Goal: Transaction & Acquisition: Book appointment/travel/reservation

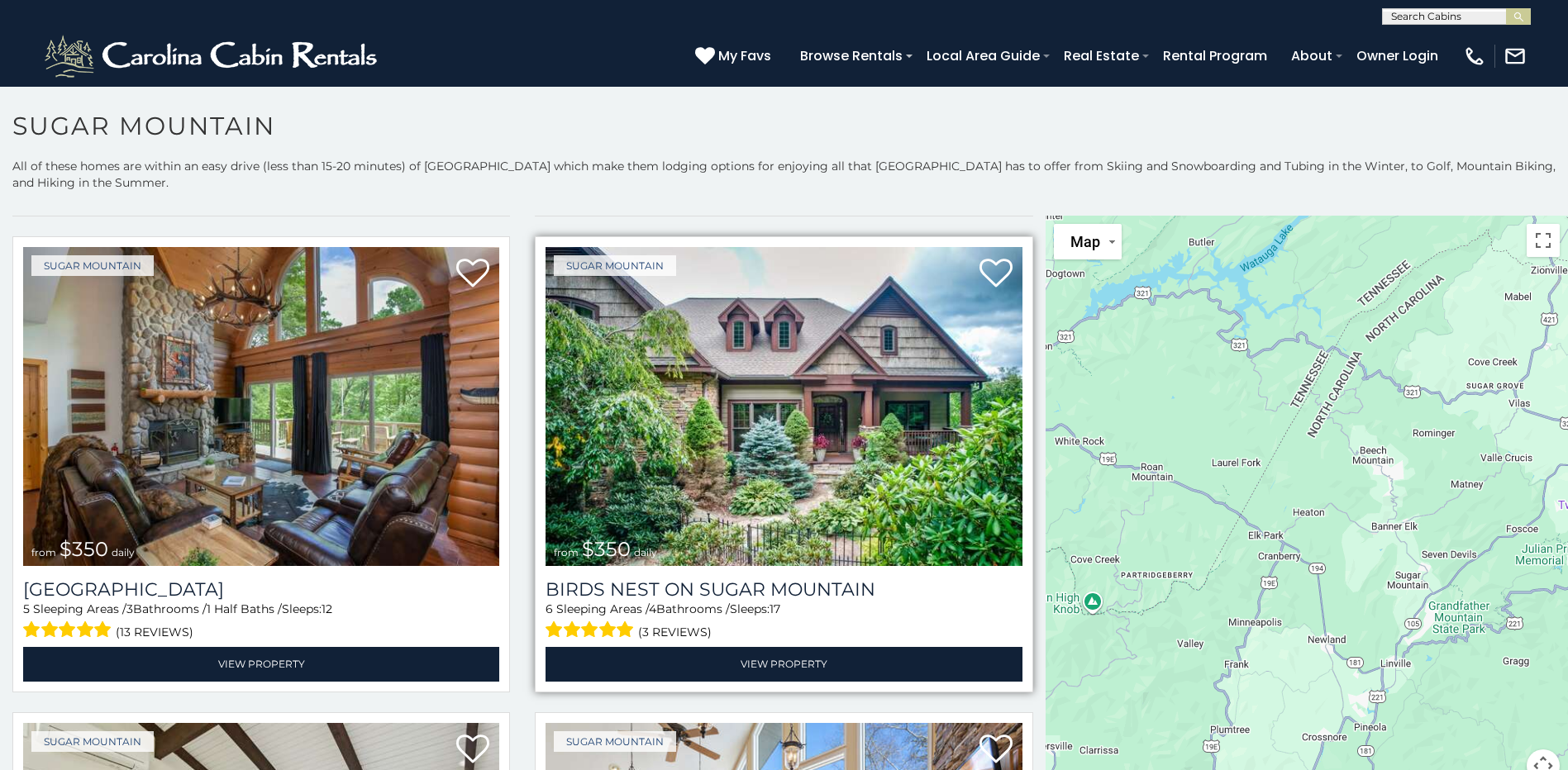
scroll to position [496, 0]
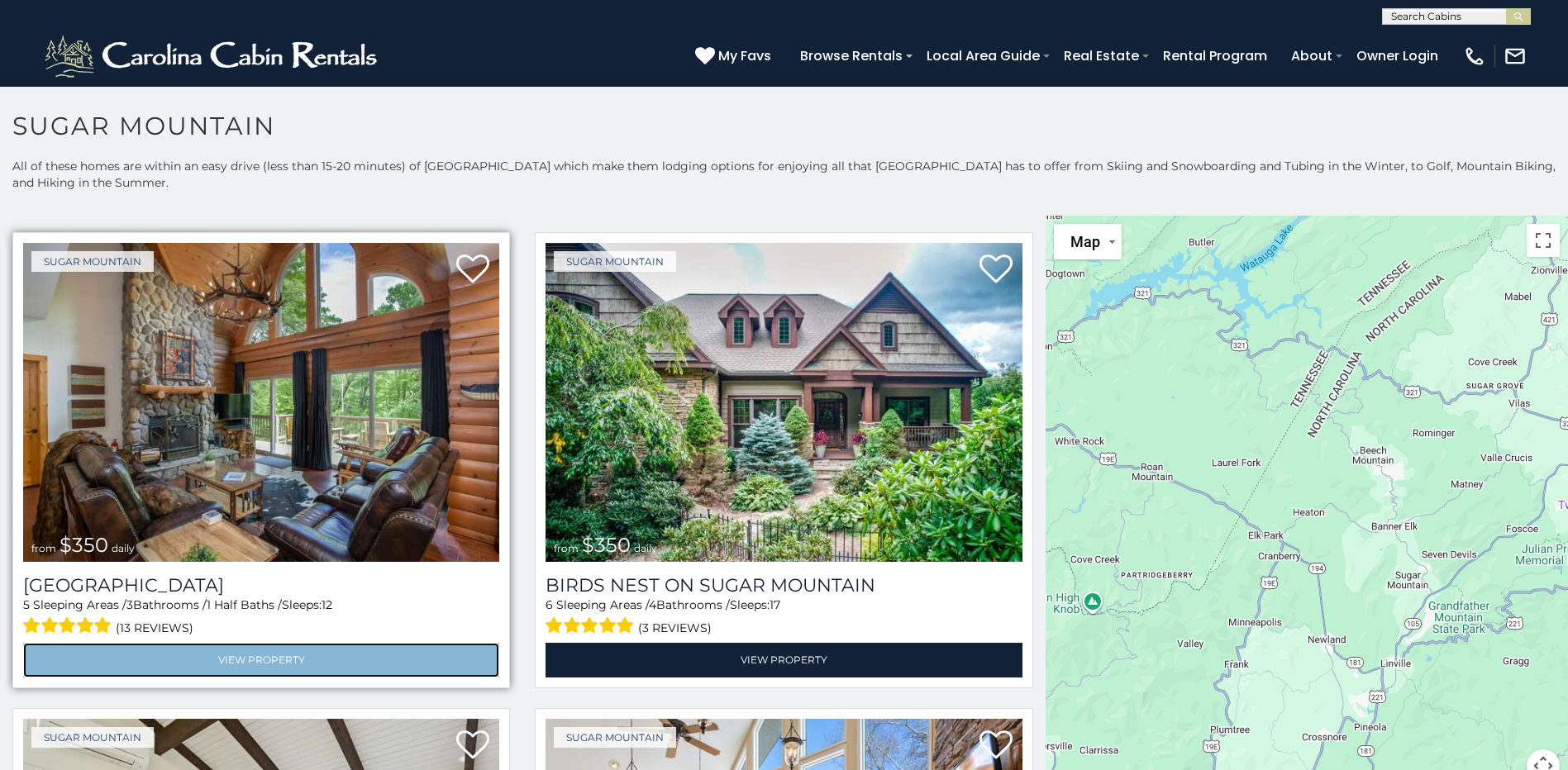
click at [327, 660] on link "View Property" at bounding box center [261, 660] width 476 height 34
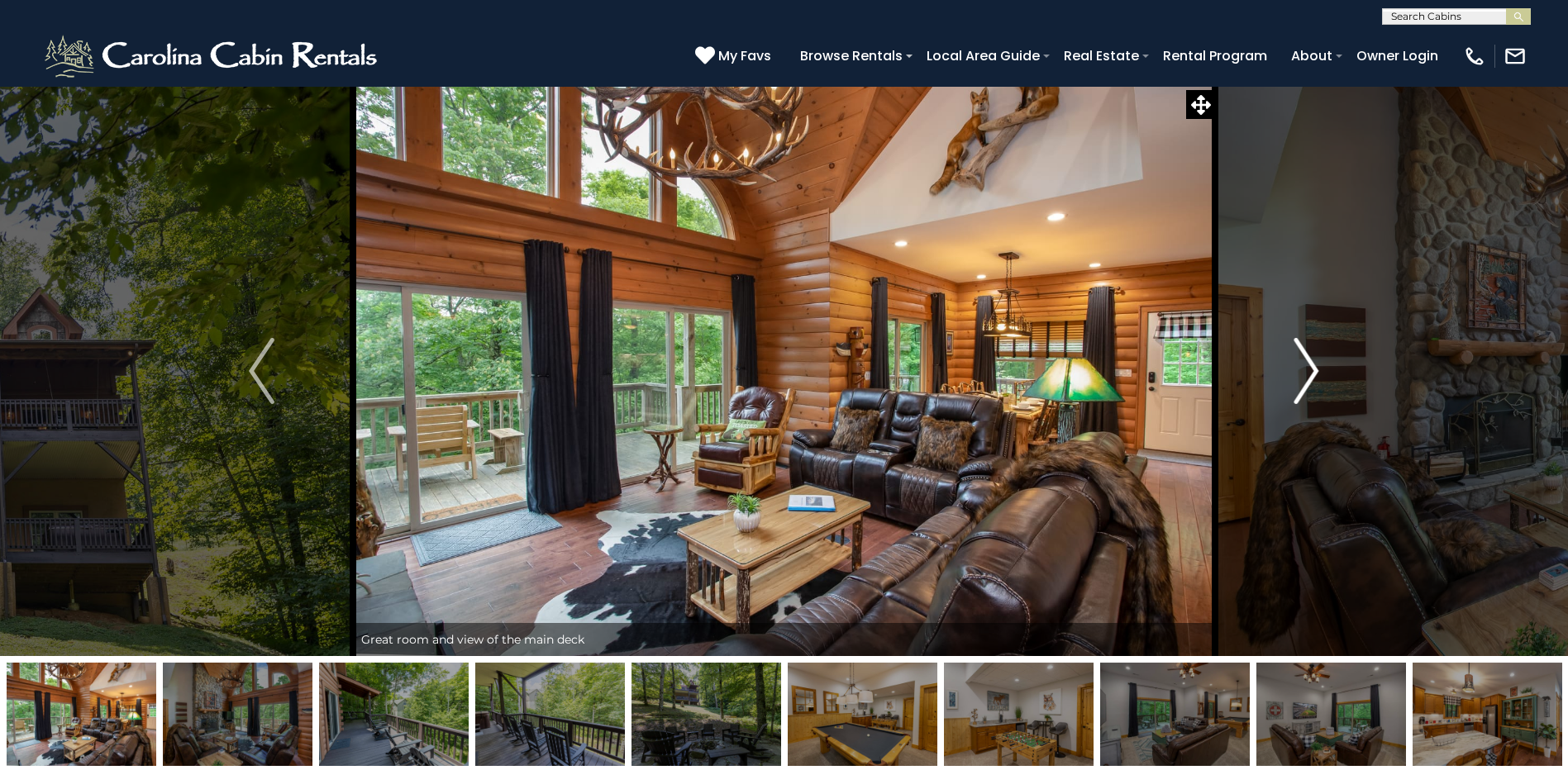
click at [1315, 360] on img "Next" at bounding box center [1306, 370] width 25 height 66
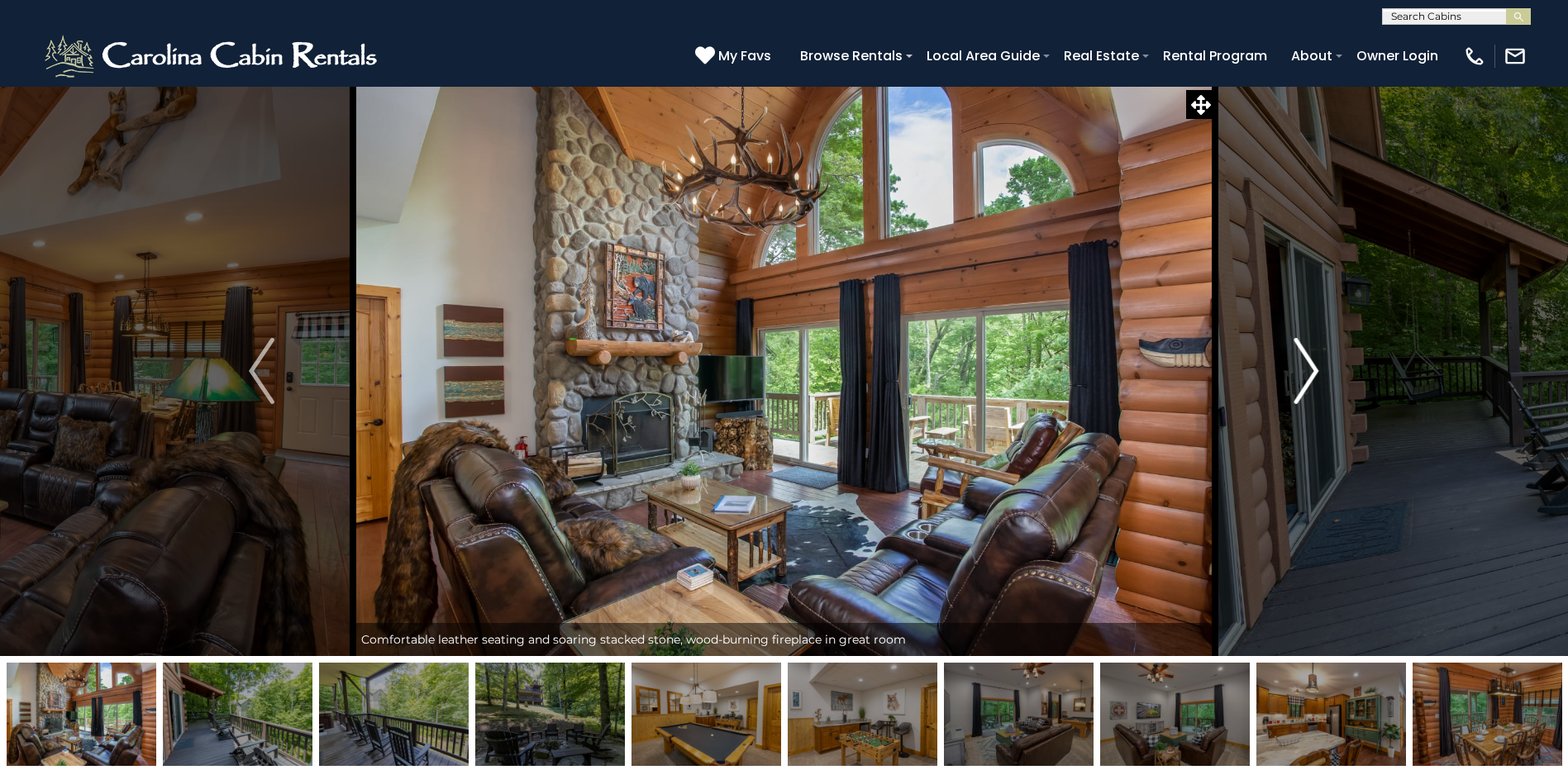
click at [1312, 352] on img "Next" at bounding box center [1306, 370] width 25 height 66
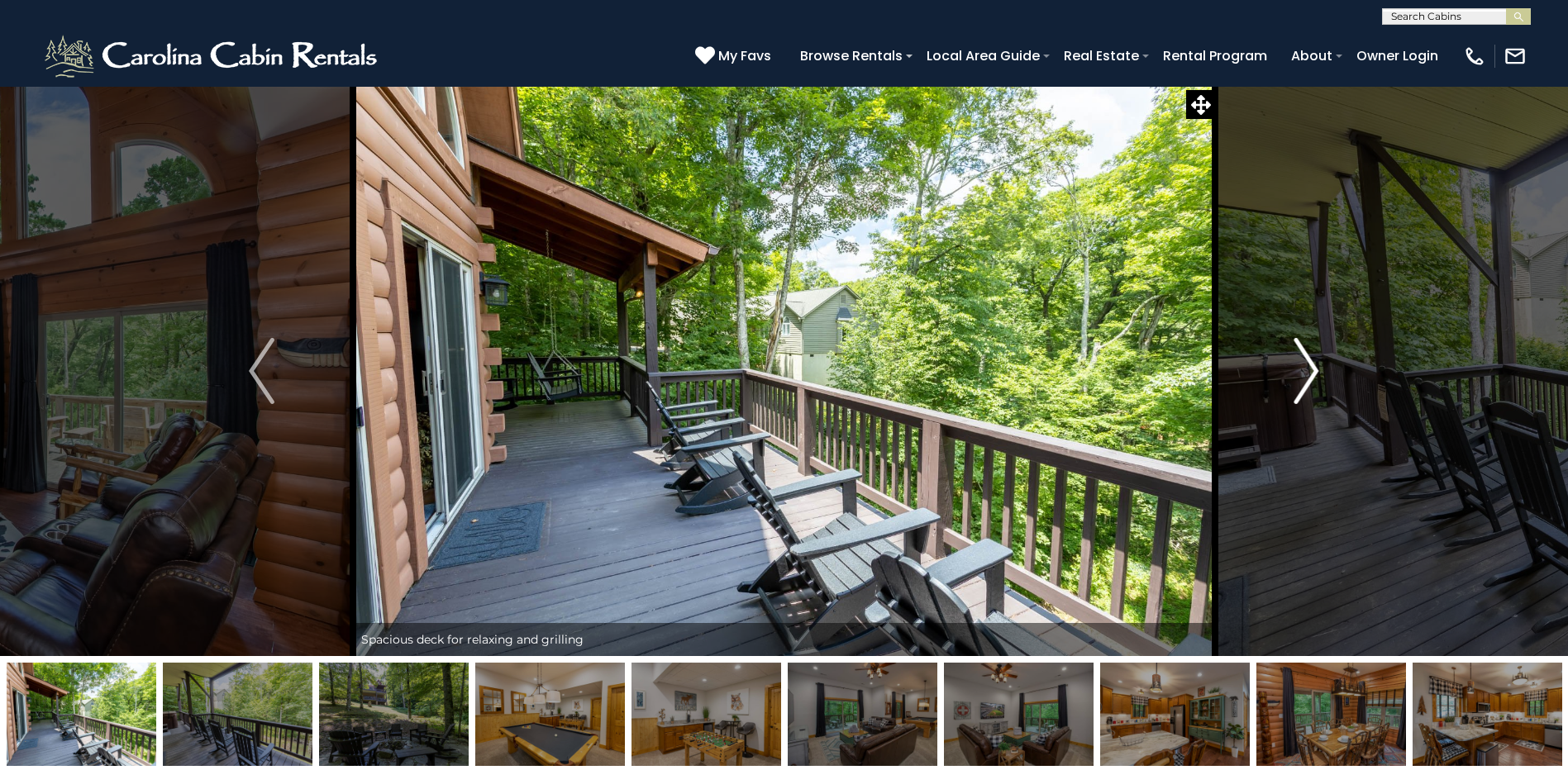
click at [1312, 352] on img "Next" at bounding box center [1306, 370] width 25 height 66
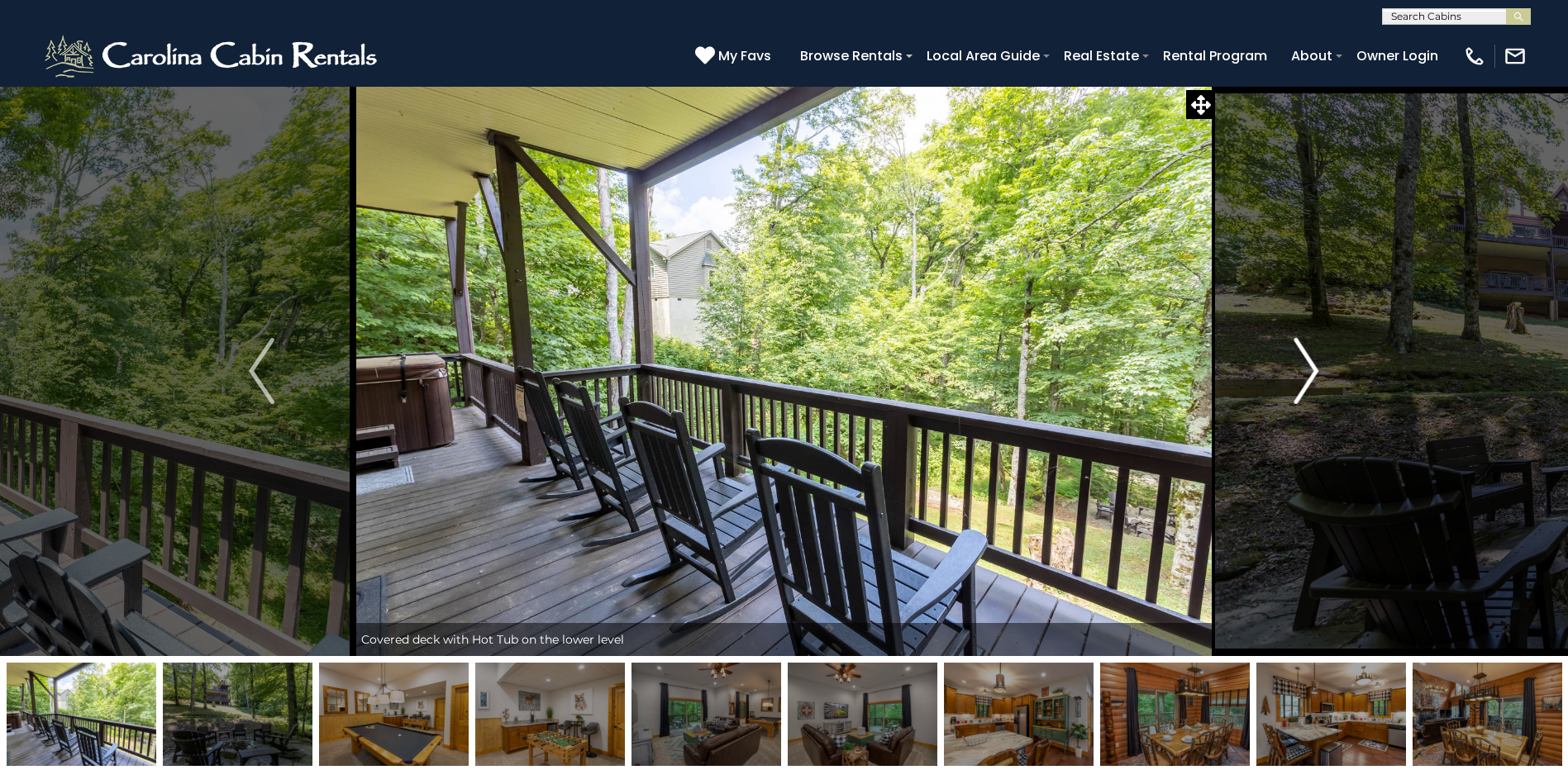
click at [1312, 352] on img "Next" at bounding box center [1306, 370] width 25 height 66
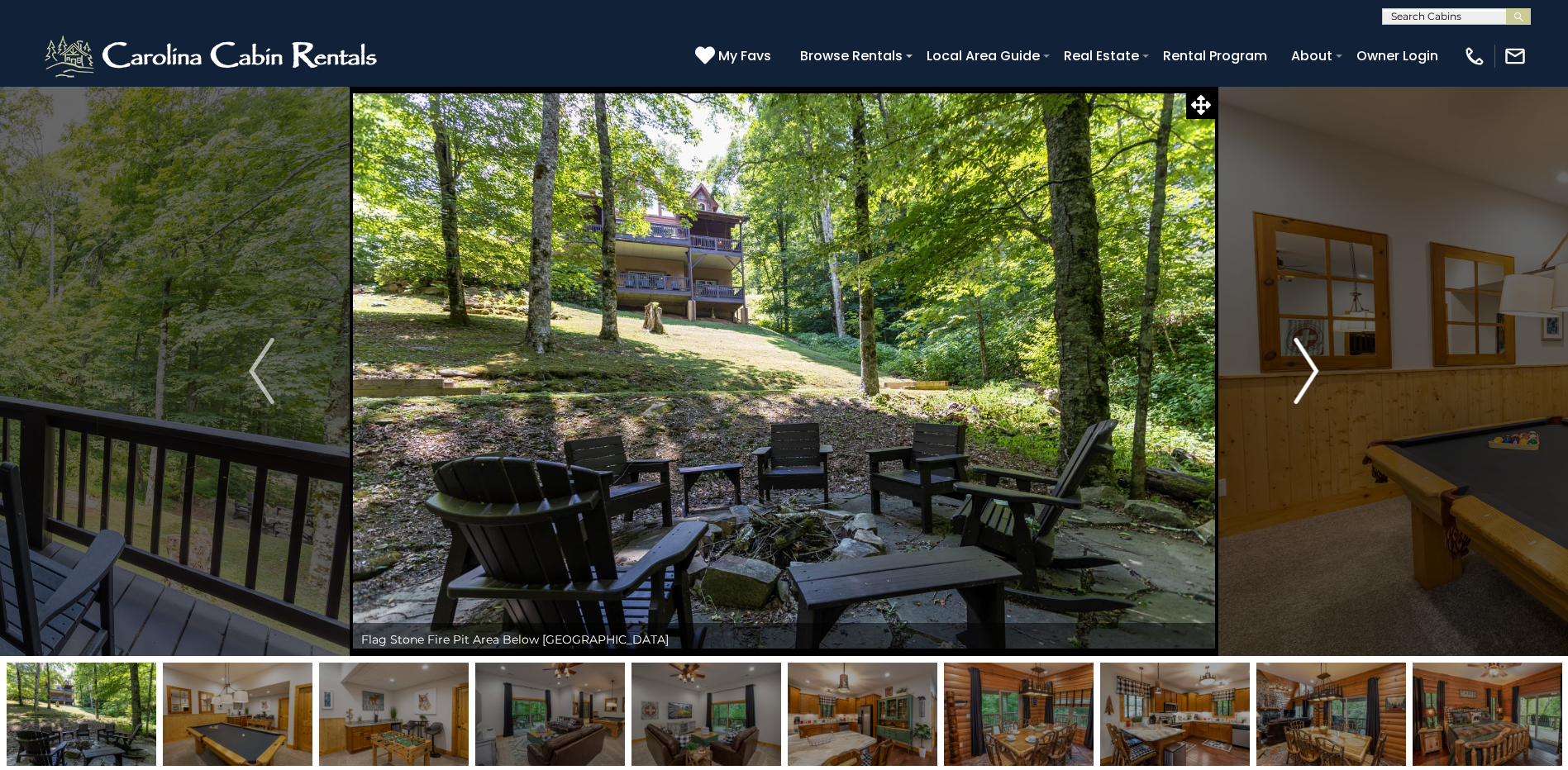
click at [1312, 352] on img "Next" at bounding box center [1306, 370] width 25 height 66
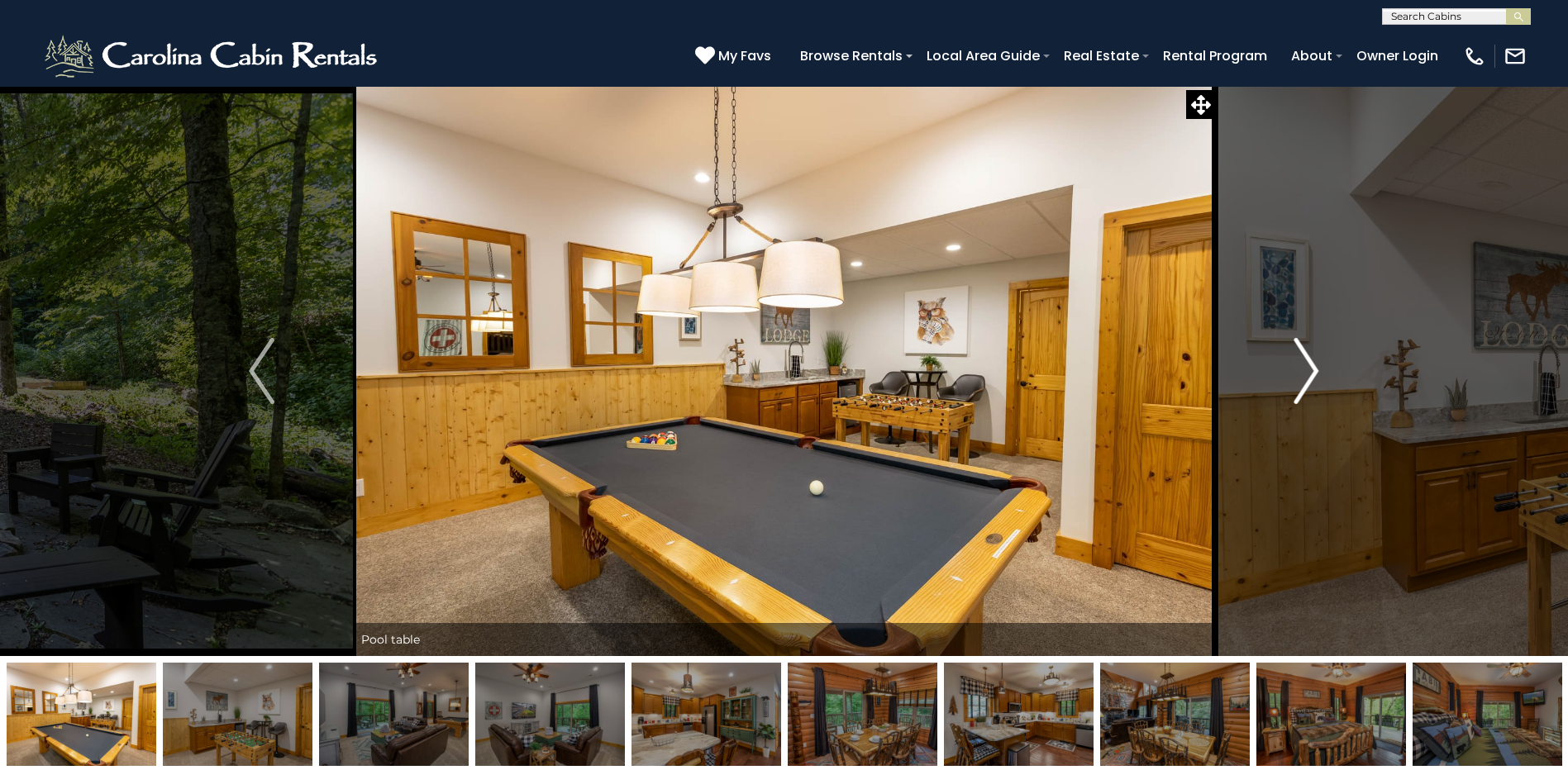
click at [1312, 352] on img "Next" at bounding box center [1306, 370] width 25 height 66
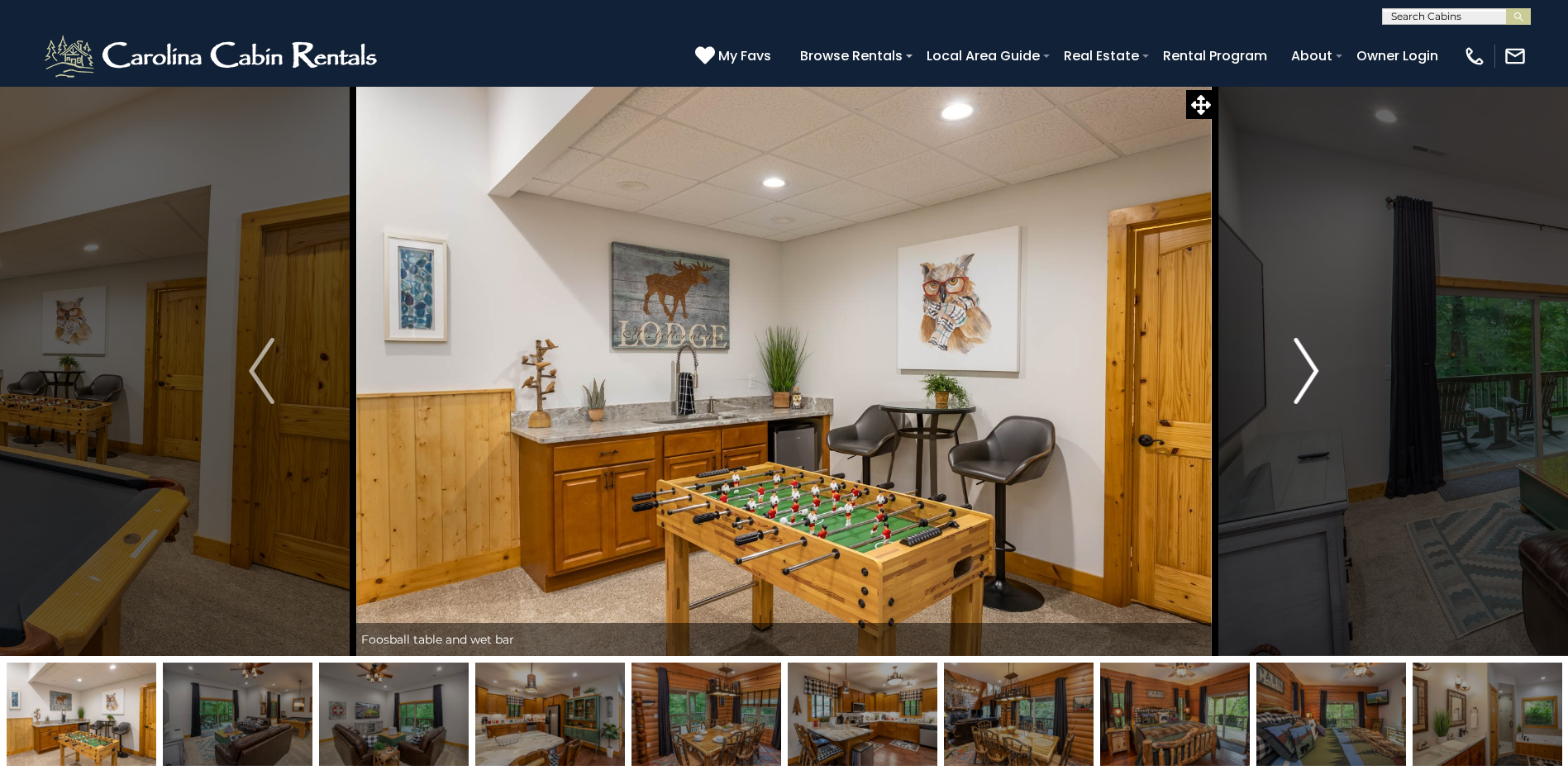
click at [1312, 352] on img "Next" at bounding box center [1306, 370] width 25 height 66
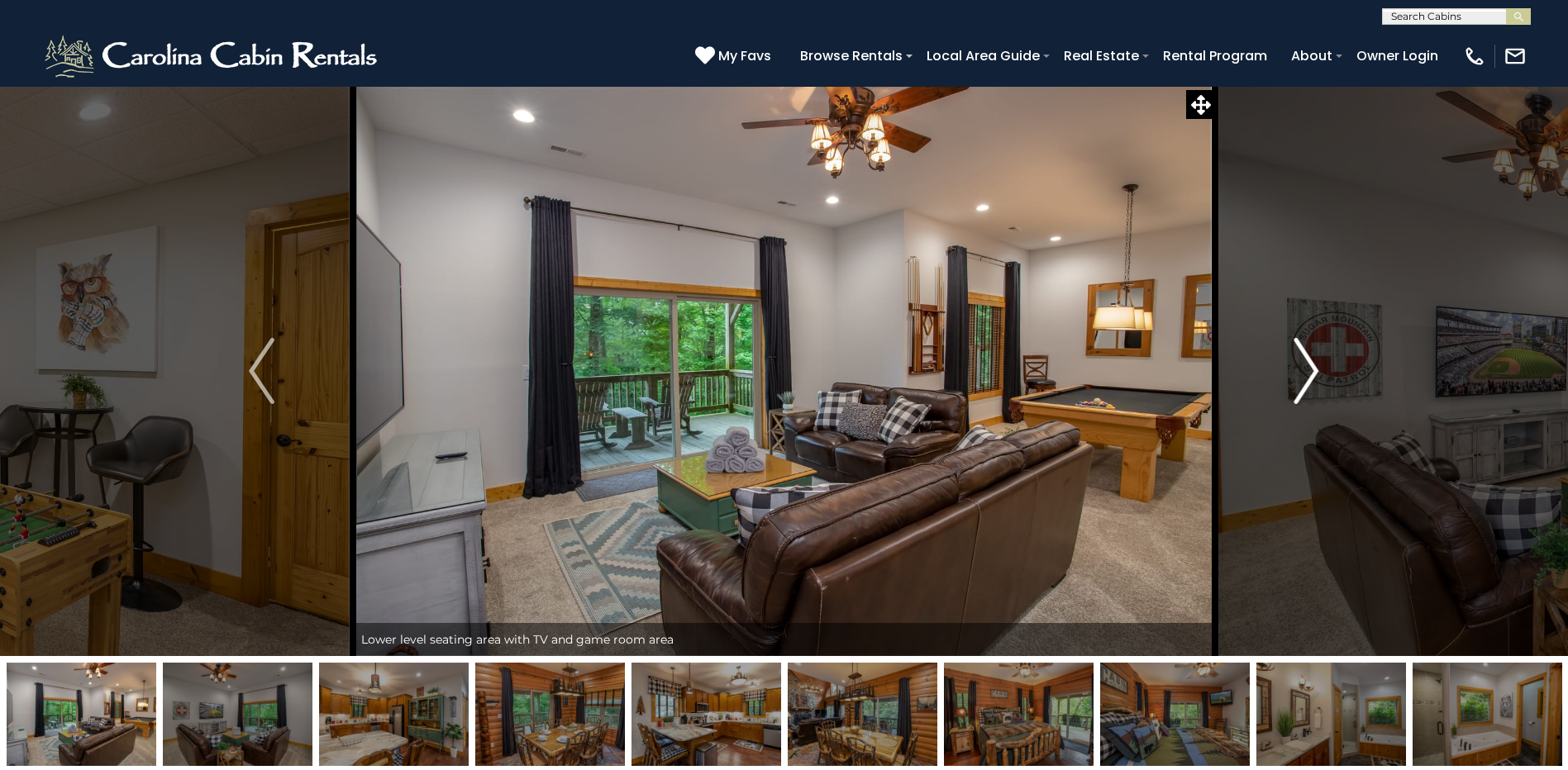
click at [1312, 352] on img "Next" at bounding box center [1306, 370] width 25 height 66
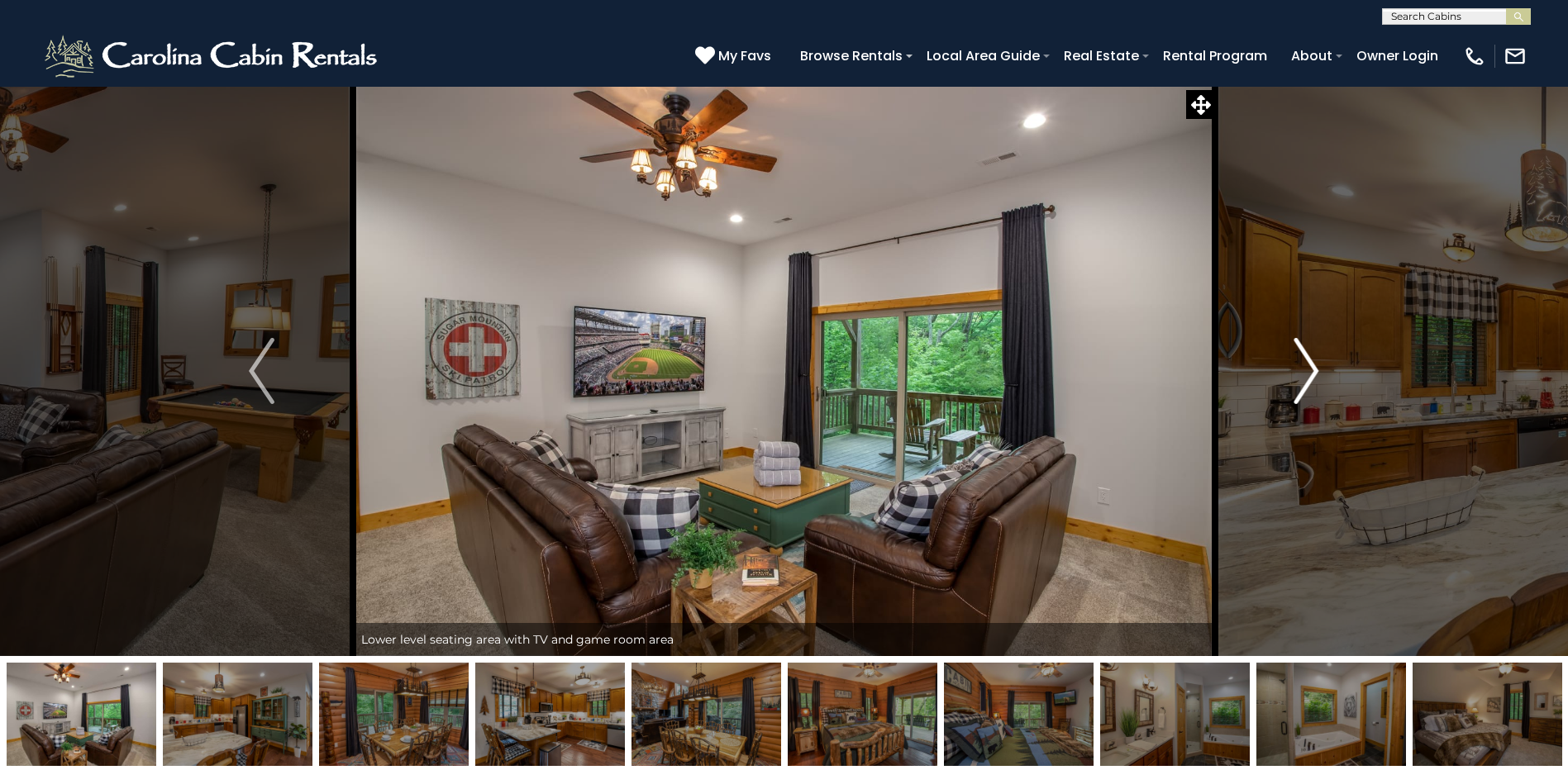
click at [1297, 373] on img "Next" at bounding box center [1306, 370] width 25 height 66
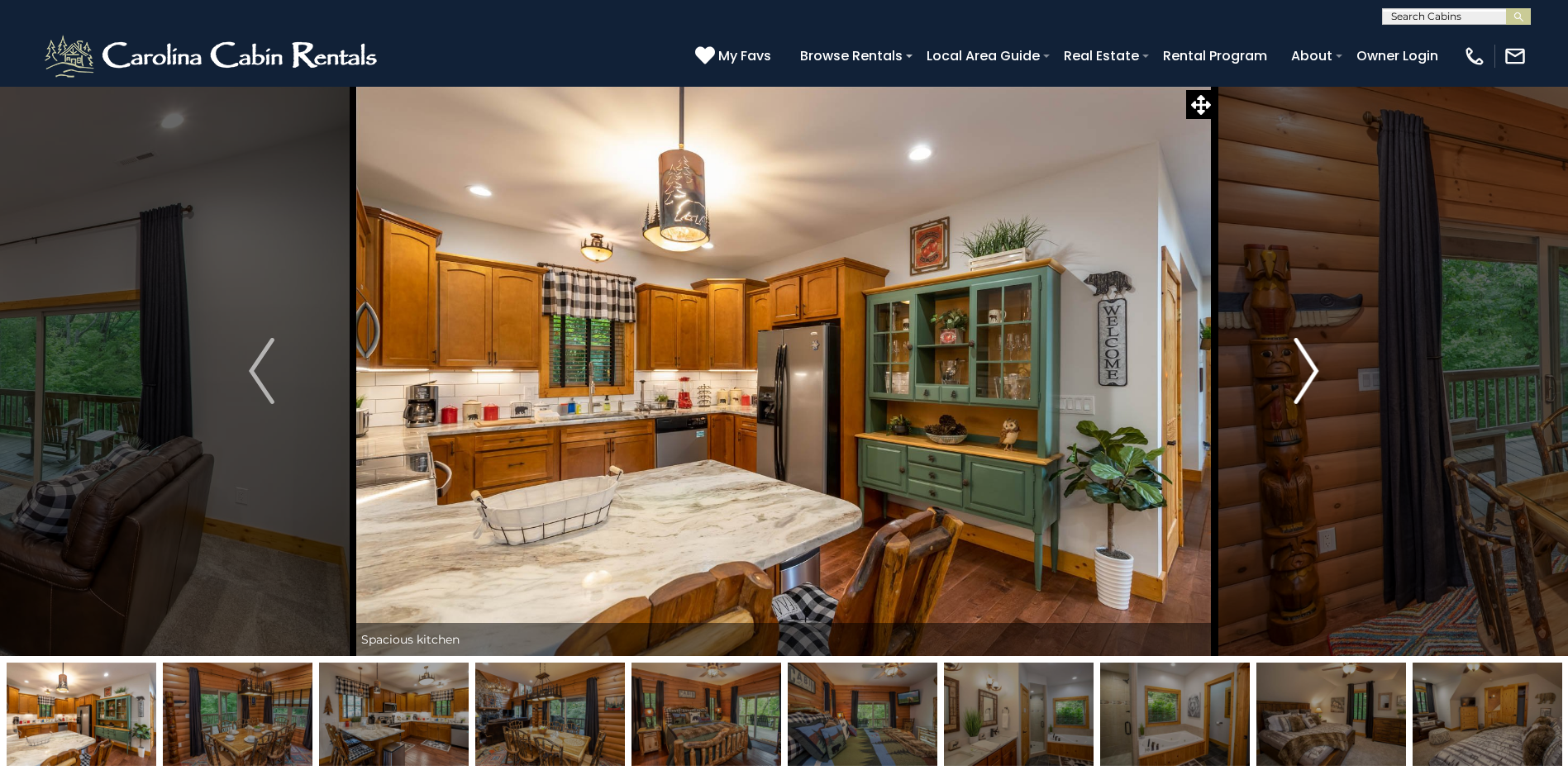
click at [1297, 370] on img "Next" at bounding box center [1306, 370] width 25 height 66
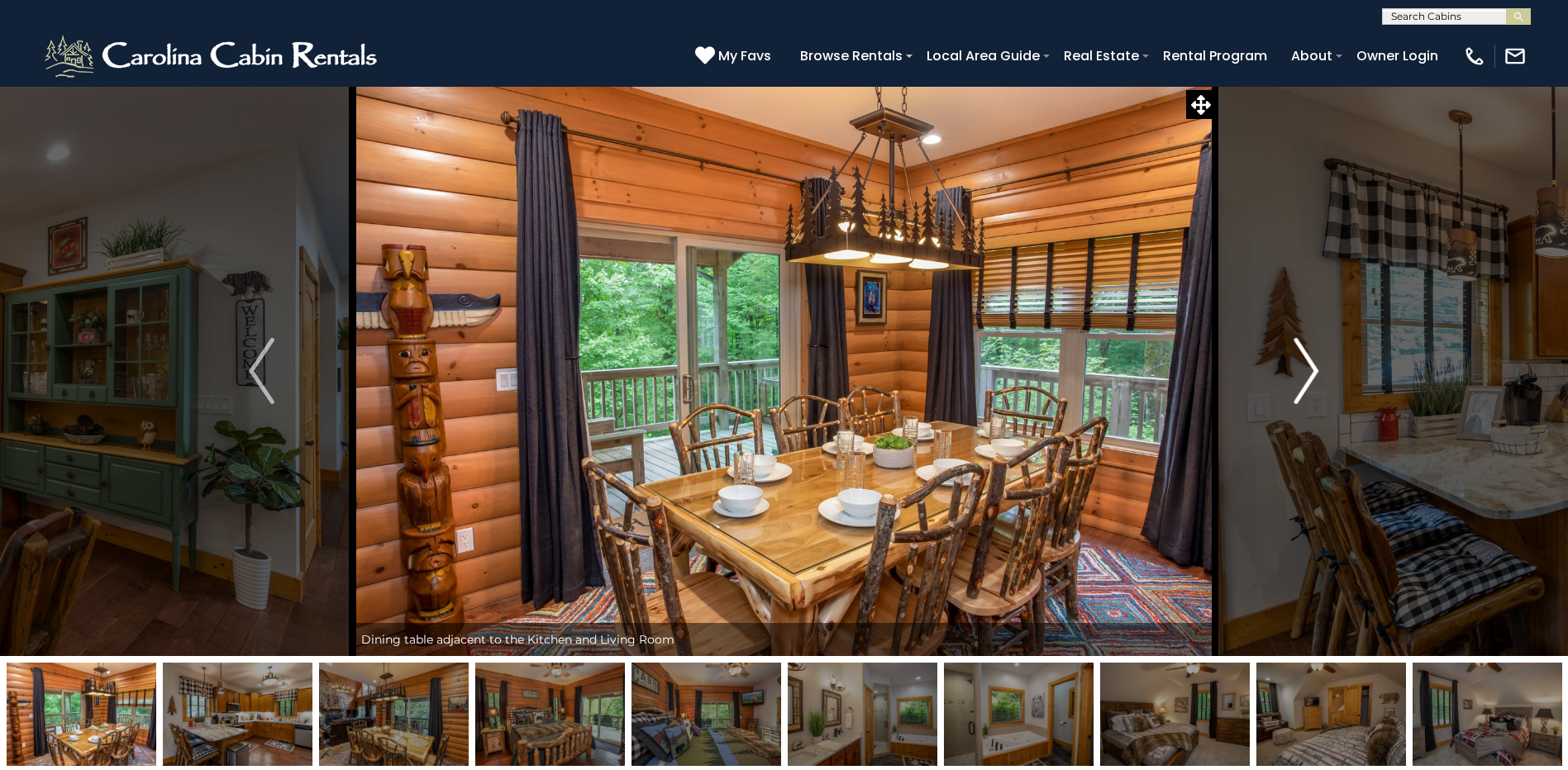
click at [1297, 370] on img "Next" at bounding box center [1306, 370] width 25 height 66
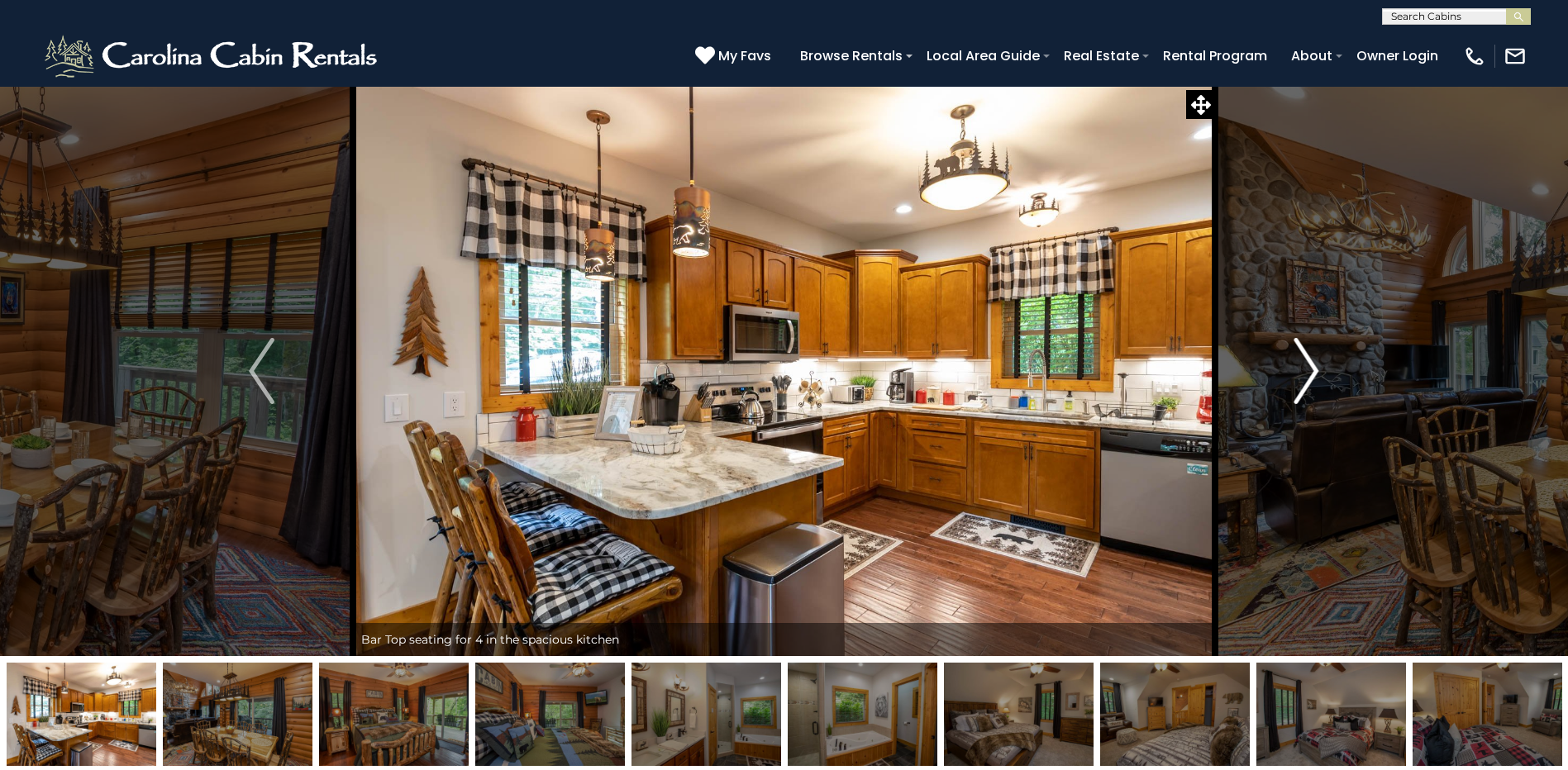
click at [1297, 370] on img "Next" at bounding box center [1306, 370] width 25 height 66
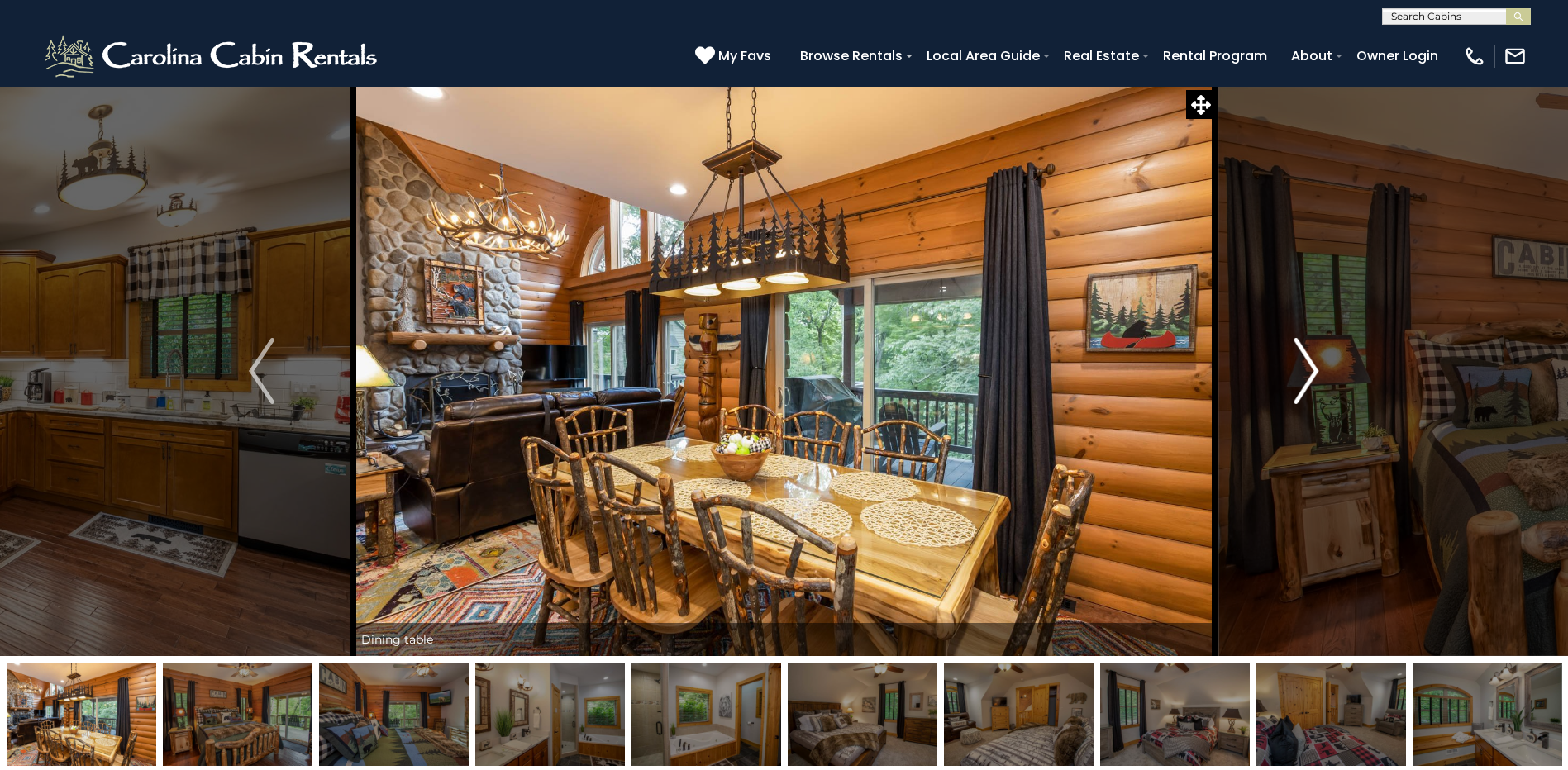
click at [1297, 370] on img "Next" at bounding box center [1306, 370] width 25 height 66
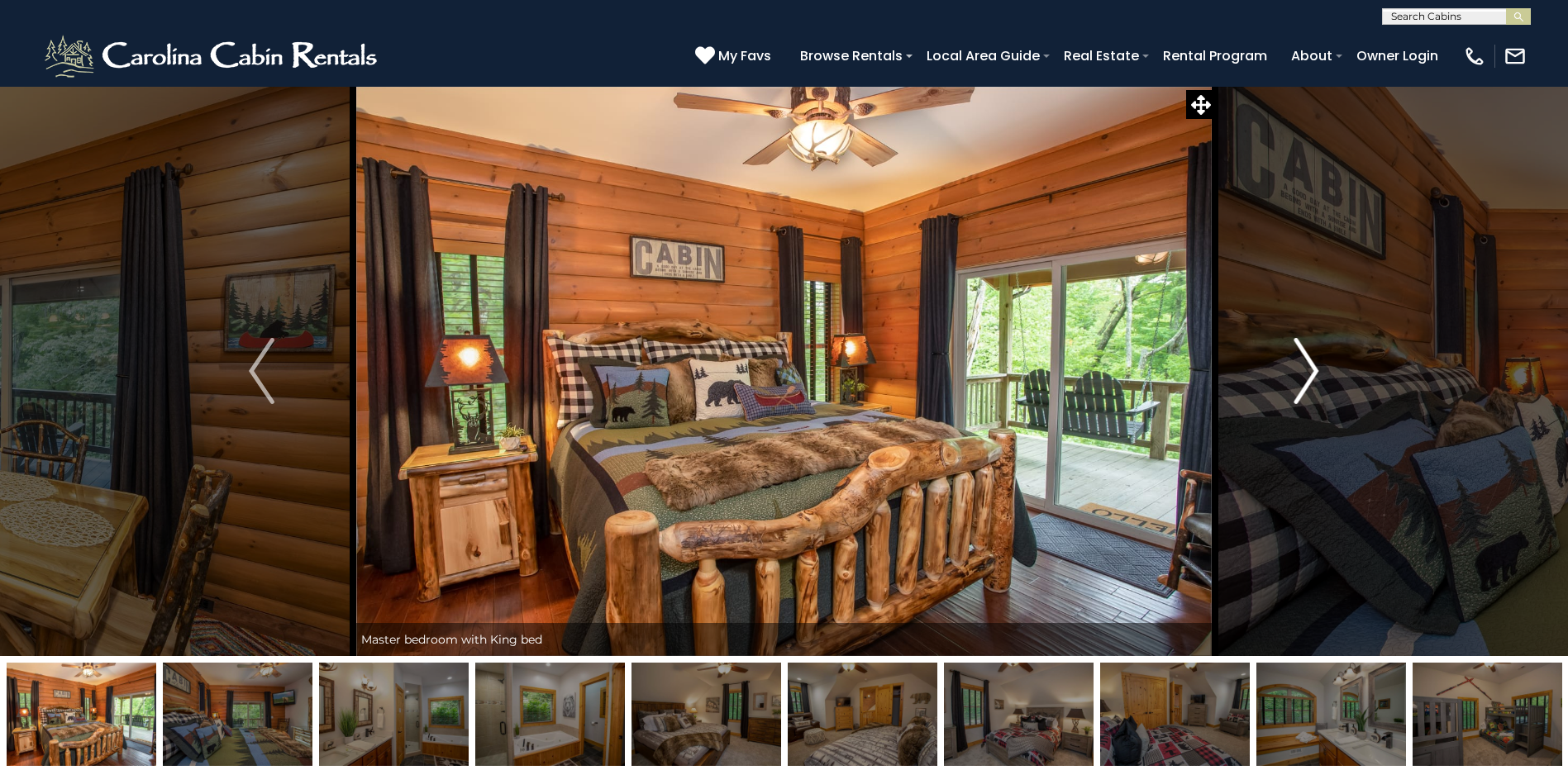
click at [1297, 370] on img "Next" at bounding box center [1306, 370] width 25 height 66
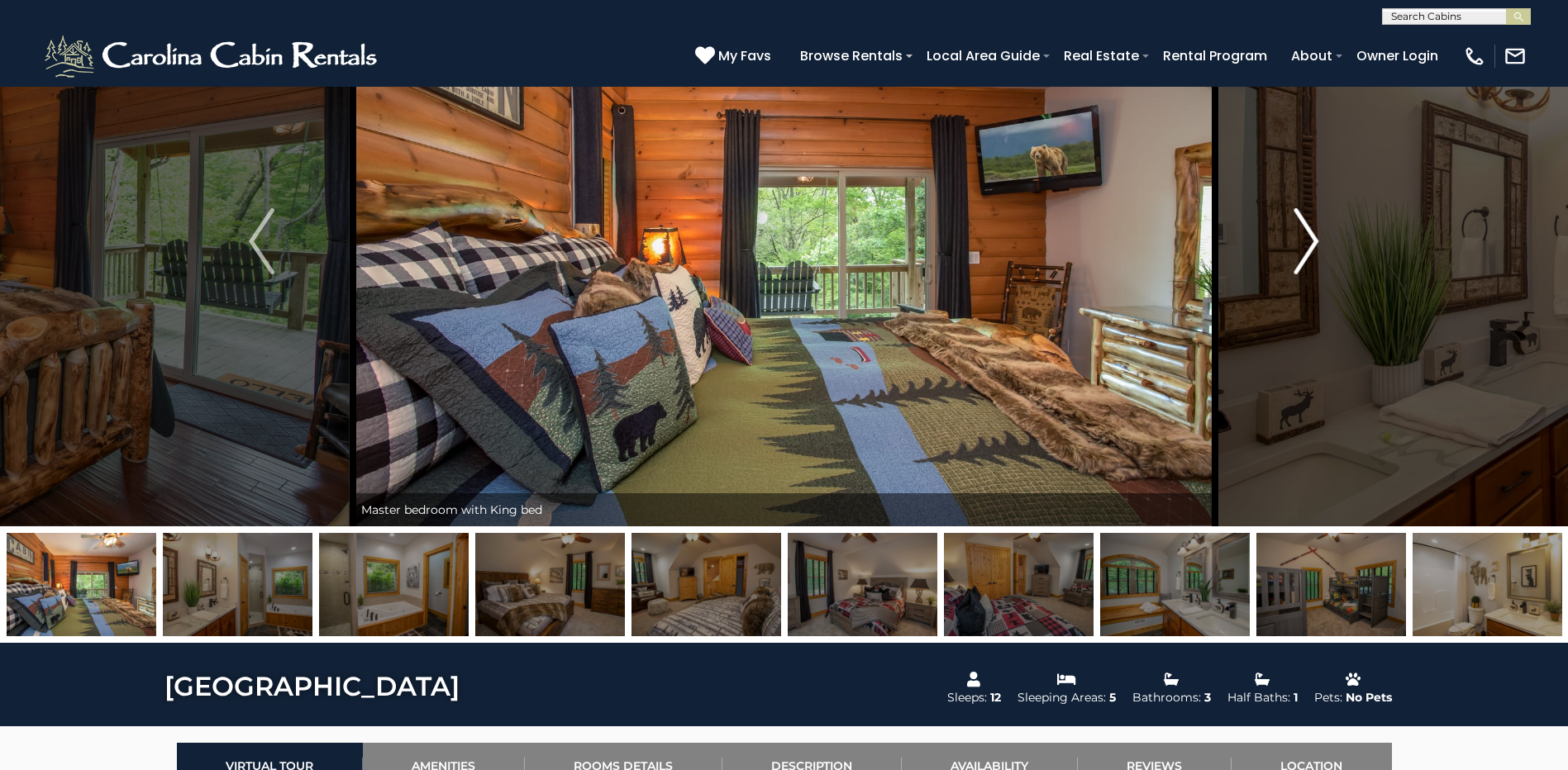
scroll to position [83, 0]
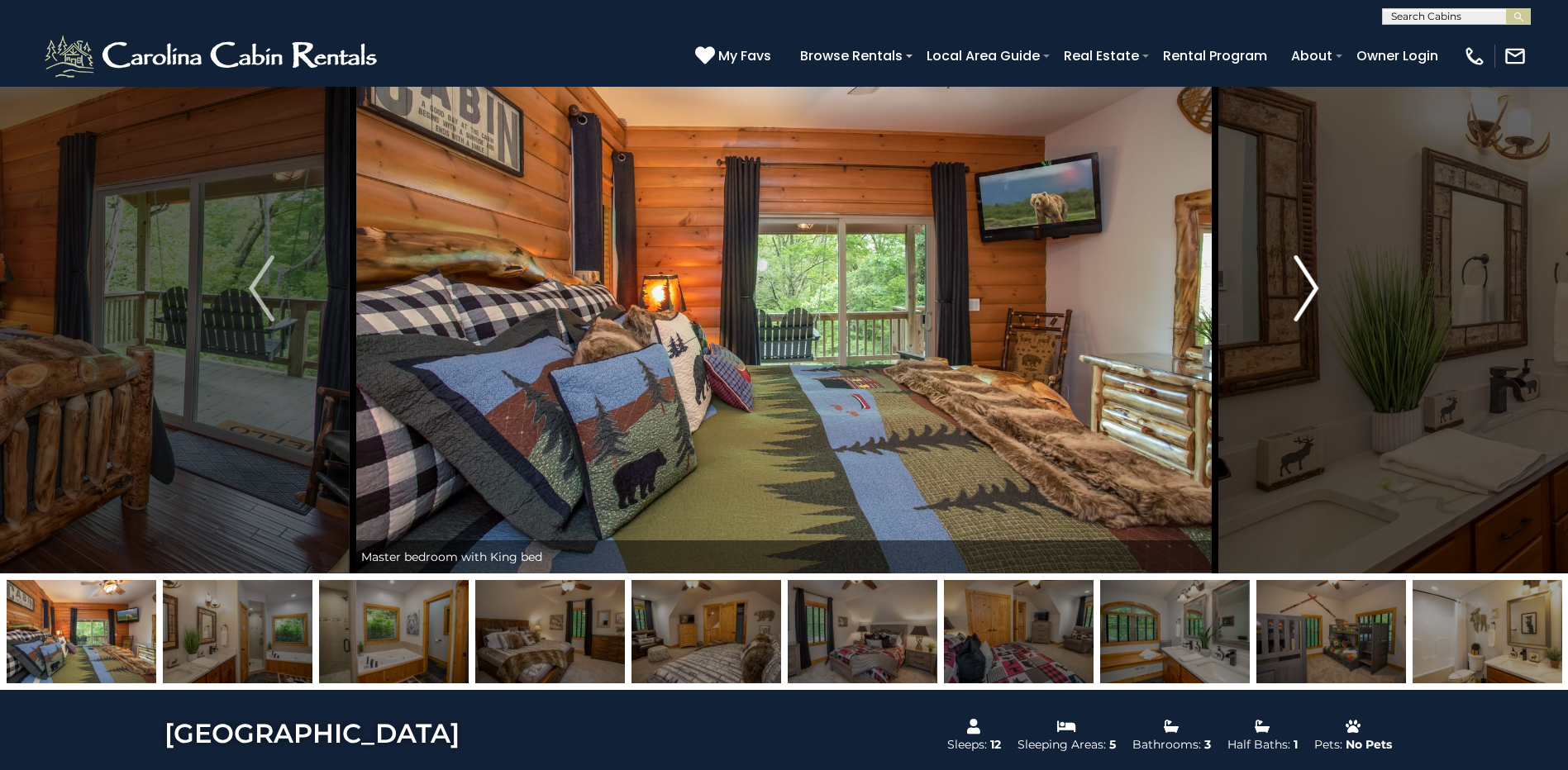
click at [1297, 313] on img "Next" at bounding box center [1306, 288] width 25 height 66
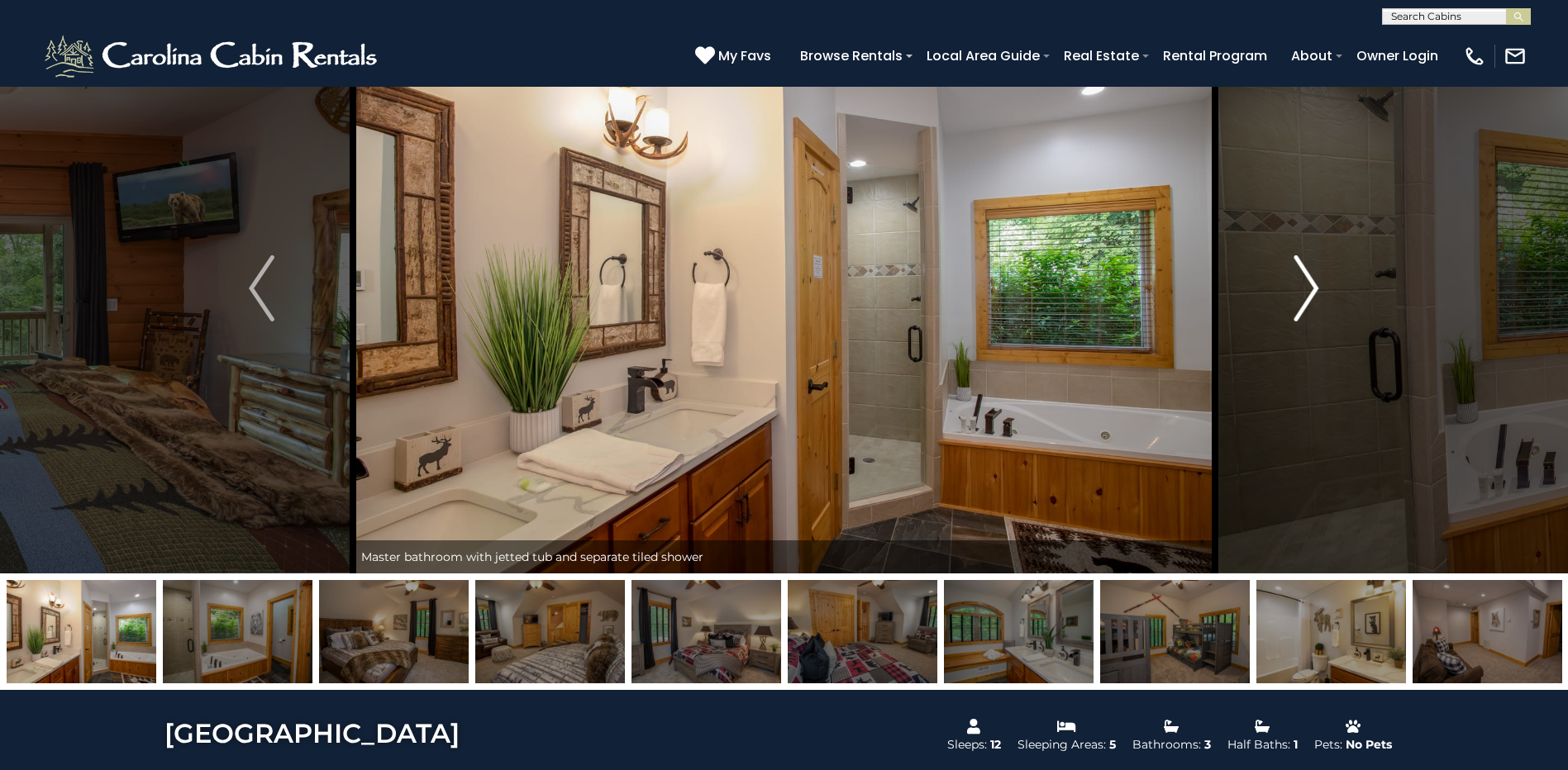
click at [1297, 313] on img "Next" at bounding box center [1306, 288] width 25 height 66
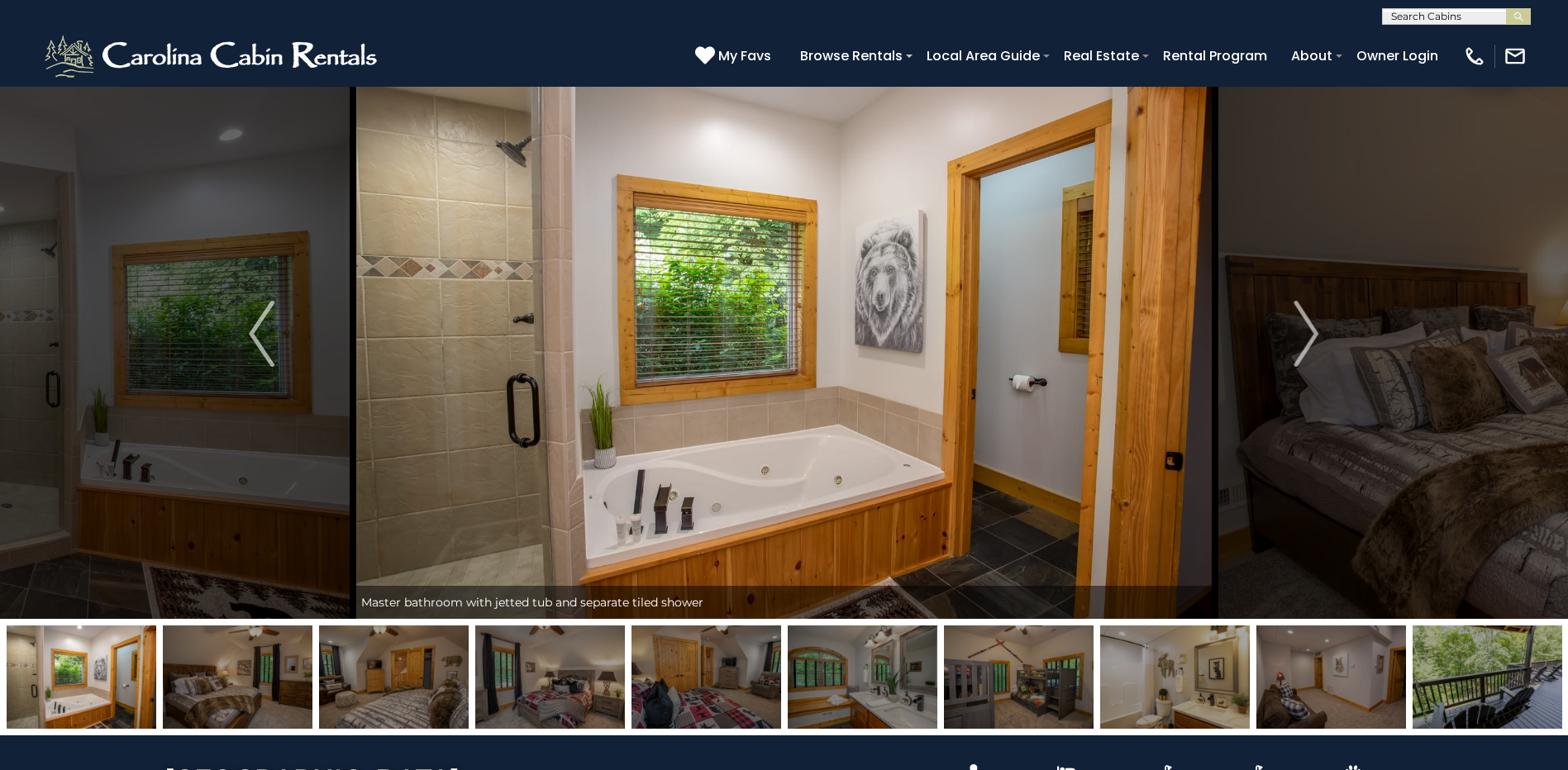
scroll to position [0, 0]
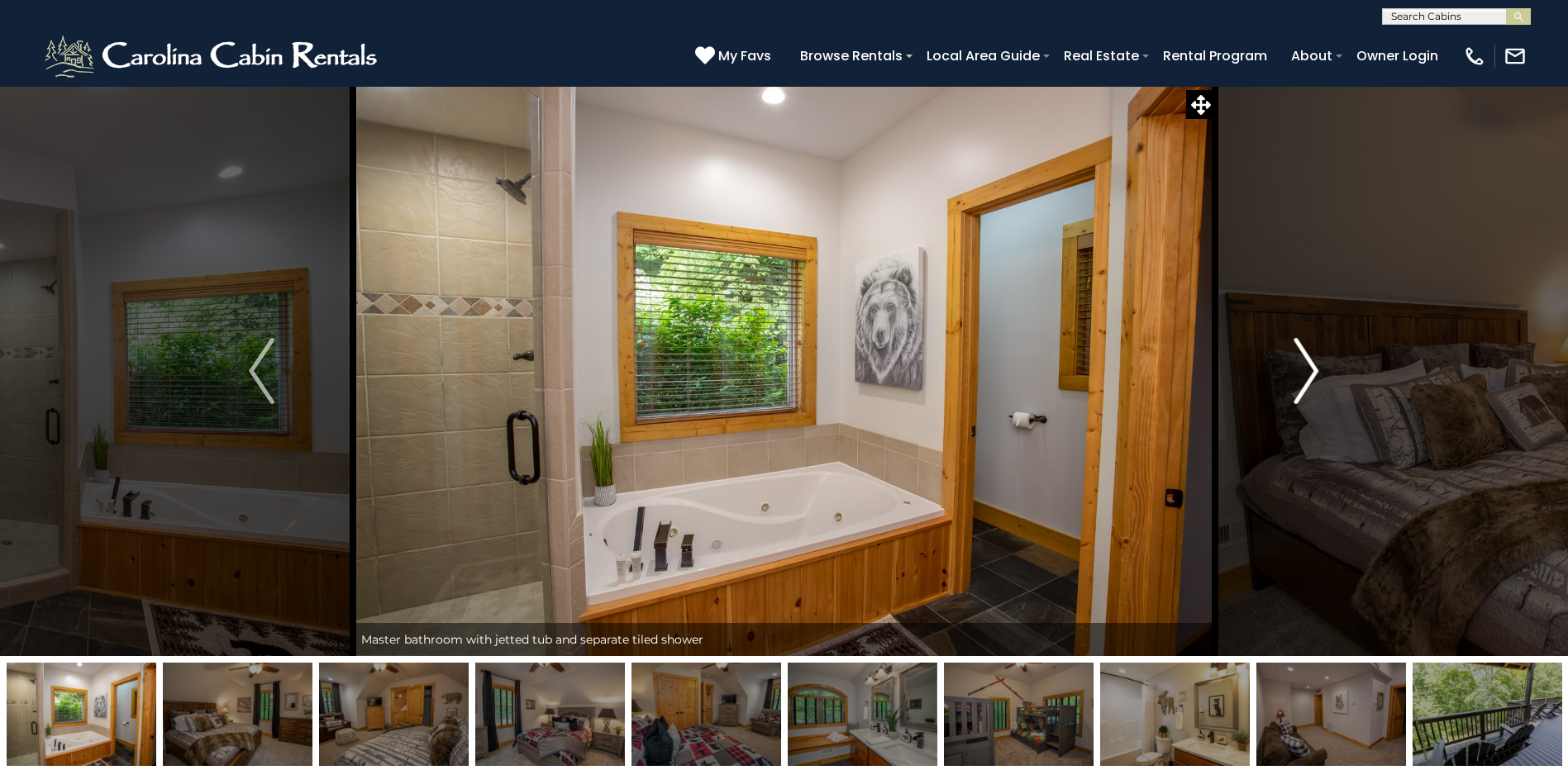
click at [1306, 369] on img "Next" at bounding box center [1306, 370] width 25 height 66
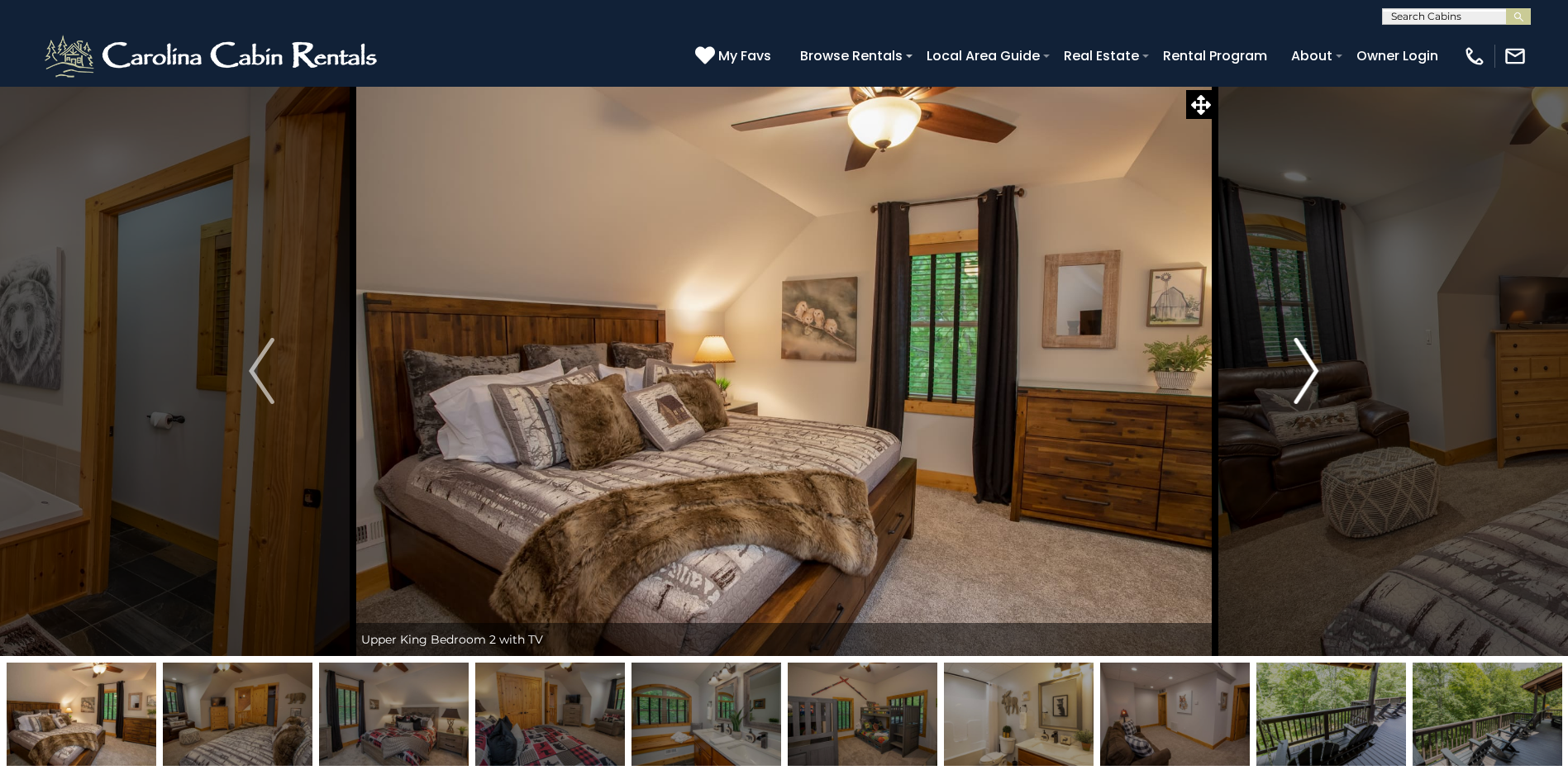
click at [1306, 369] on img "Next" at bounding box center [1306, 370] width 25 height 66
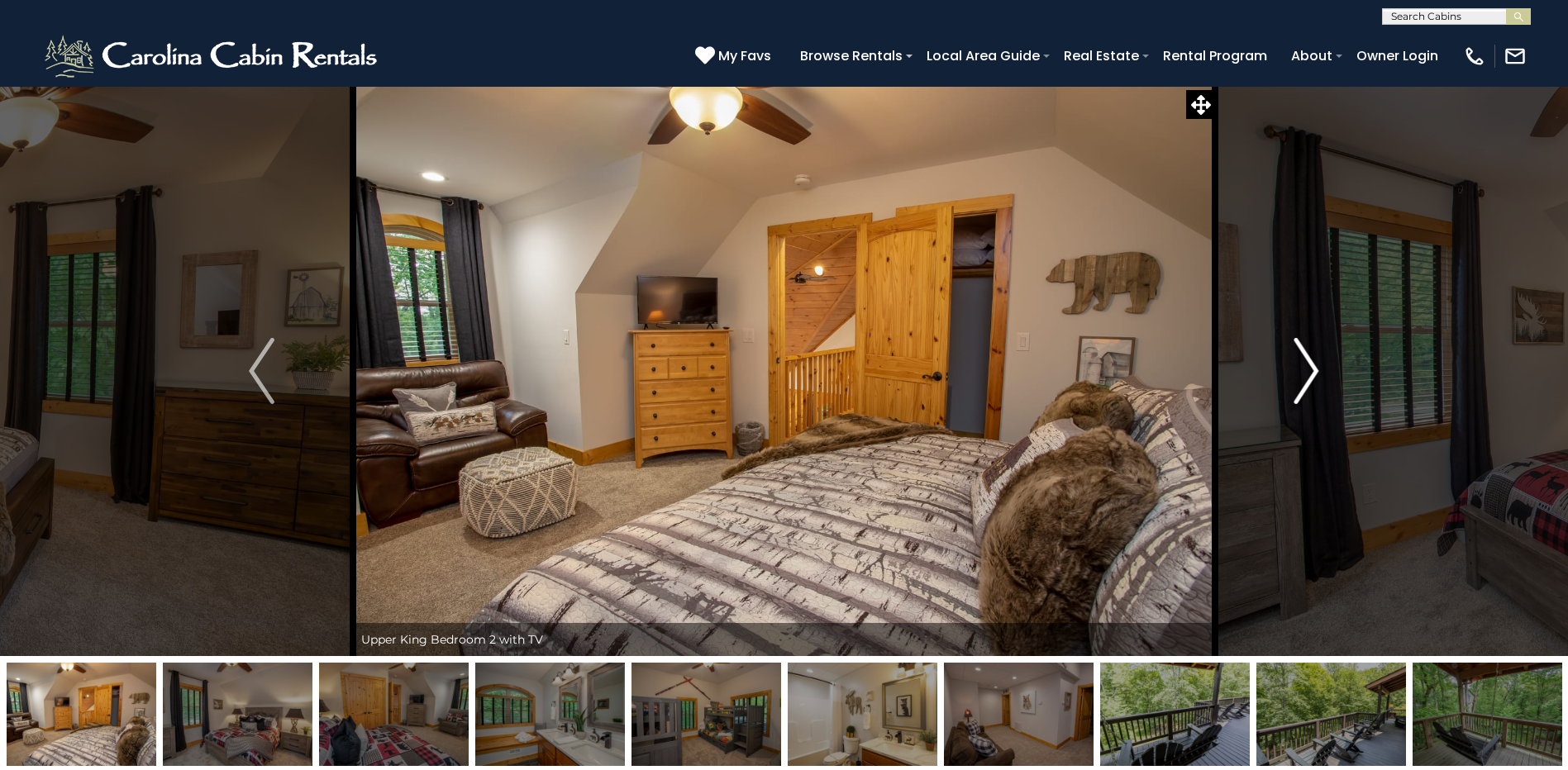
click at [1306, 369] on img "Next" at bounding box center [1306, 370] width 25 height 66
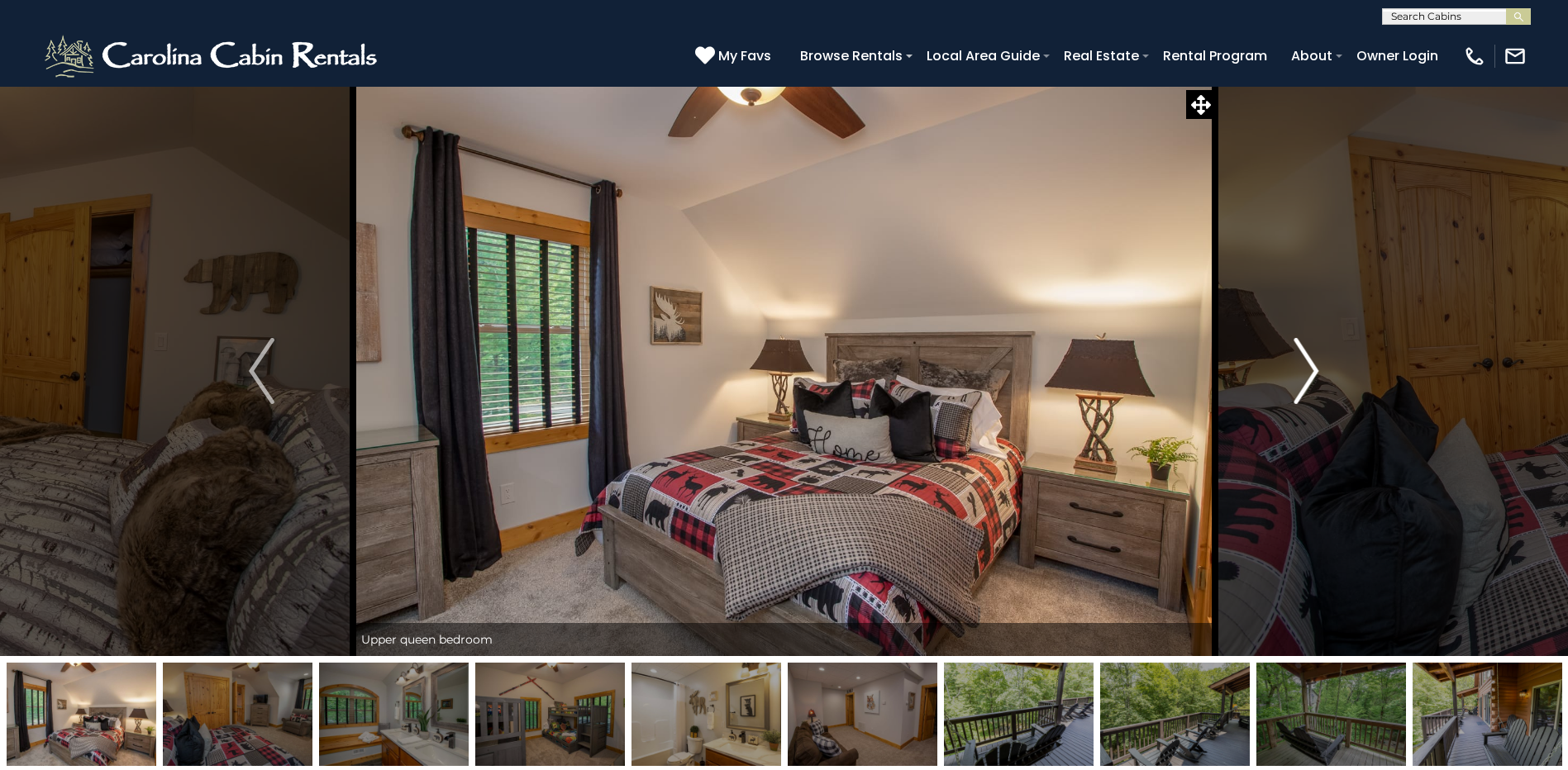
click at [1306, 369] on img "Next" at bounding box center [1306, 370] width 25 height 66
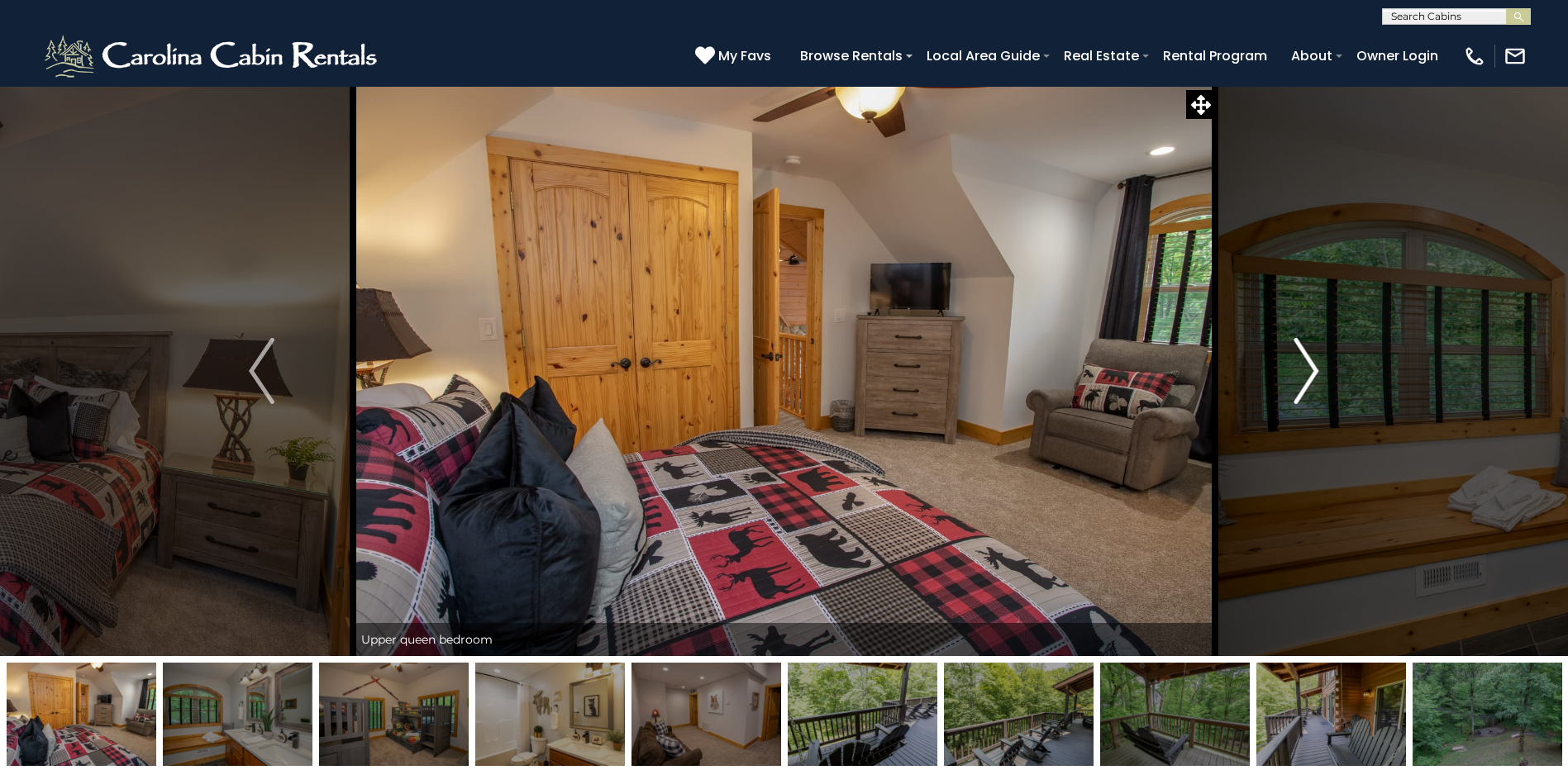
click at [1306, 369] on img "Next" at bounding box center [1306, 370] width 25 height 66
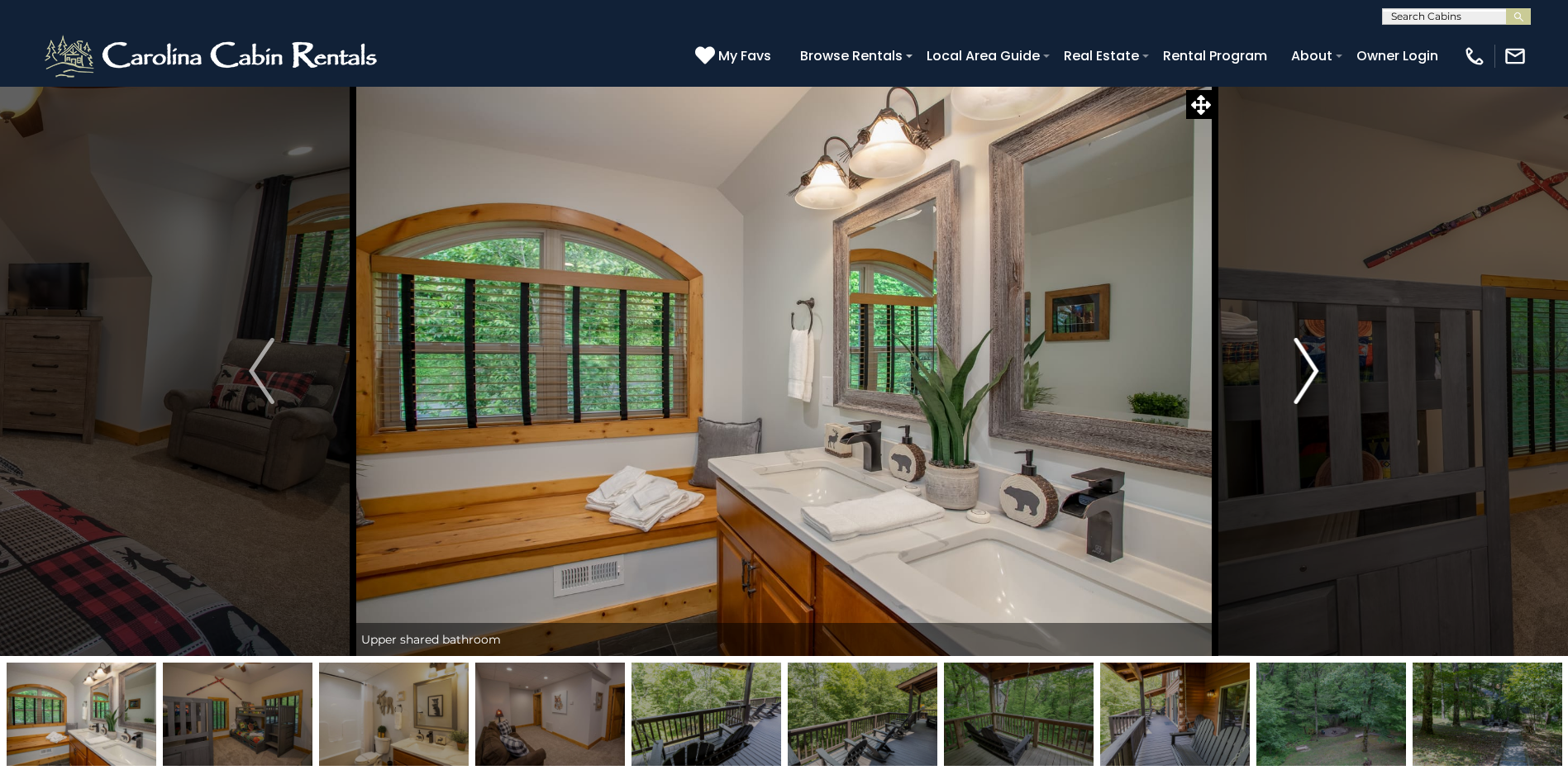
click at [1306, 369] on img "Next" at bounding box center [1306, 370] width 25 height 66
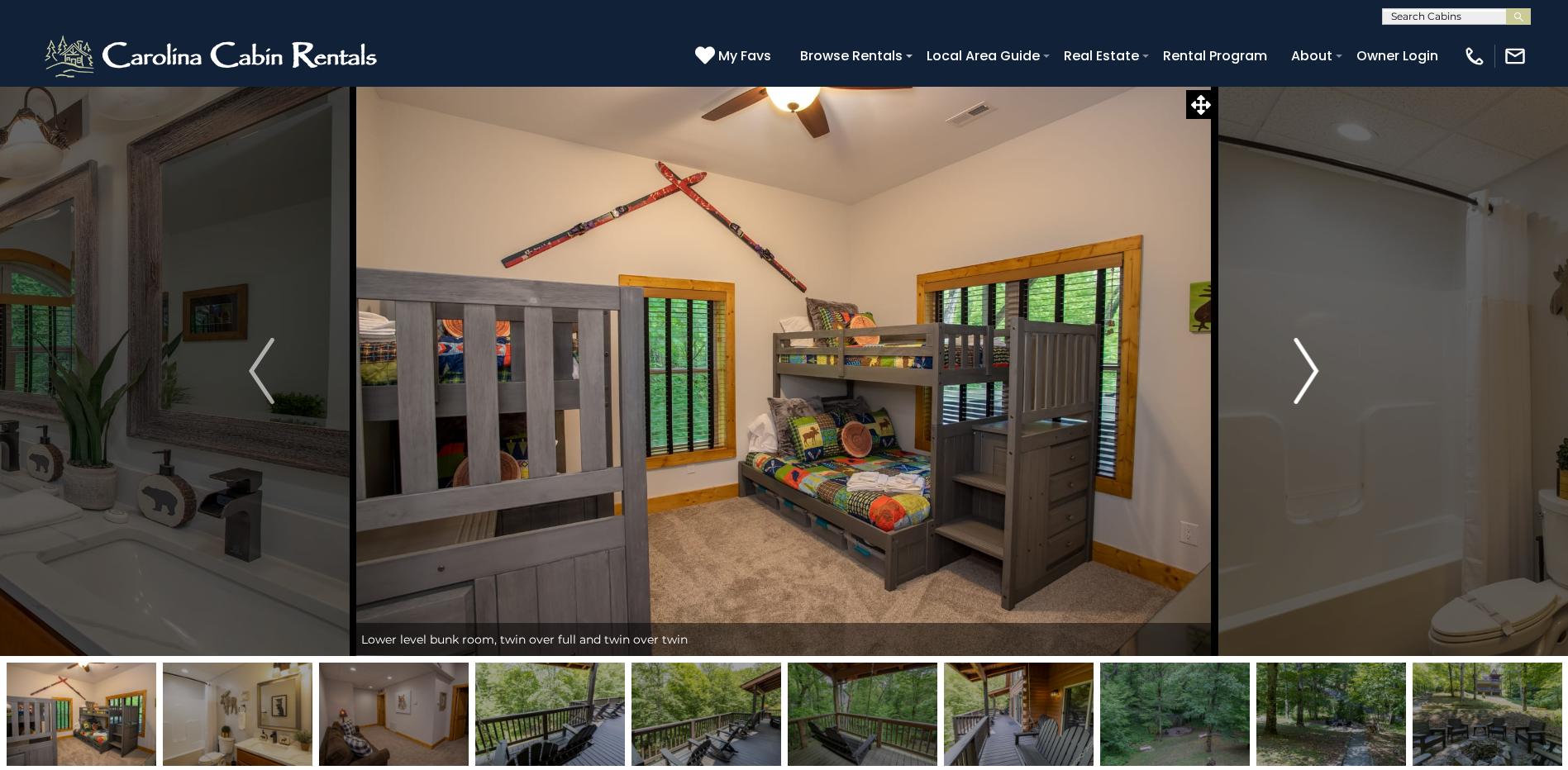
click at [1306, 369] on img "Next" at bounding box center [1306, 370] width 25 height 66
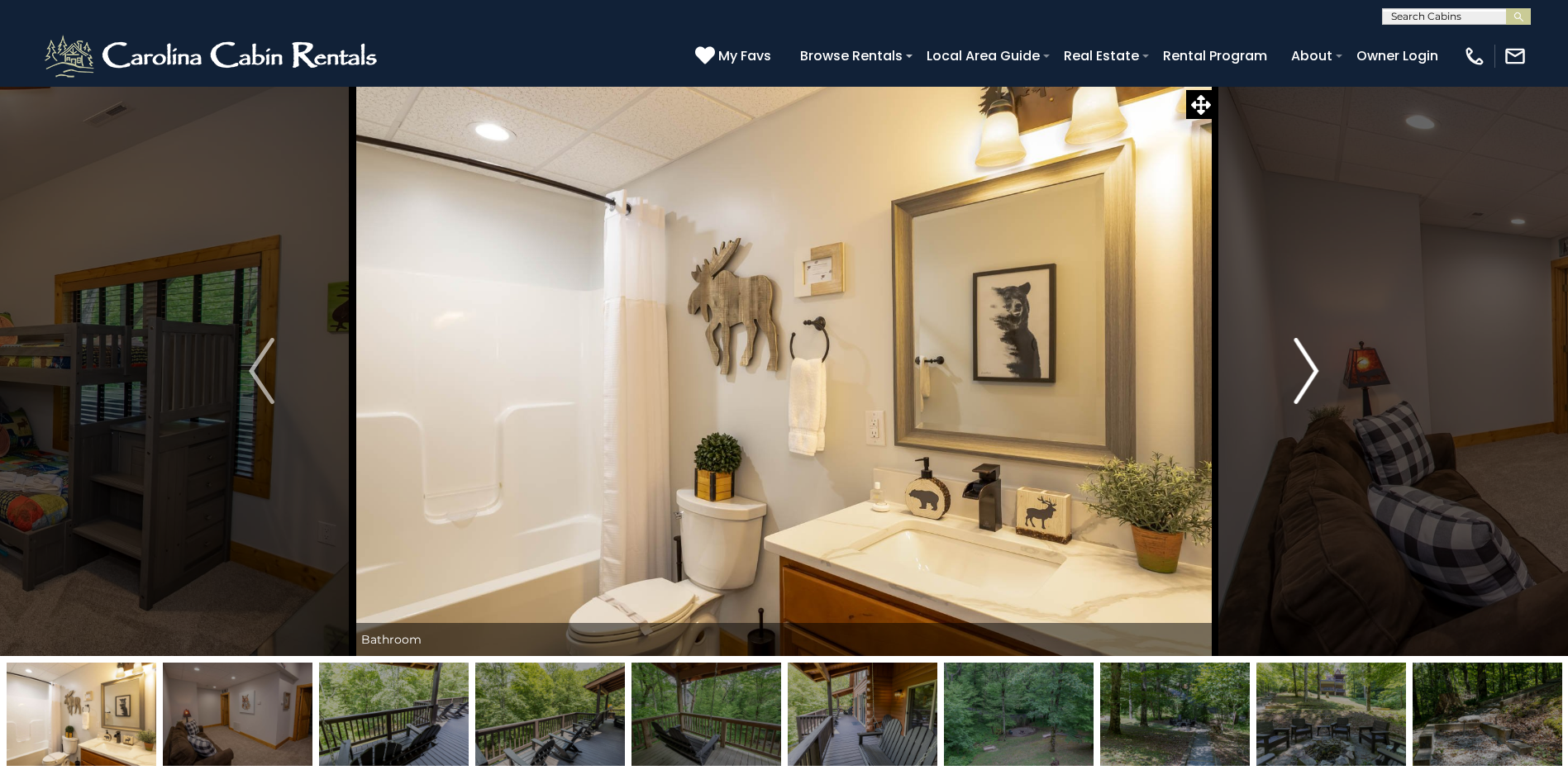
click at [1302, 369] on img "Next" at bounding box center [1306, 370] width 25 height 66
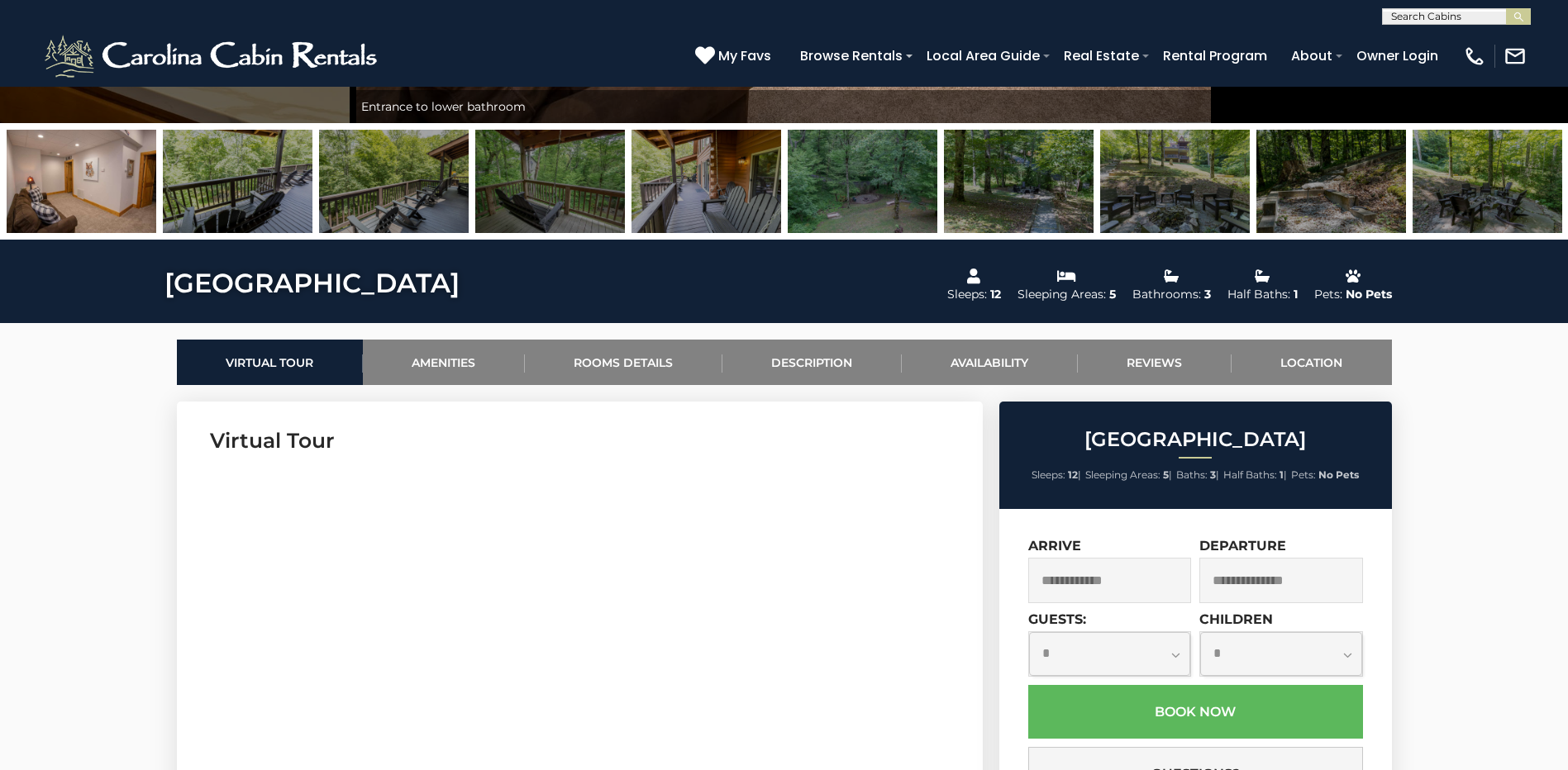
scroll to position [661, 0]
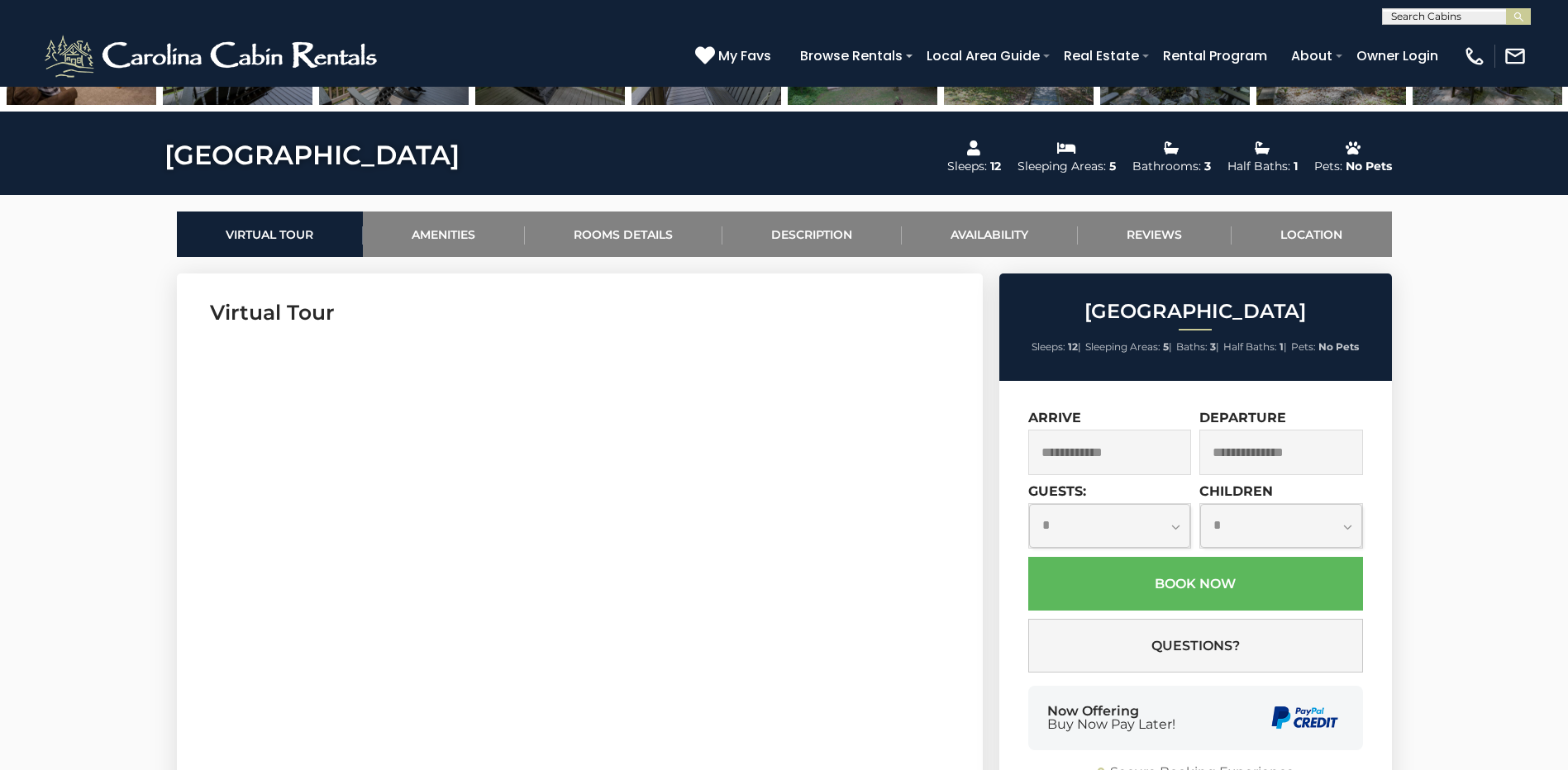
click at [1158, 456] on input "text" at bounding box center [1110, 452] width 163 height 45
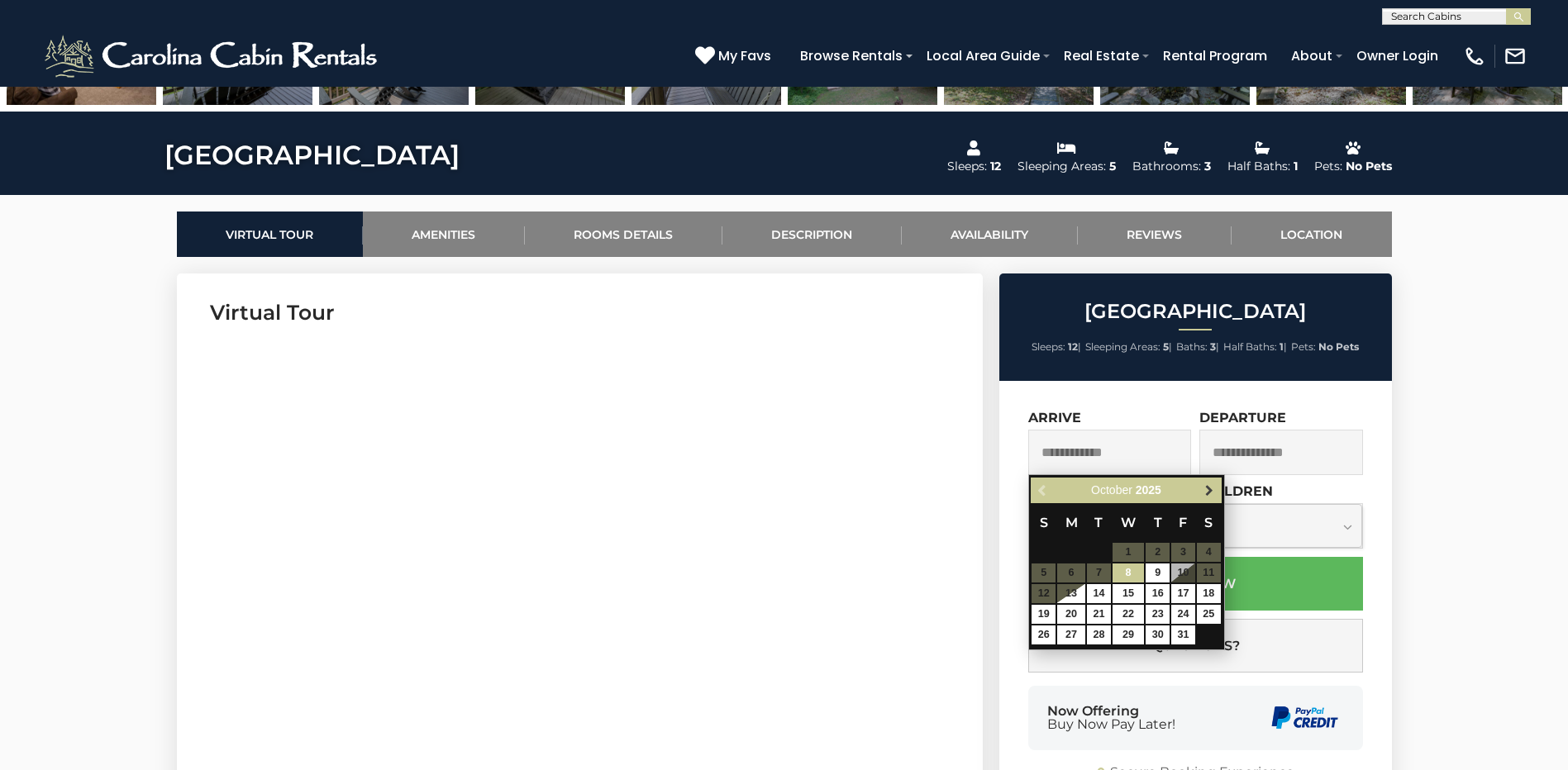
click at [1211, 490] on span "Next" at bounding box center [1209, 491] width 13 height 13
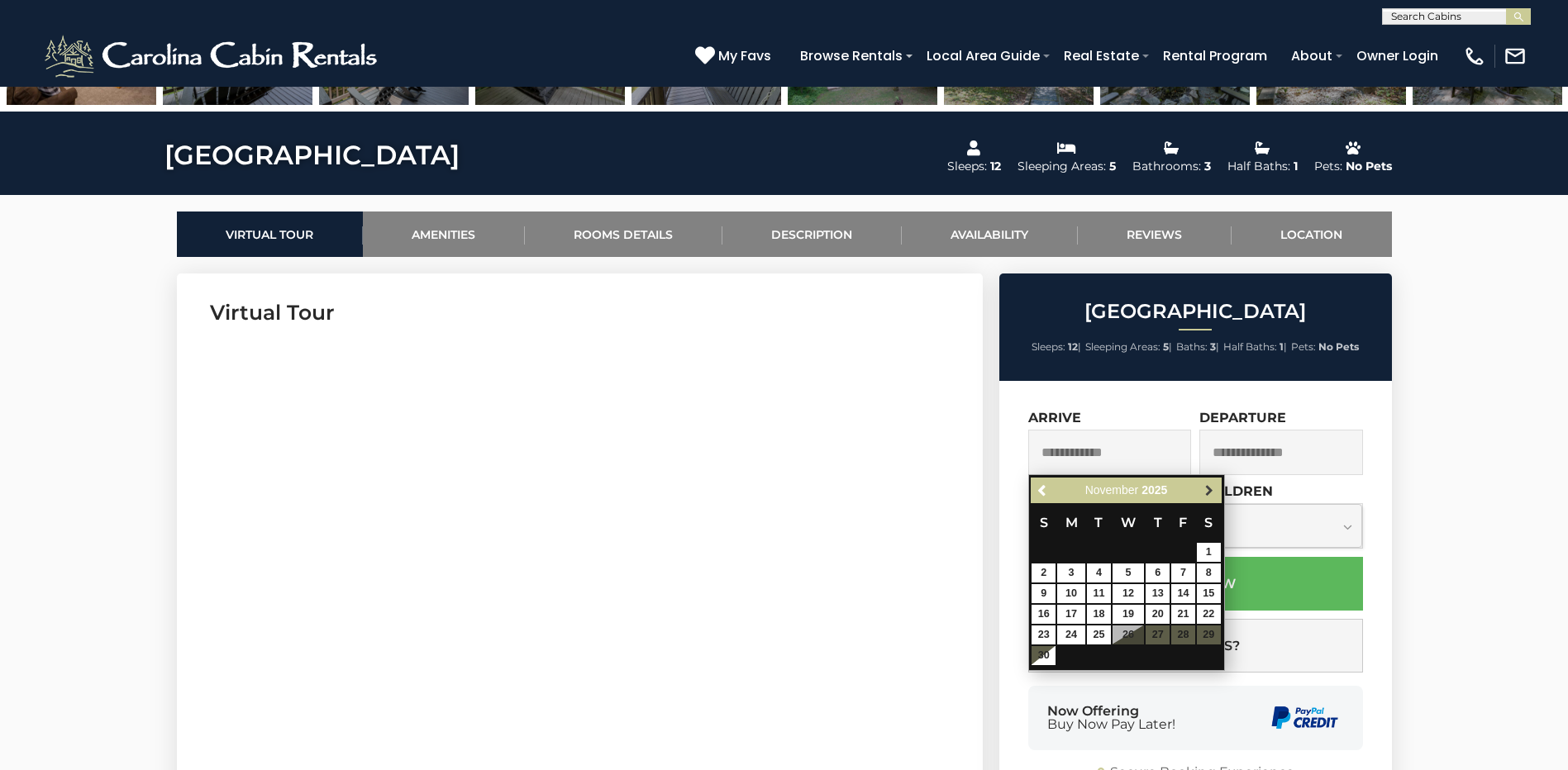
click at [1211, 489] on span "Next" at bounding box center [1209, 491] width 13 height 13
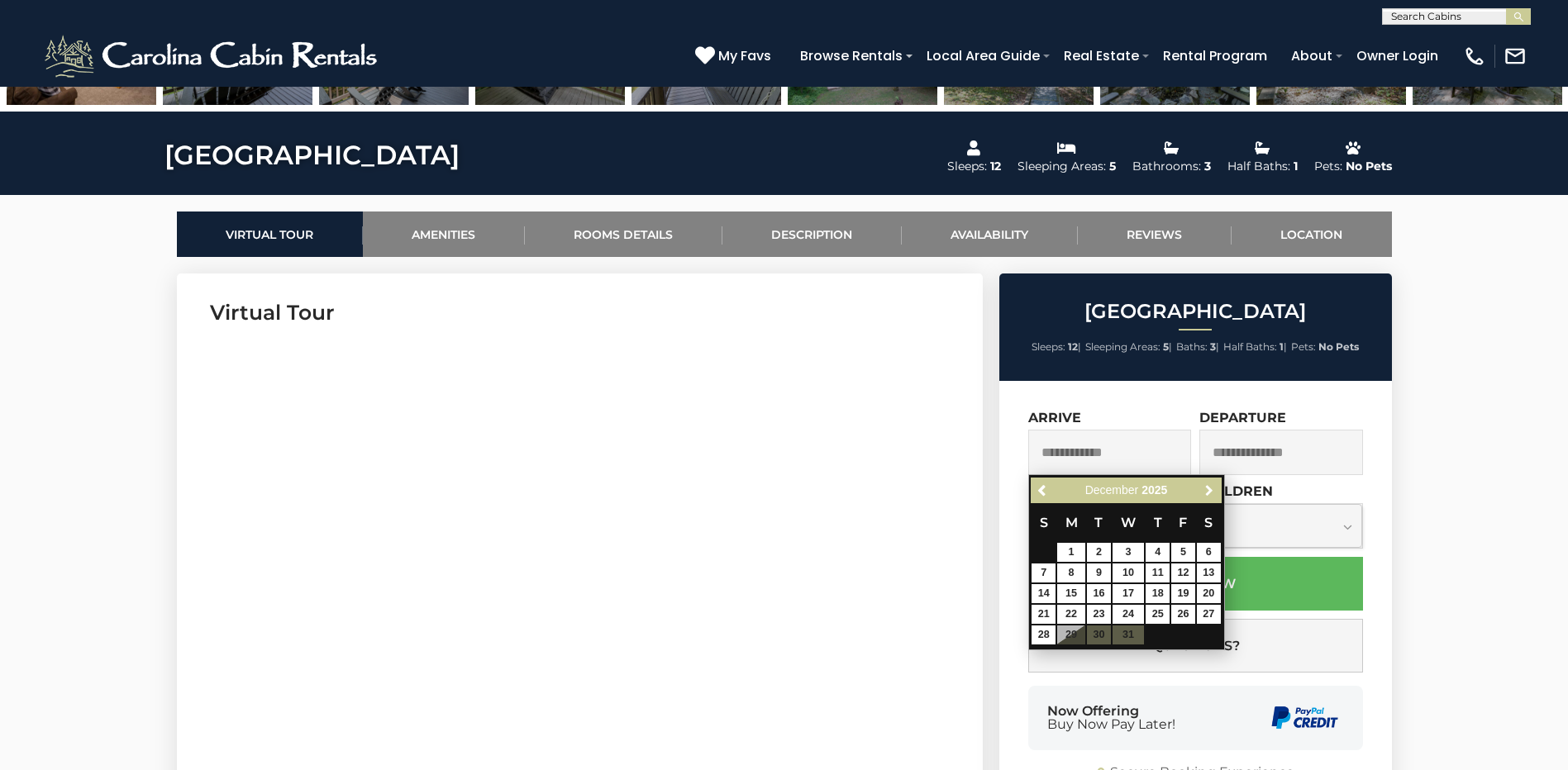
click at [1211, 489] on span "Next" at bounding box center [1209, 491] width 13 height 13
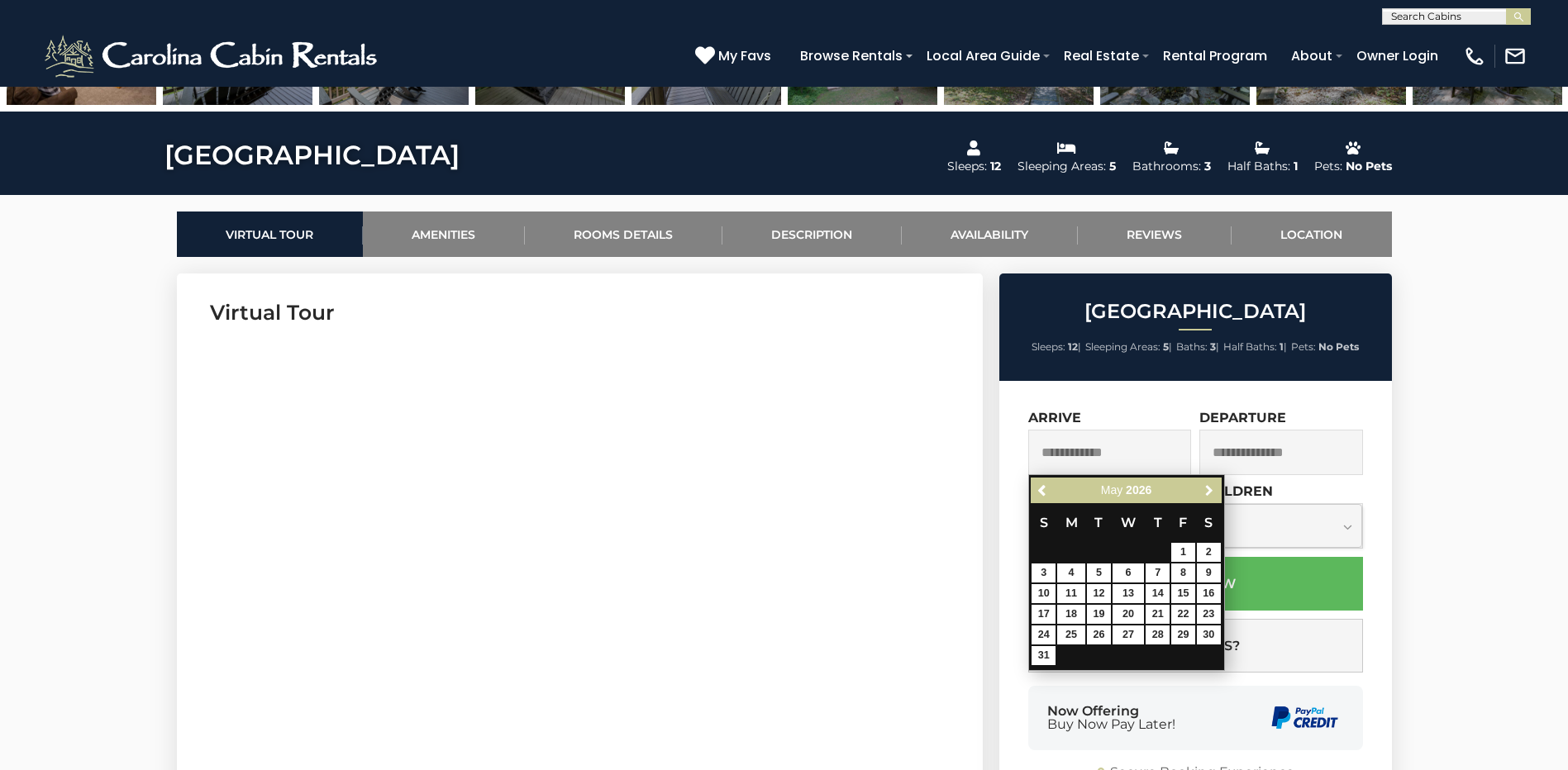
click at [1211, 489] on span "Next" at bounding box center [1209, 491] width 13 height 13
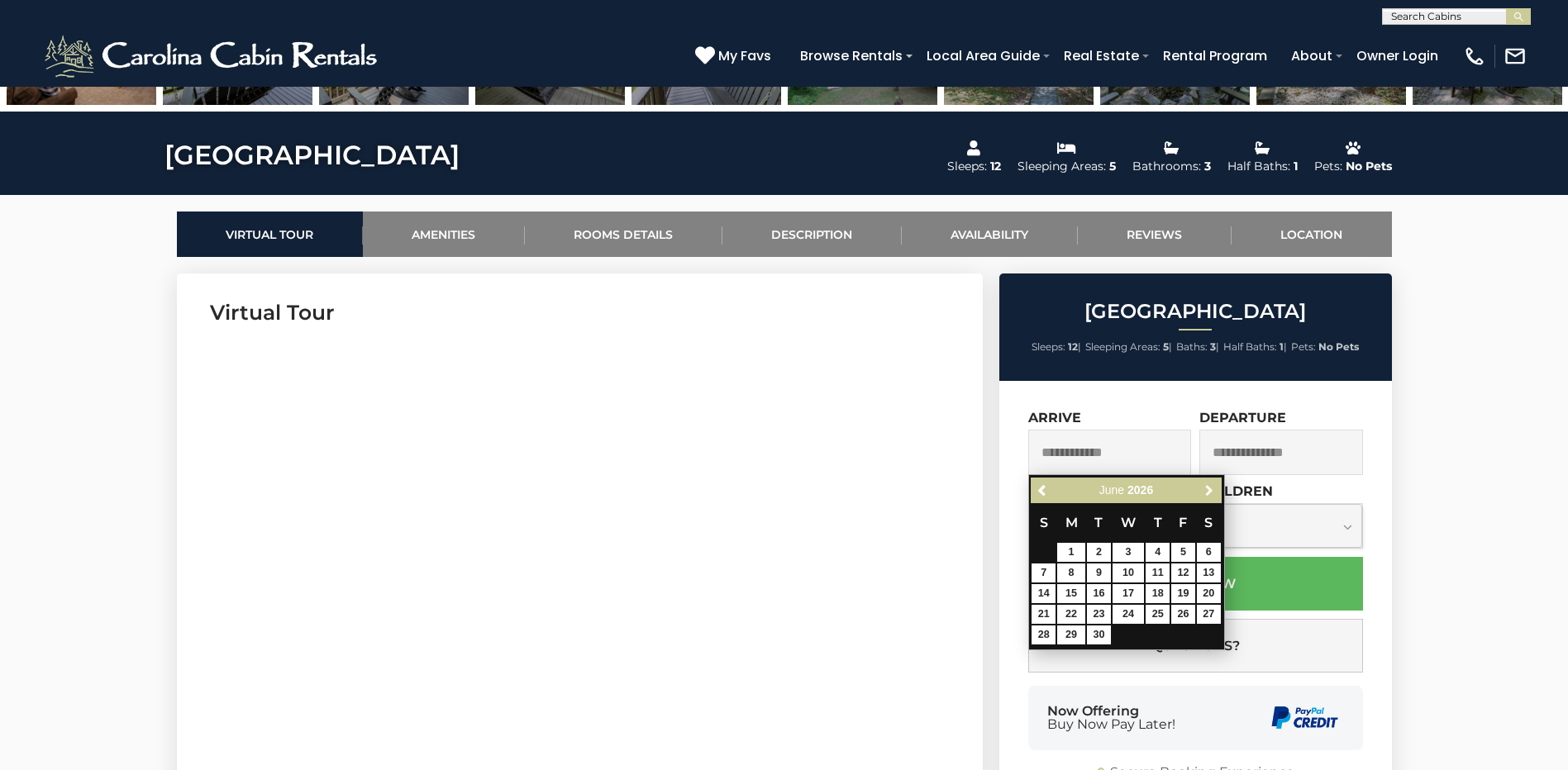
click at [1211, 489] on span "Next" at bounding box center [1209, 491] width 13 height 13
click at [1078, 574] on span at bounding box center [1070, 576] width 15 height 8
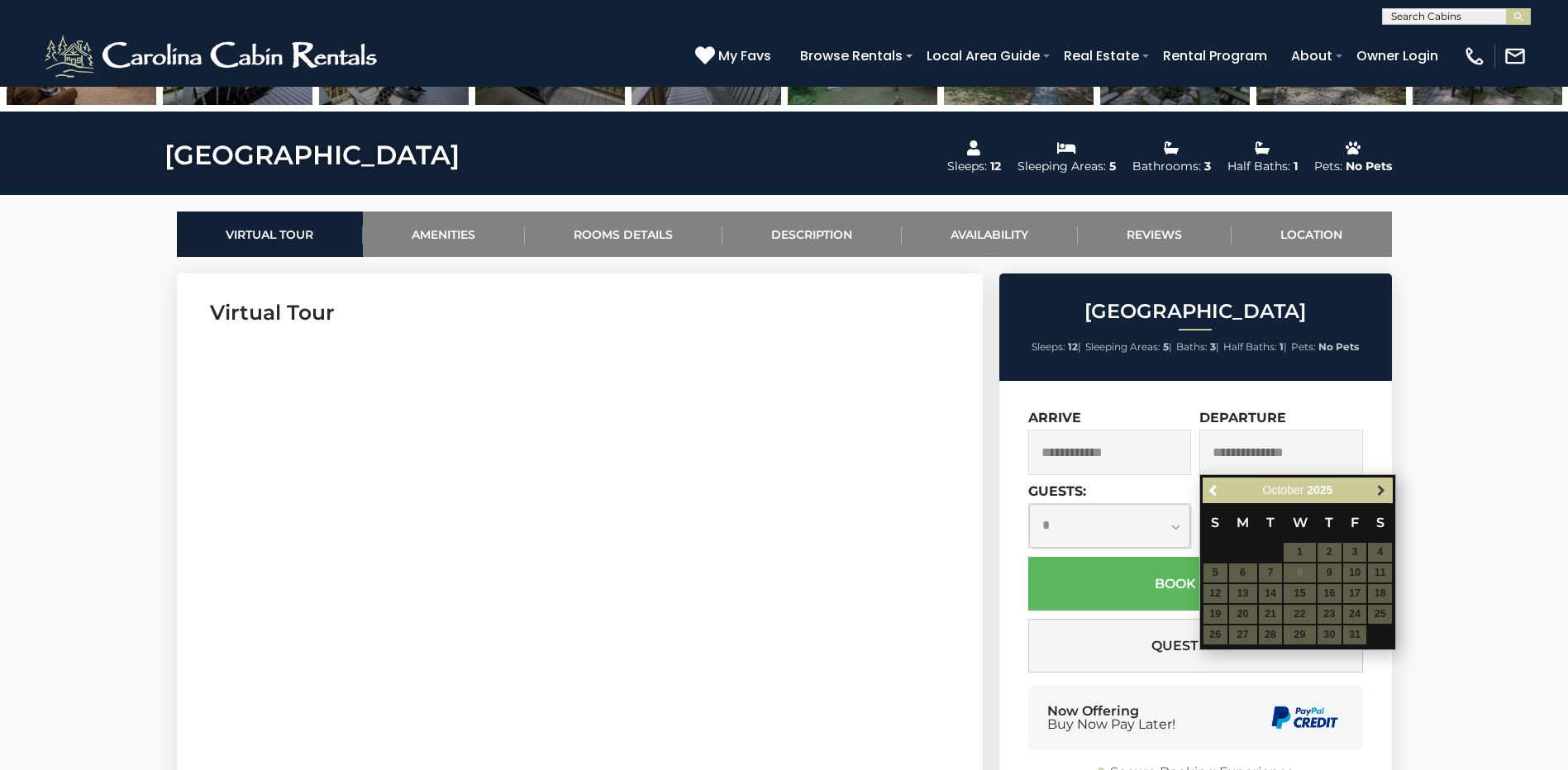
click at [1386, 492] on span "Next" at bounding box center [1381, 491] width 13 height 13
click at [1386, 491] on span "Next" at bounding box center [1381, 491] width 13 height 13
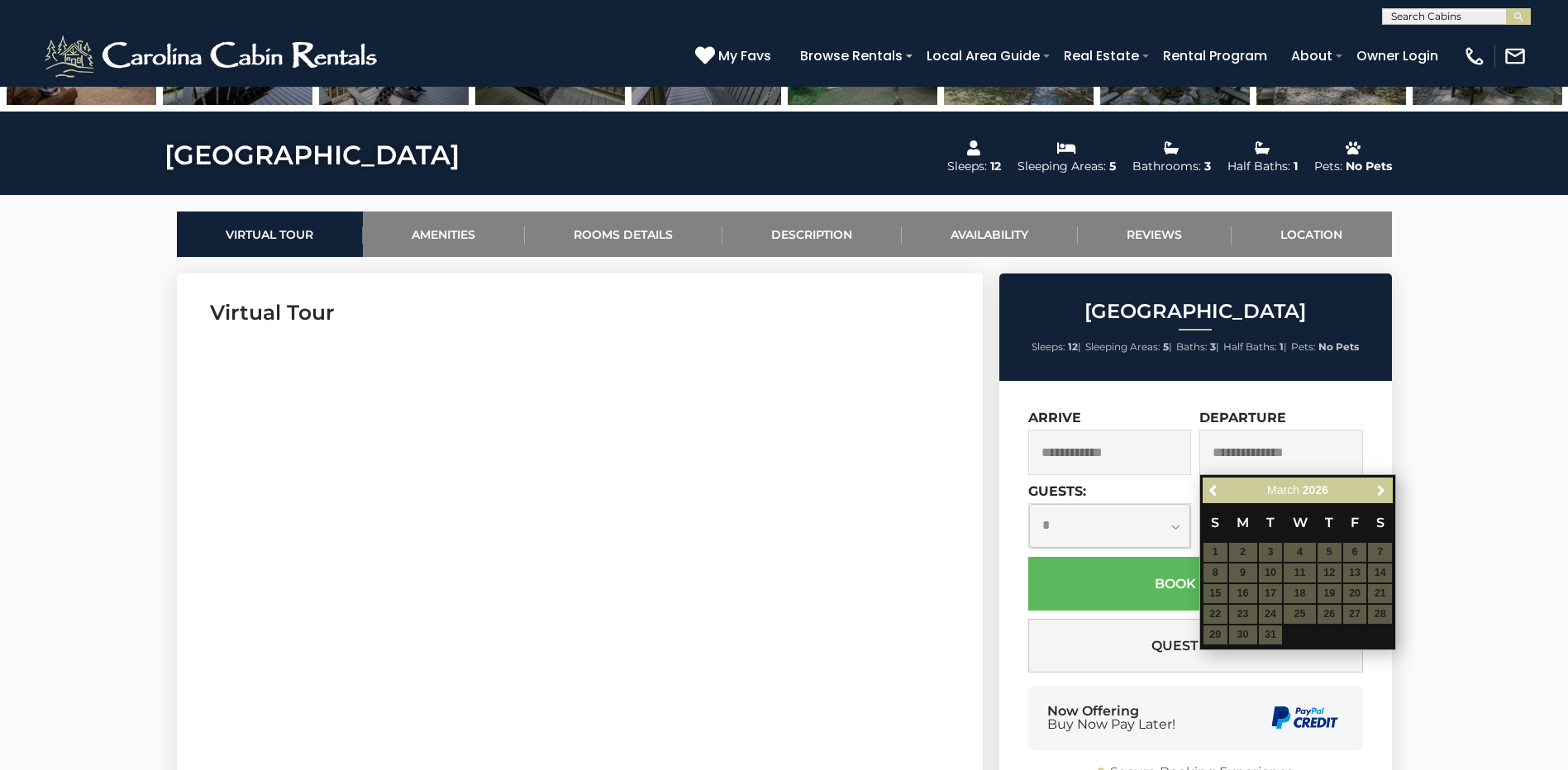
click at [1386, 491] on span "Next" at bounding box center [1381, 491] width 13 height 13
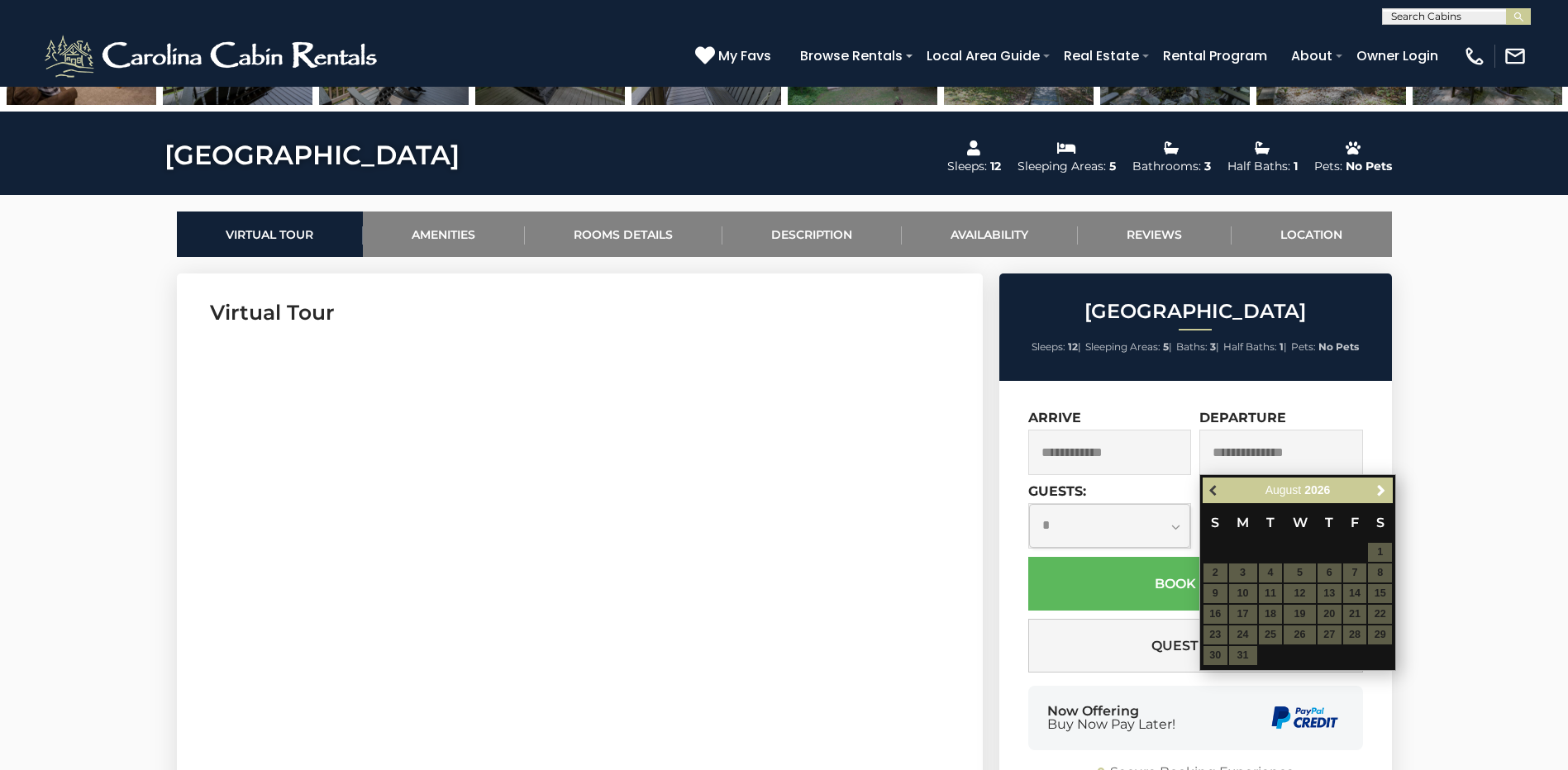
click at [1215, 491] on span "Previous" at bounding box center [1214, 491] width 13 height 13
click at [1376, 572] on table "S M T W T F S 1 2 3 4 5 6 7 8 9 10 11 12 13 14 15 16 17 18 19 20 21 22 23 24 25…" at bounding box center [1298, 574] width 190 height 142
click at [1376, 576] on table "S M T W T F S 1 2 3 4 5 6 7 8 9 10 11 12 13 14 15 16 17 18 19 20 21 22 23 24 25…" at bounding box center [1298, 574] width 190 height 142
drag, startPoint x: 1376, startPoint y: 576, endPoint x: 1230, endPoint y: 414, distance: 218.1
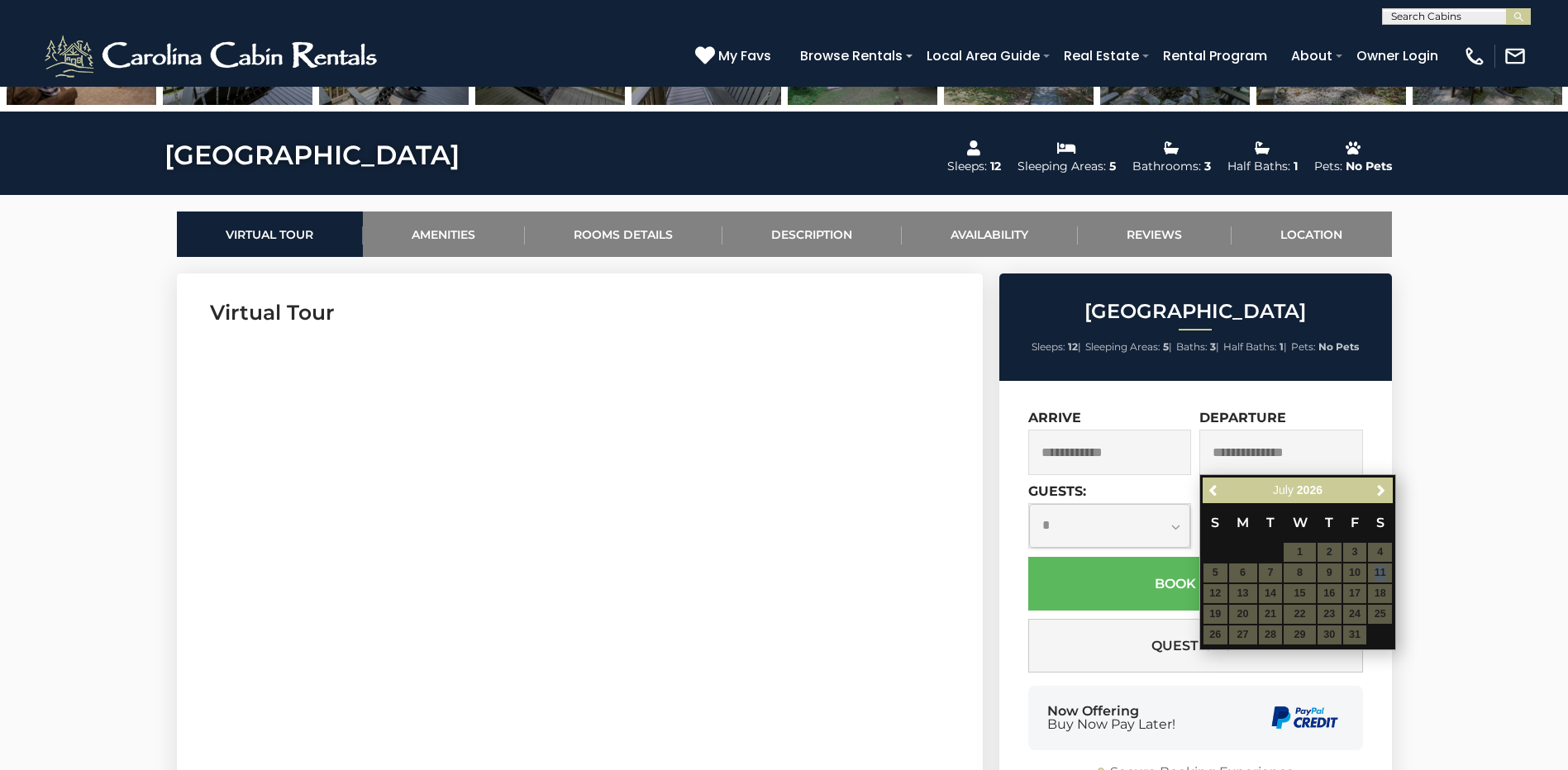
click at [1230, 414] on label "Departure" at bounding box center [1243, 418] width 87 height 15
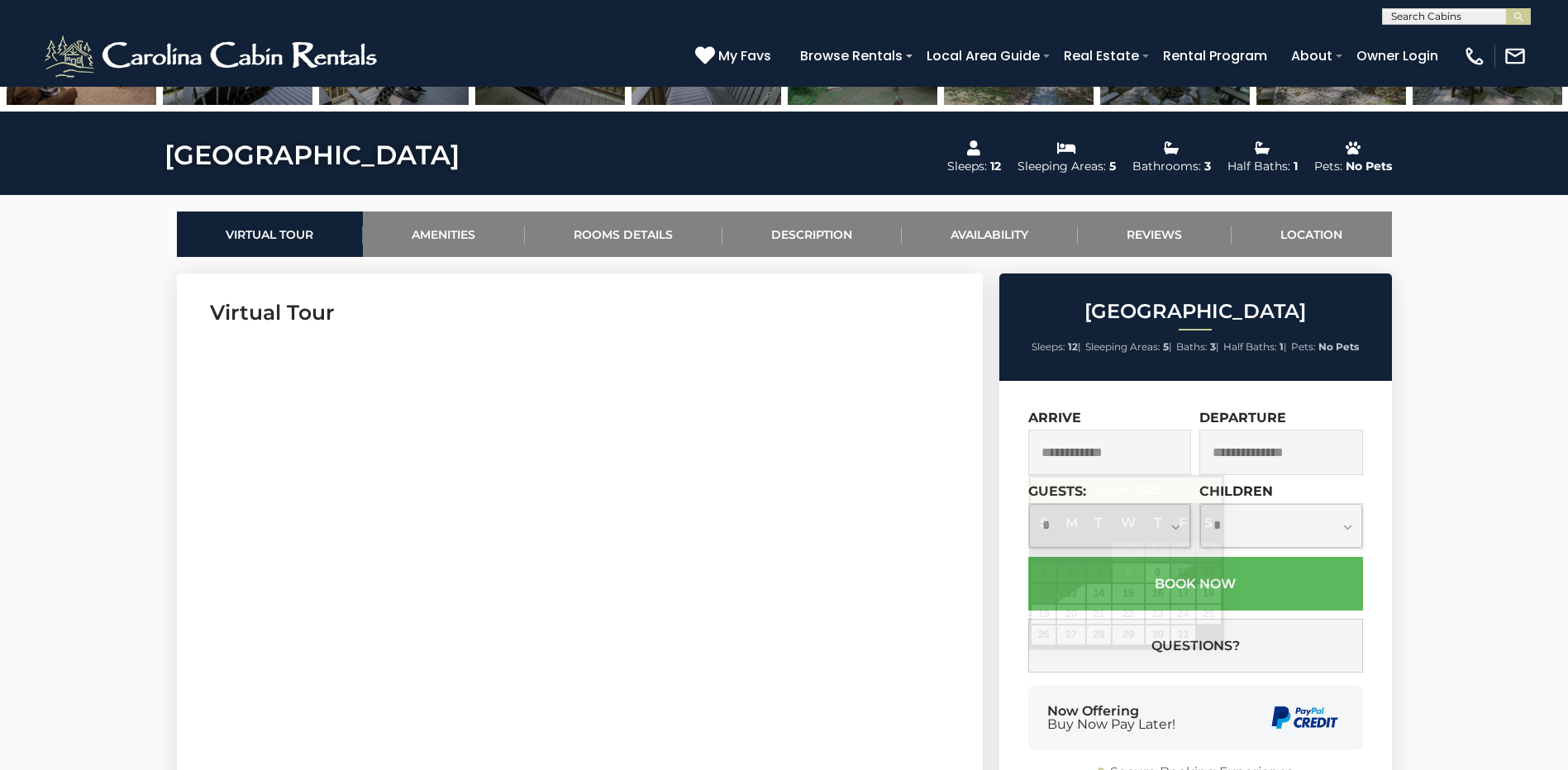
click at [1140, 442] on input "text" at bounding box center [1110, 452] width 163 height 45
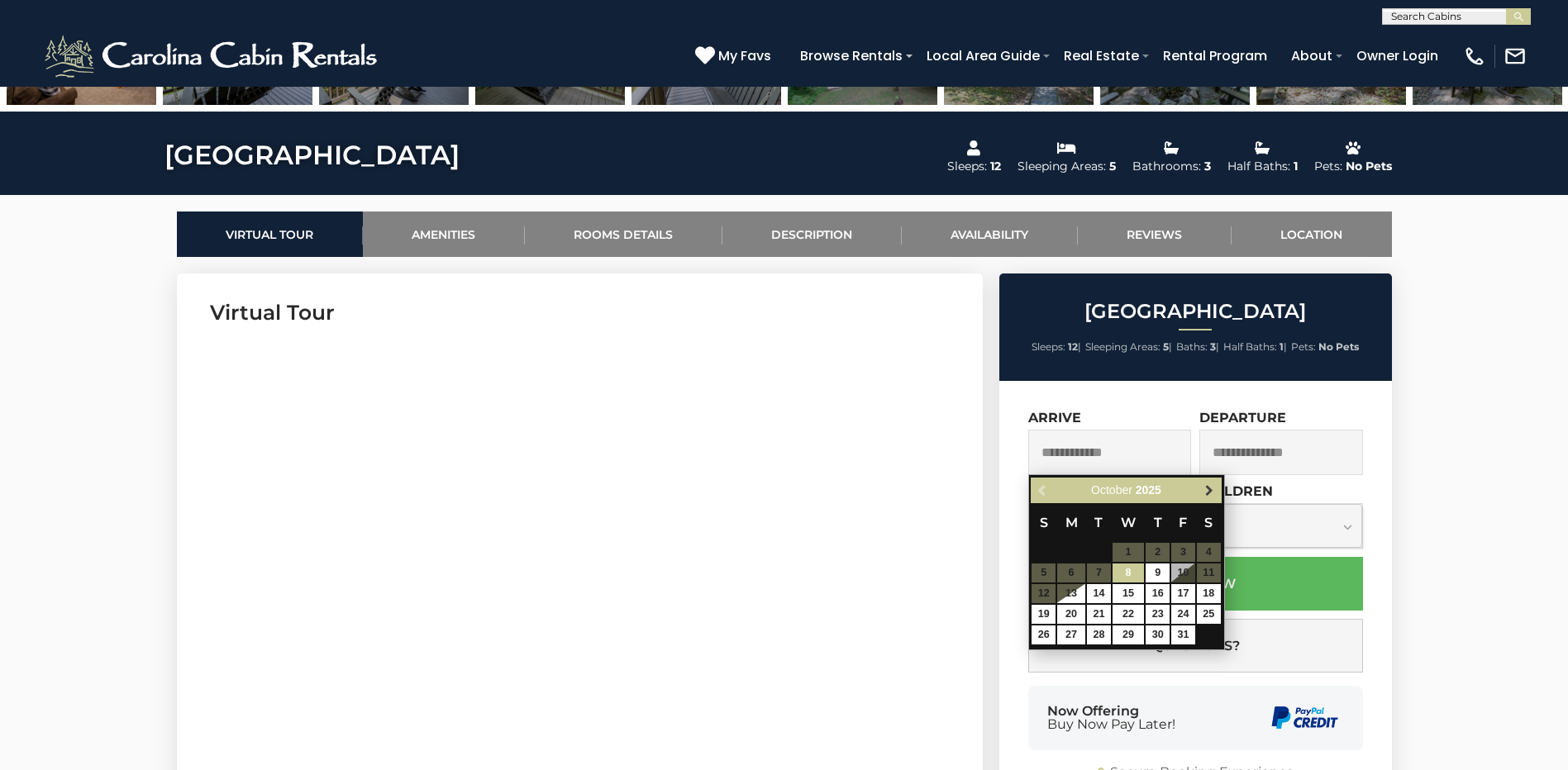
click at [1215, 491] on span "Next" at bounding box center [1209, 491] width 13 height 13
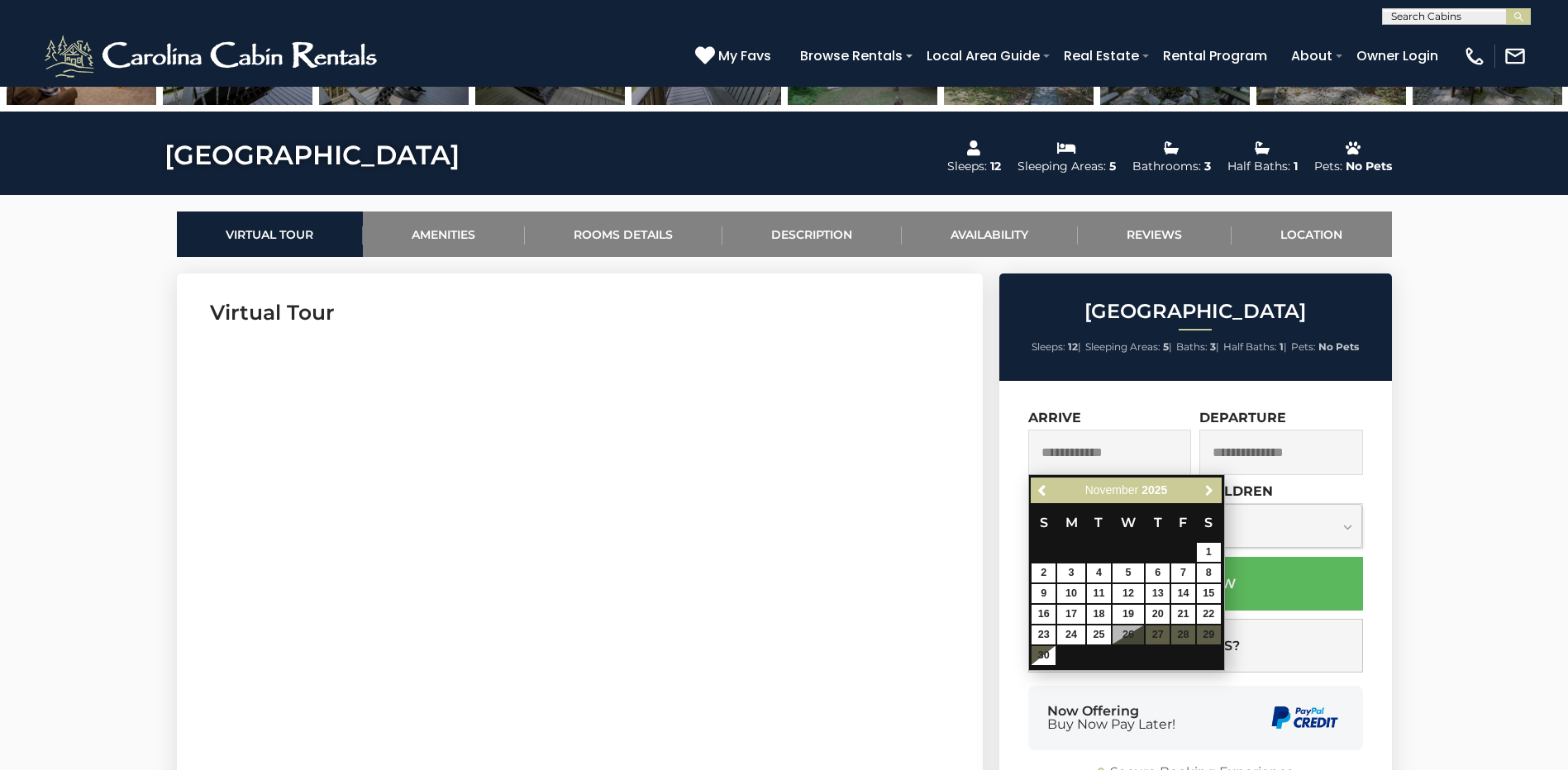
click at [1215, 491] on span "Next" at bounding box center [1209, 491] width 13 height 13
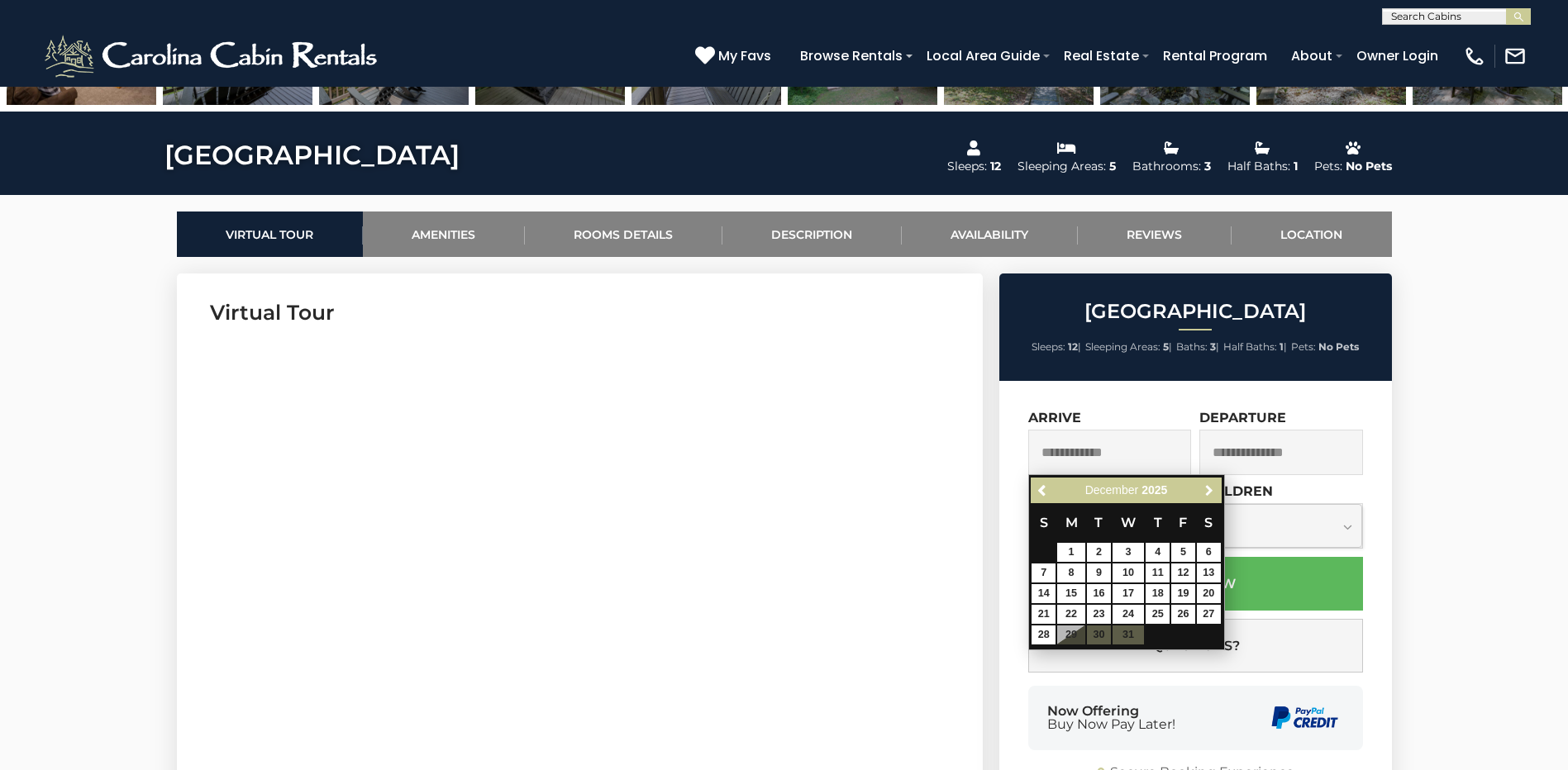
click at [1215, 491] on span "Next" at bounding box center [1209, 491] width 13 height 13
click at [1214, 491] on span "Next" at bounding box center [1209, 491] width 13 height 13
click at [1214, 490] on span "Next" at bounding box center [1209, 491] width 13 height 13
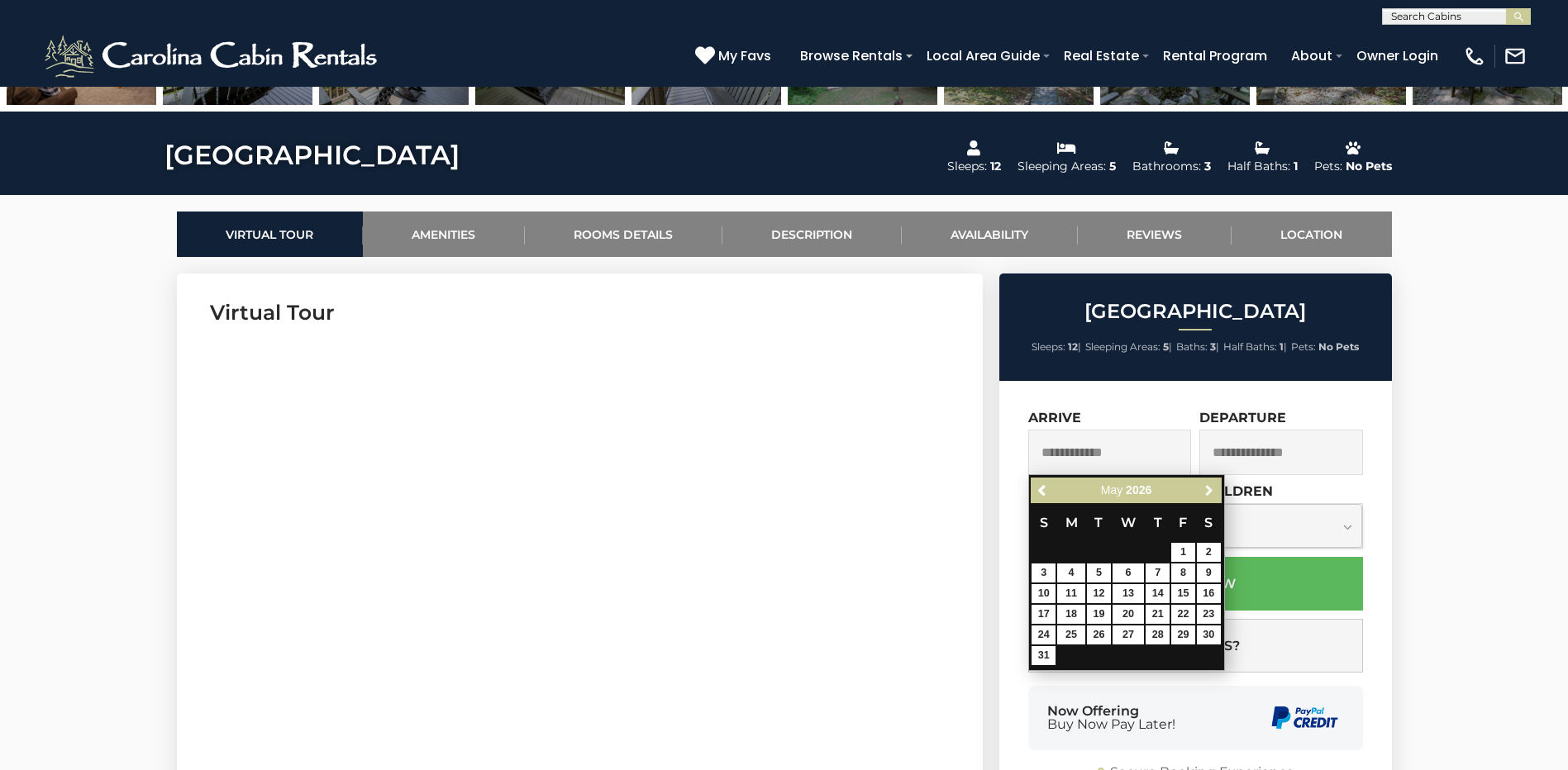
click at [1214, 490] on span "Next" at bounding box center [1209, 491] width 13 height 13
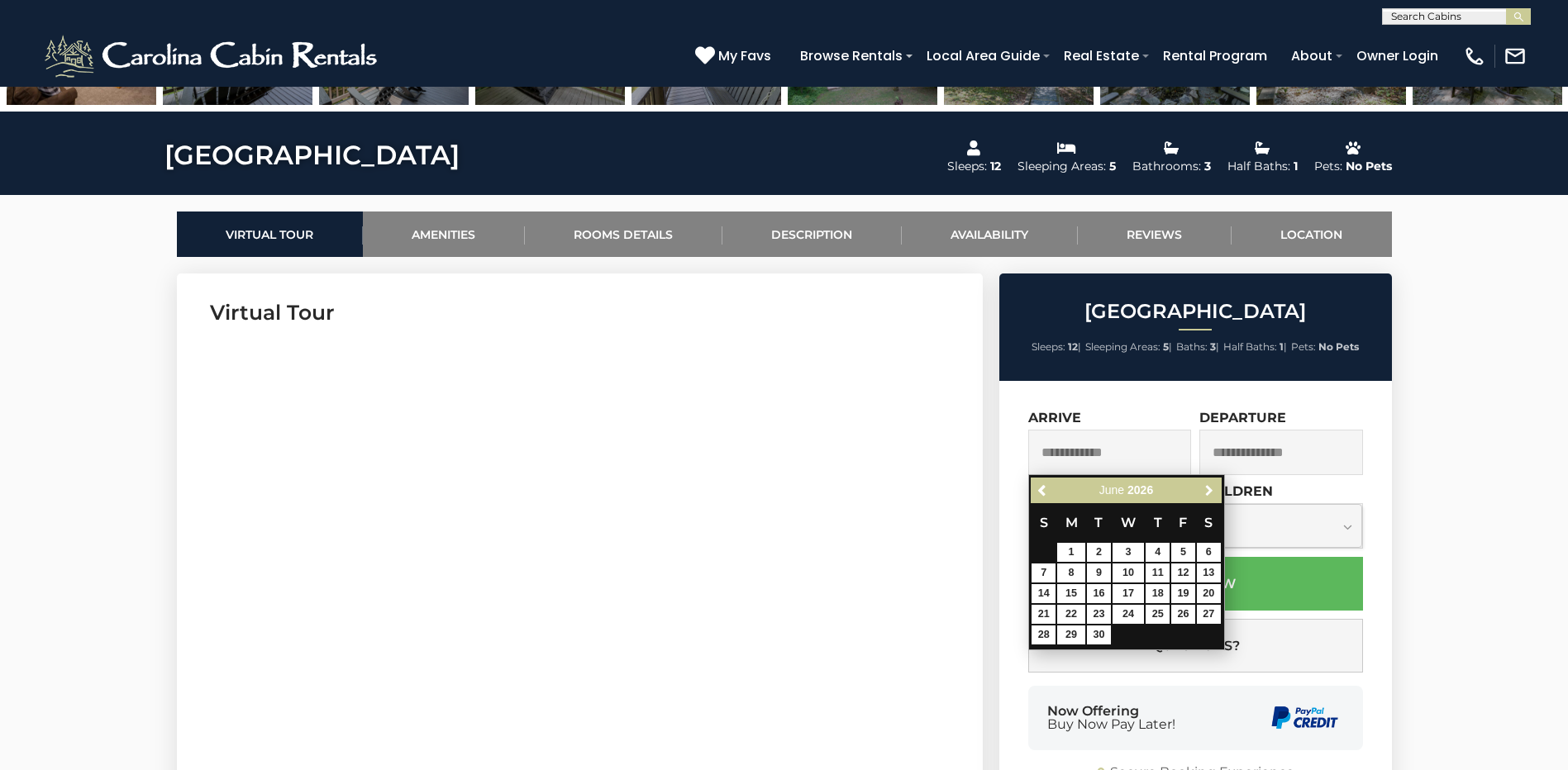
click at [1214, 490] on span "Next" at bounding box center [1209, 491] width 13 height 13
click at [1071, 567] on link "6" at bounding box center [1071, 573] width 28 height 19
type input "**********"
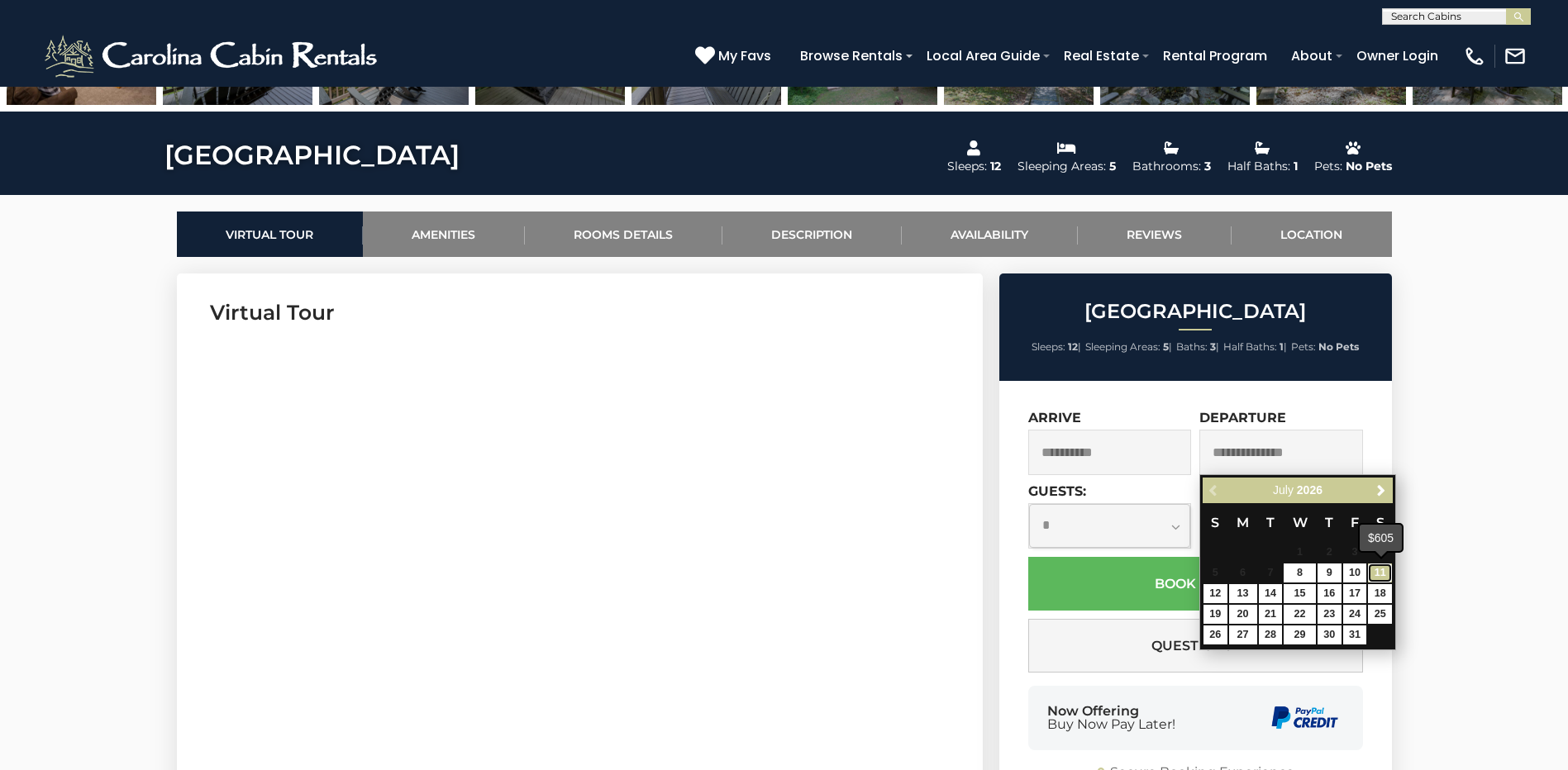
click at [1371, 573] on link "11" at bounding box center [1380, 573] width 24 height 19
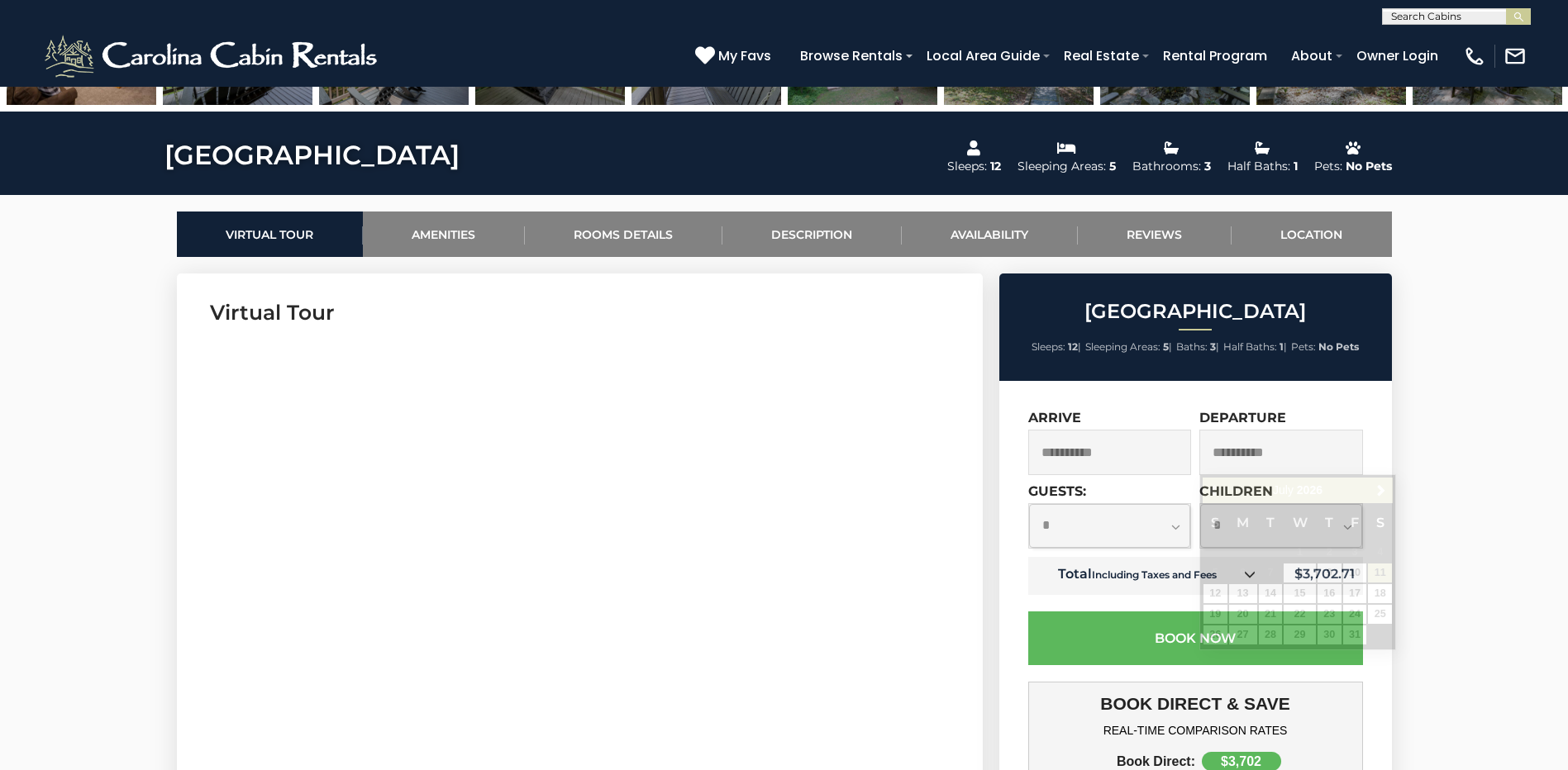
click at [1265, 459] on input "**********" at bounding box center [1281, 452] width 163 height 45
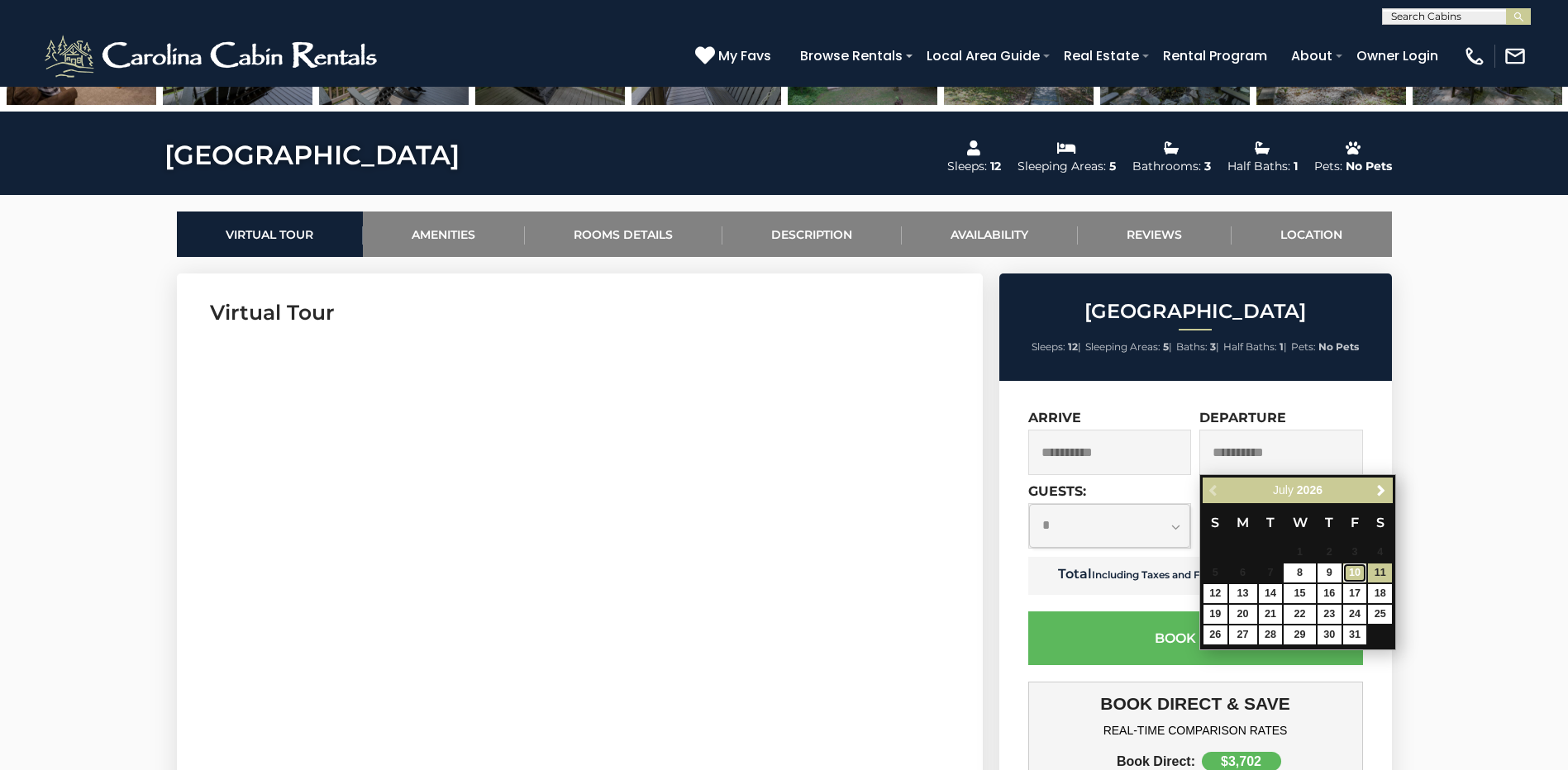
click at [1354, 575] on link "10" at bounding box center [1355, 573] width 24 height 19
type input "**********"
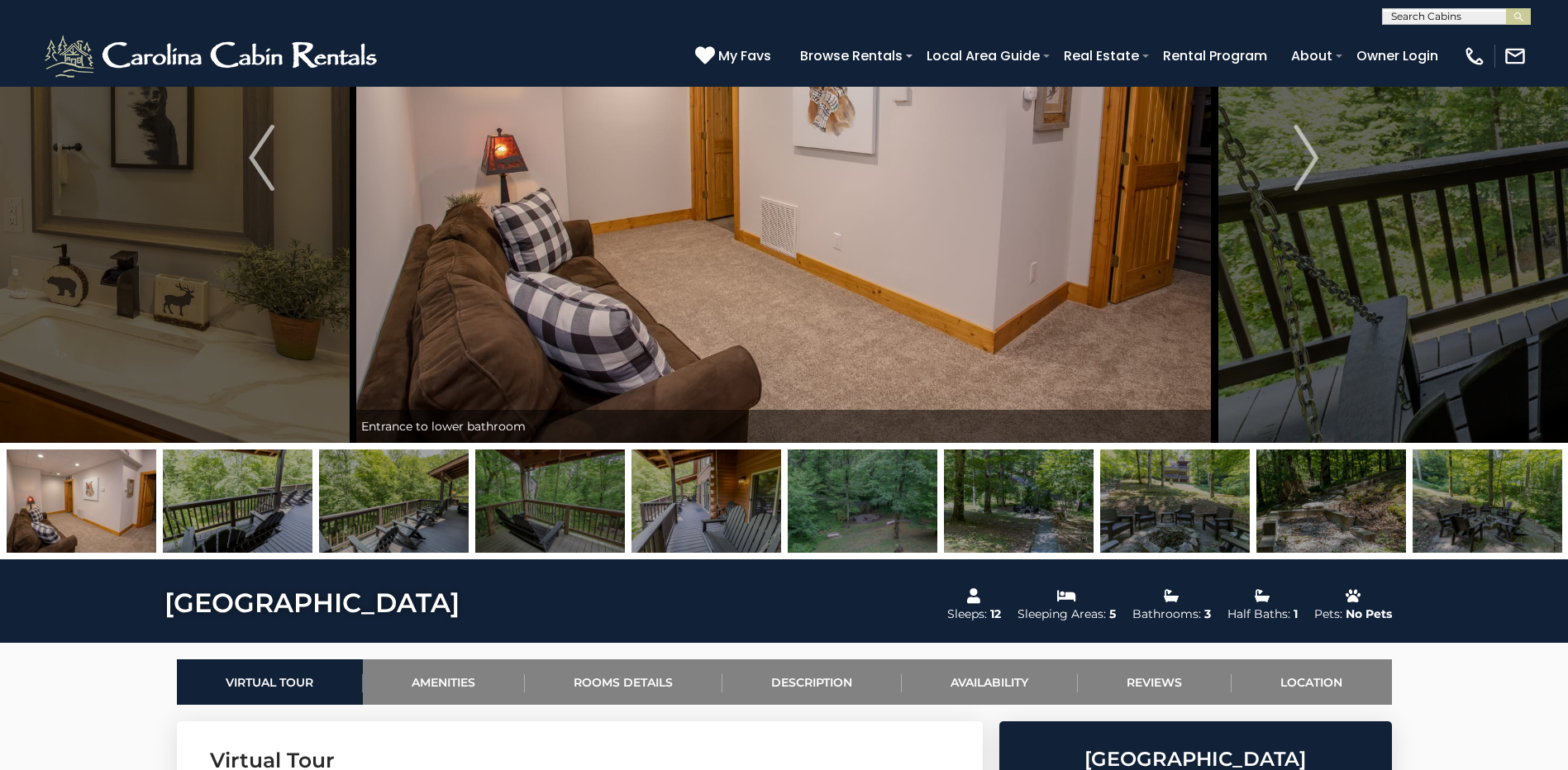
scroll to position [165, 0]
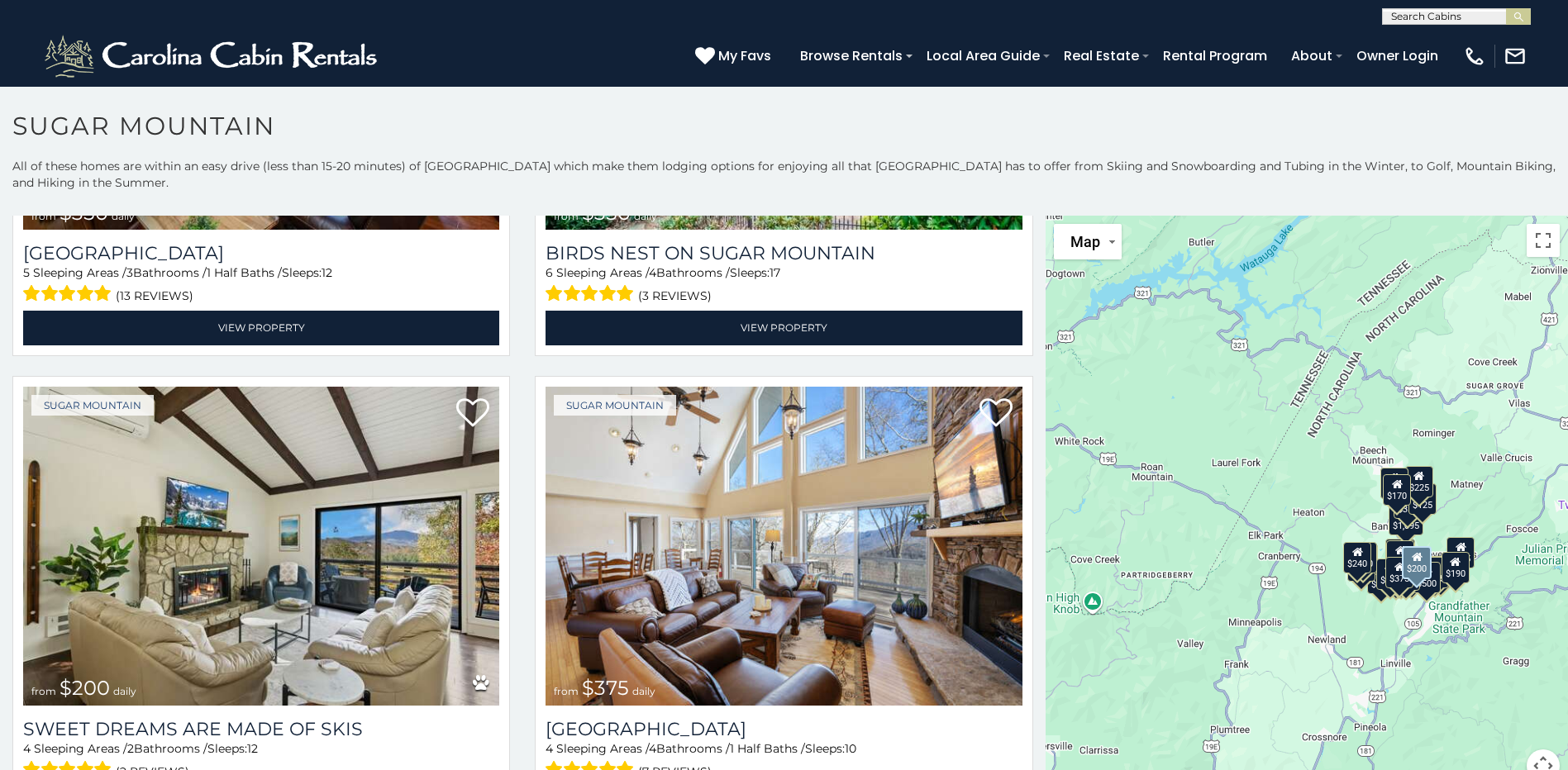
scroll to position [991, 0]
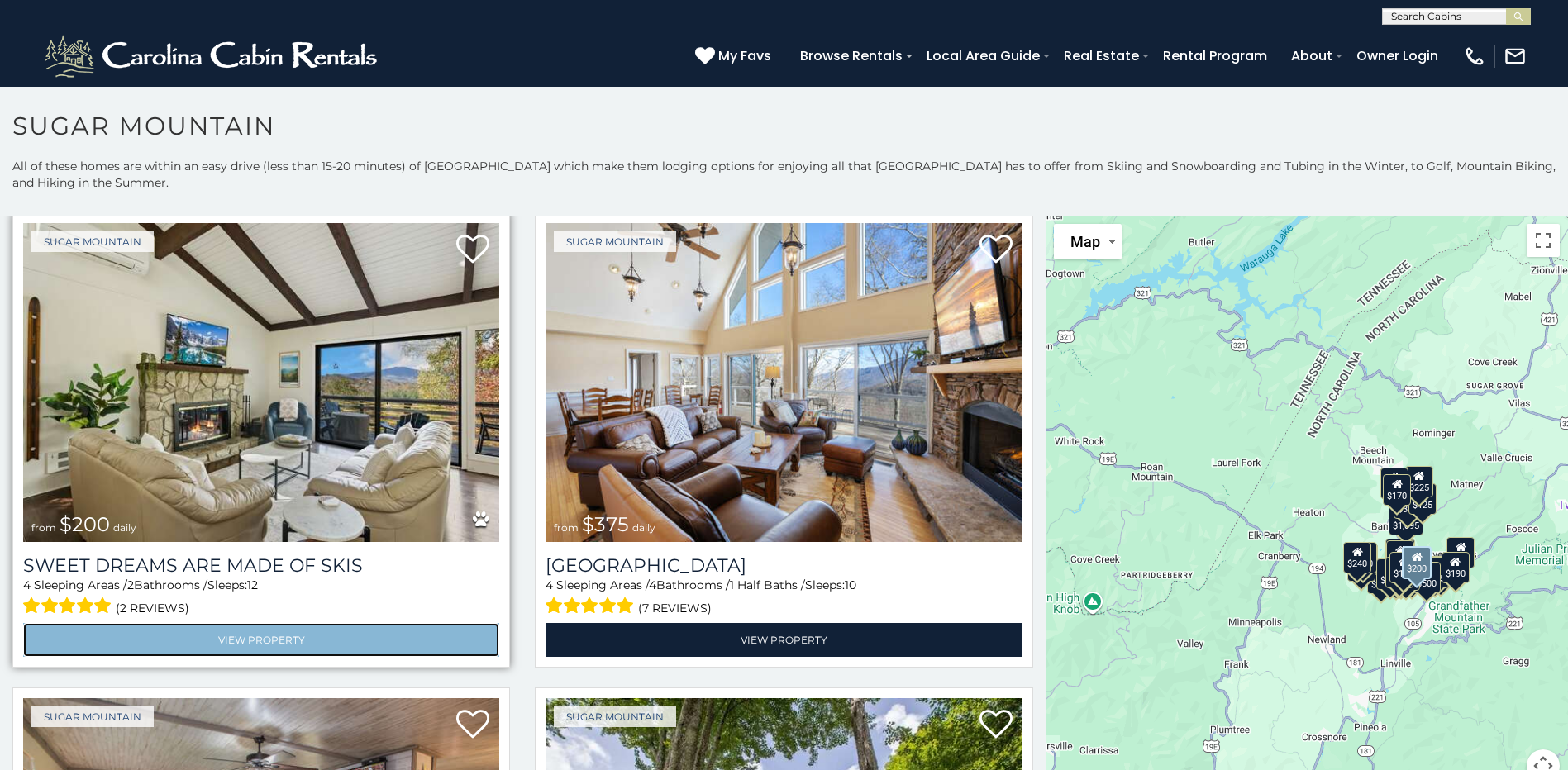
click at [178, 631] on link "View Property" at bounding box center [261, 640] width 476 height 34
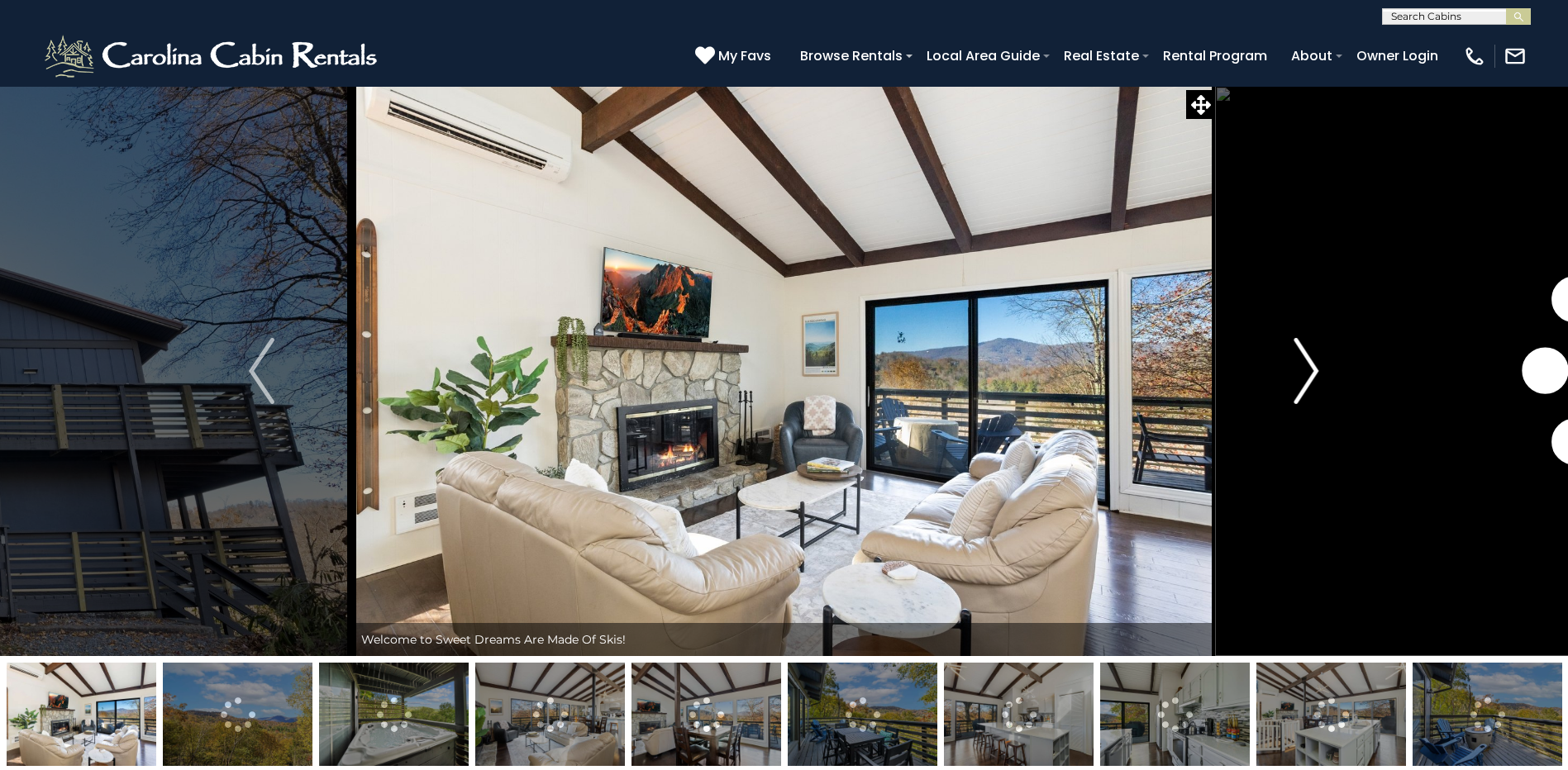
click at [1307, 367] on img "Next" at bounding box center [1306, 370] width 25 height 66
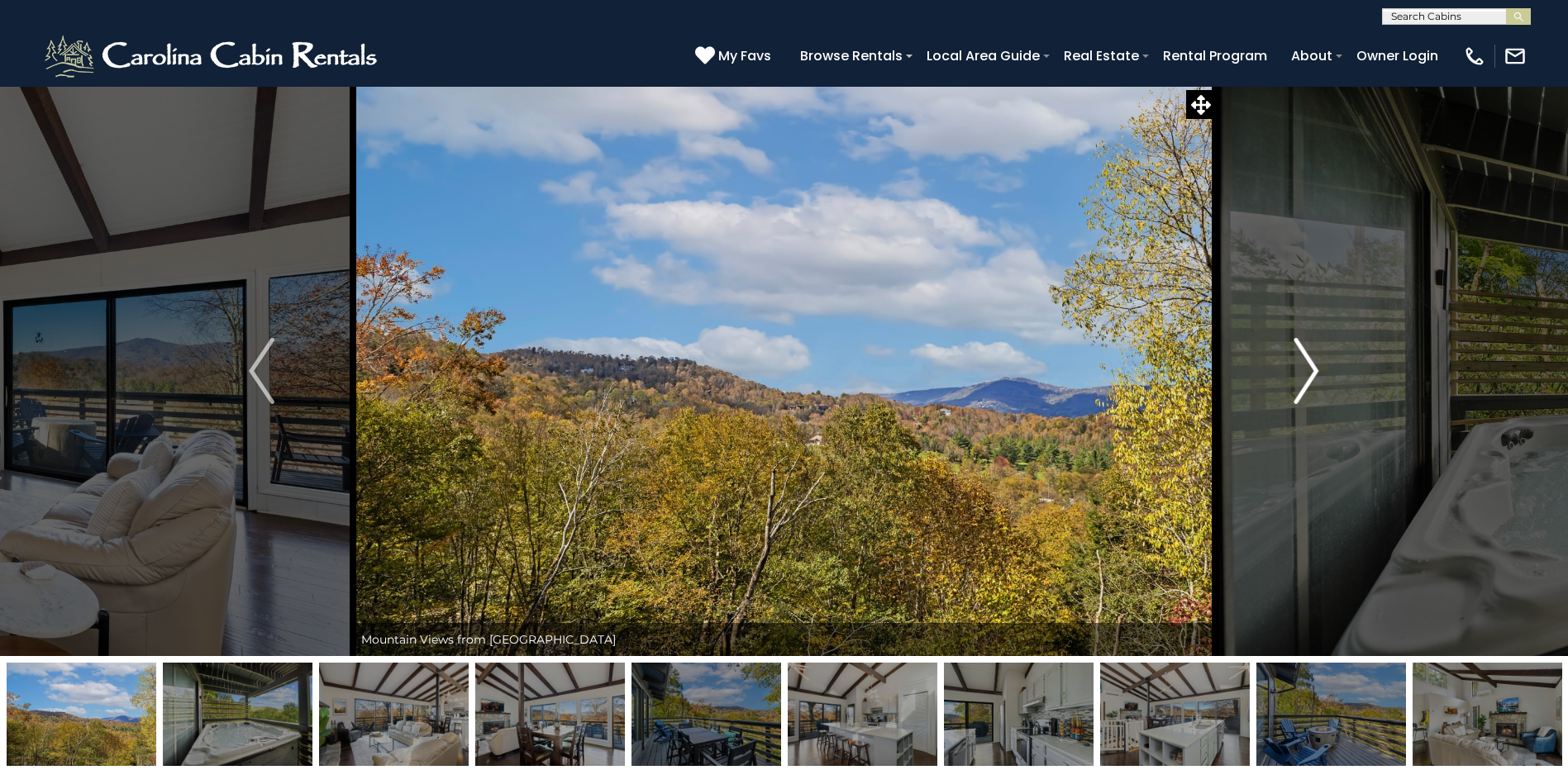
click at [1301, 373] on img "Next" at bounding box center [1306, 370] width 25 height 66
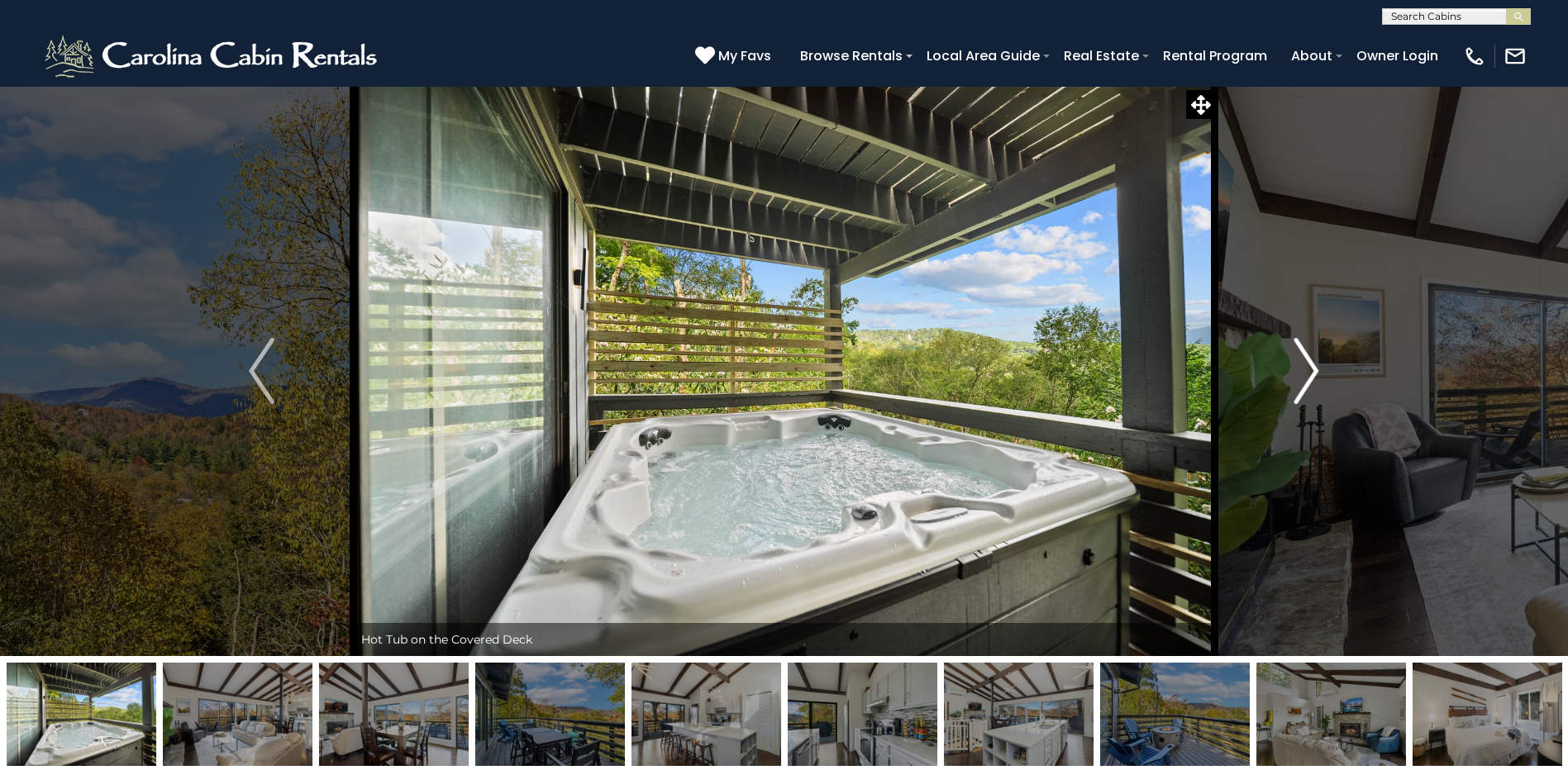
click at [1301, 373] on img "Next" at bounding box center [1306, 370] width 25 height 66
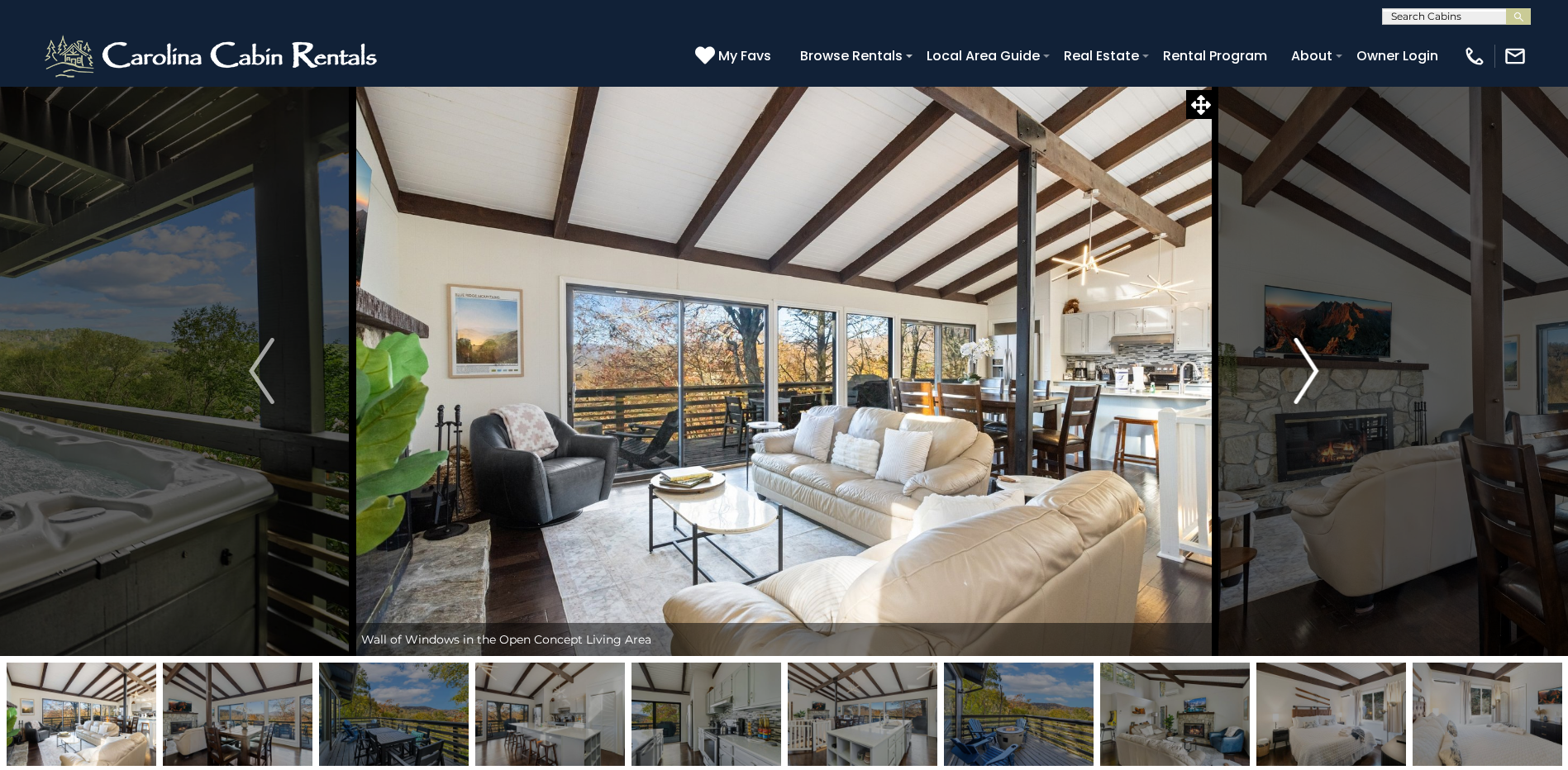
click at [1301, 373] on img "Next" at bounding box center [1306, 370] width 25 height 66
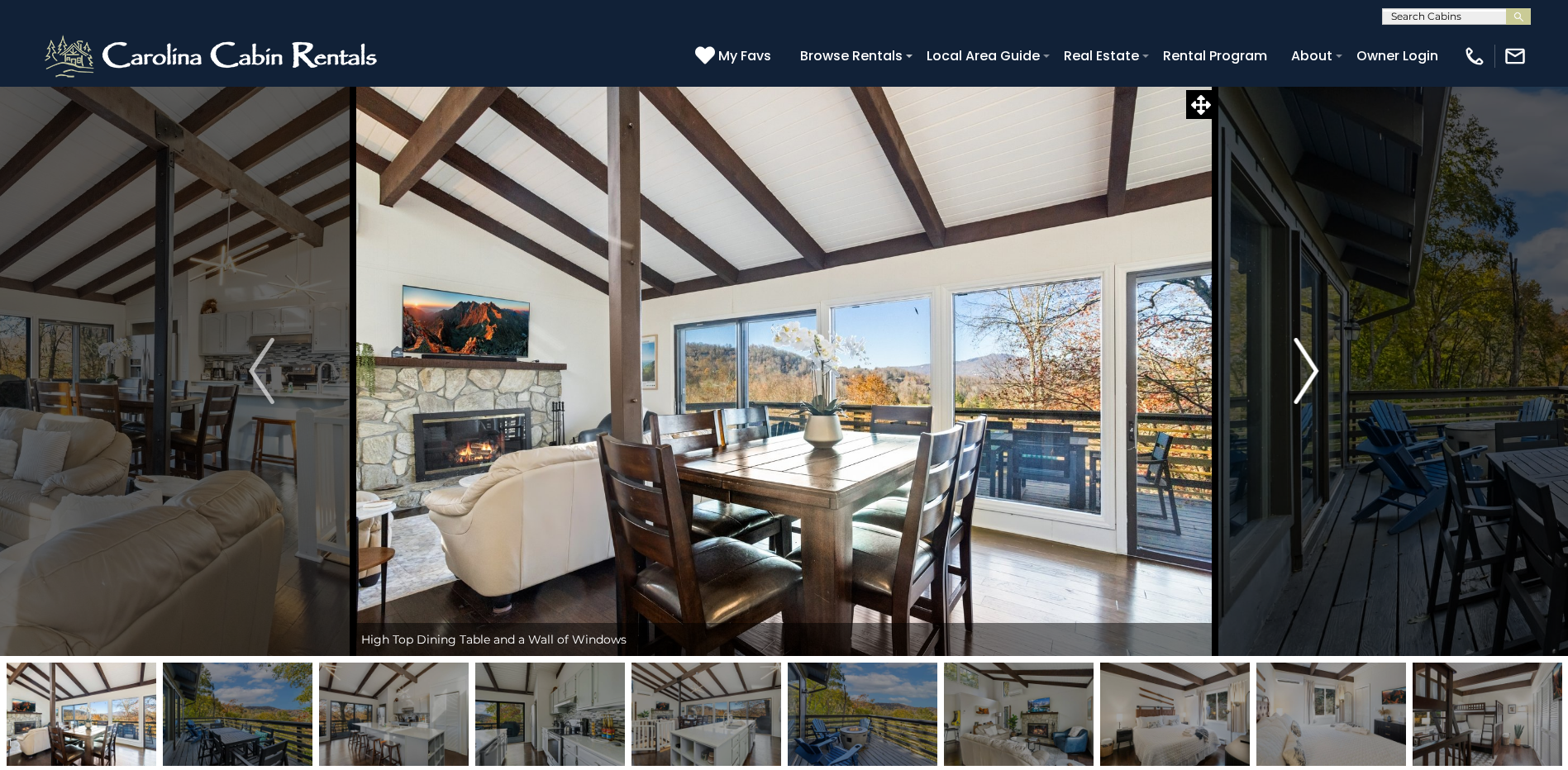
click at [1301, 373] on img "Next" at bounding box center [1306, 370] width 25 height 66
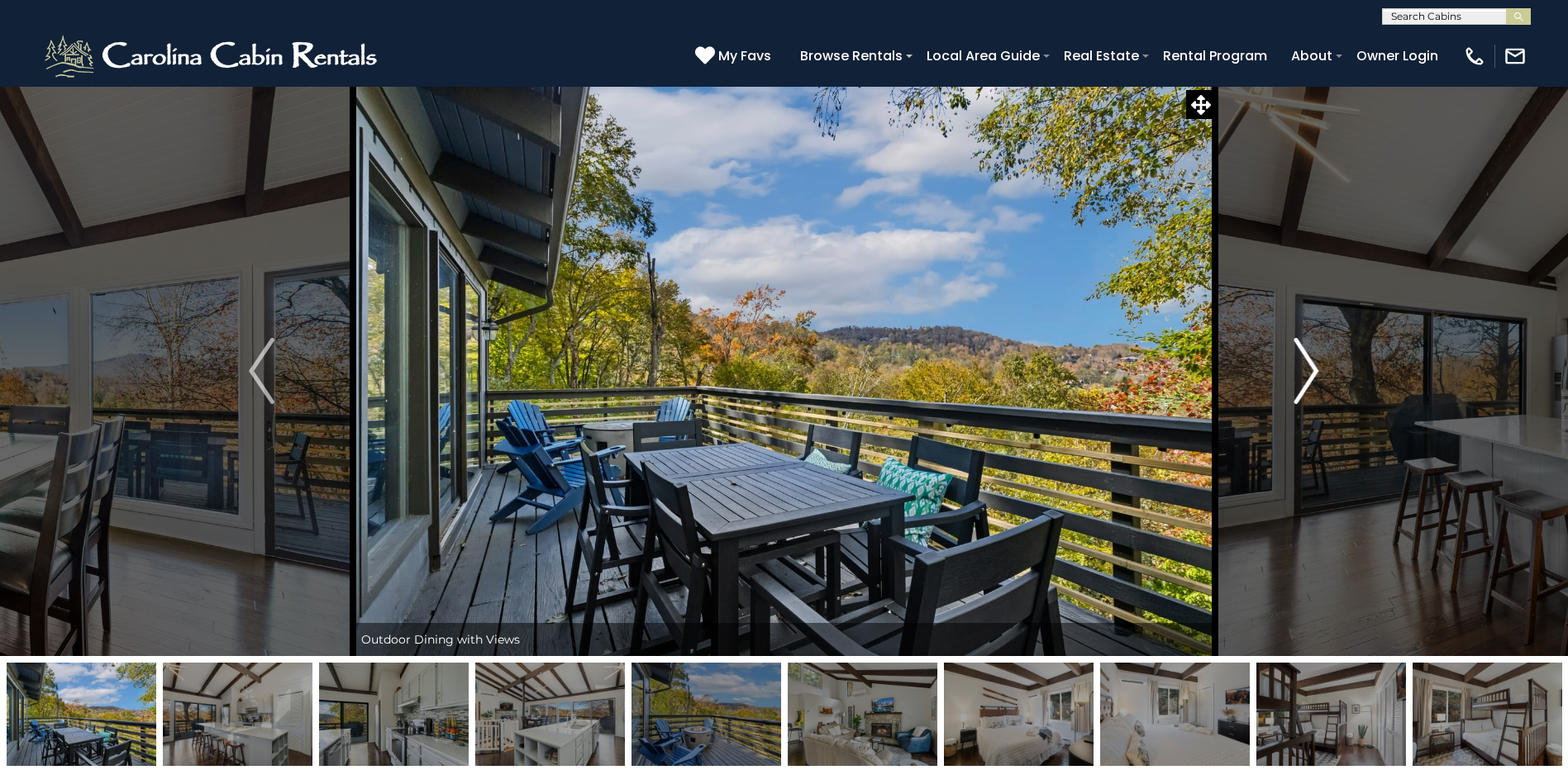
click at [1301, 373] on img "Next" at bounding box center [1306, 370] width 25 height 66
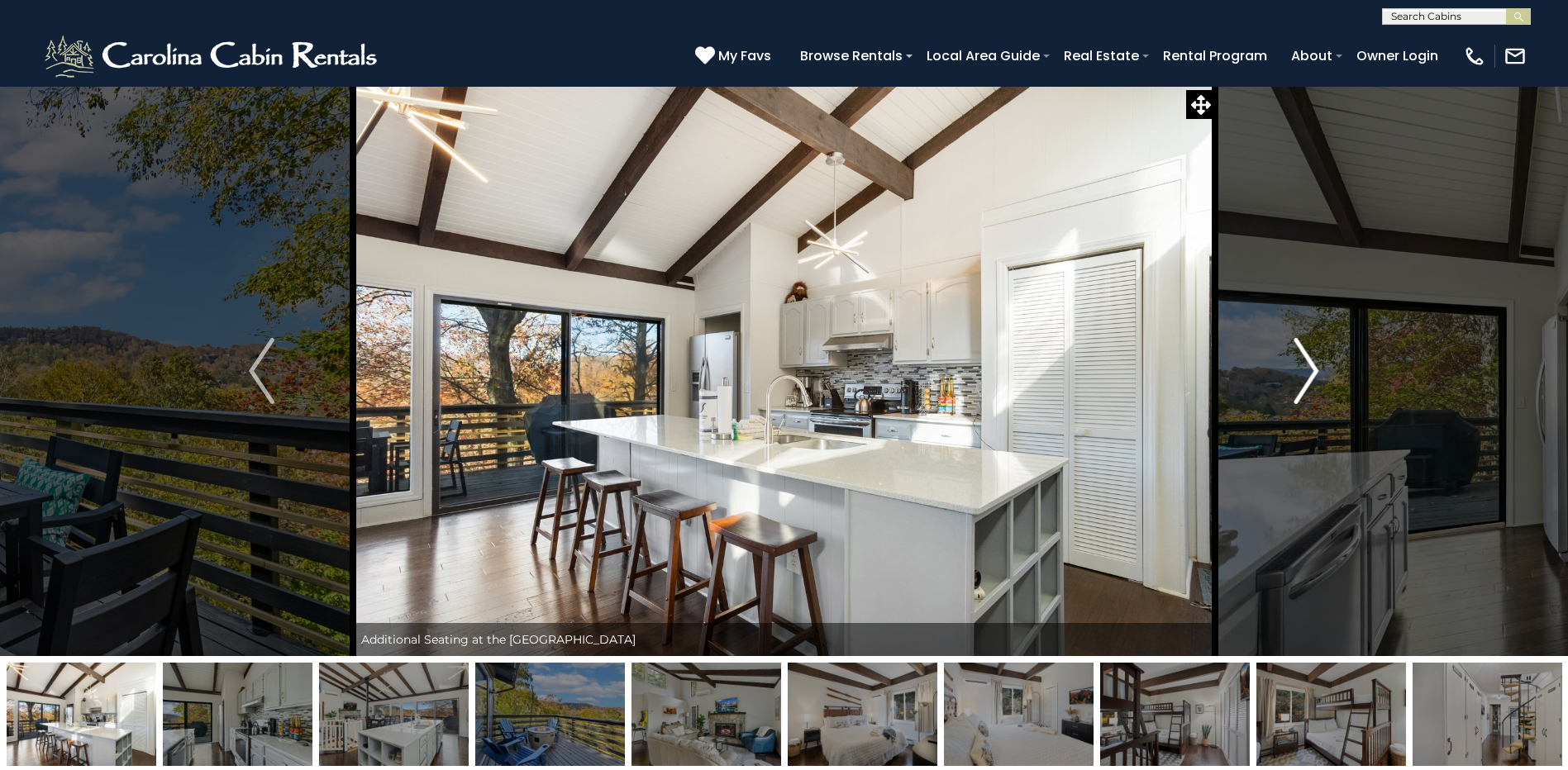
click at [1301, 373] on img "Next" at bounding box center [1306, 370] width 25 height 66
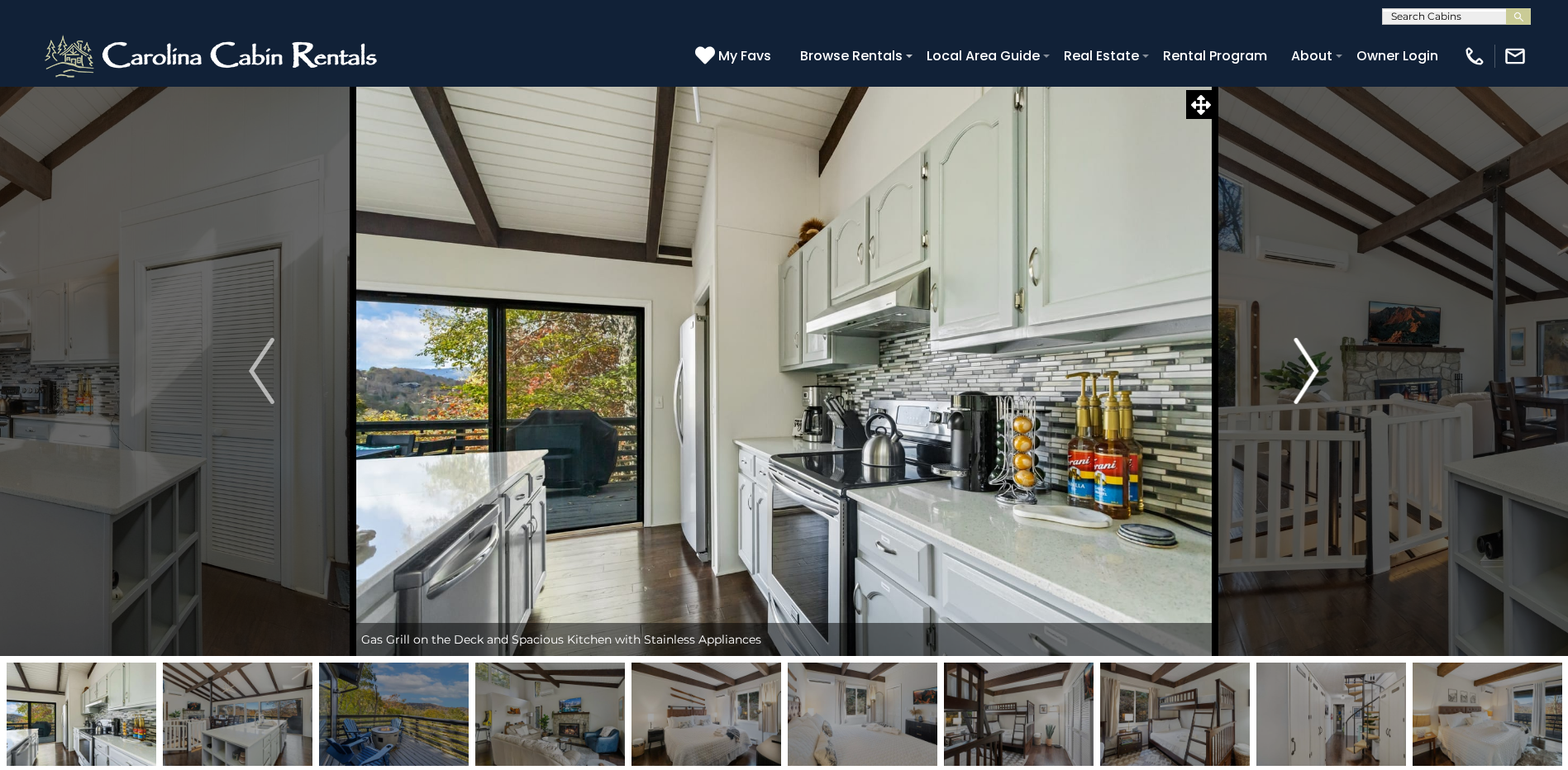
click at [1301, 371] on img "Next" at bounding box center [1306, 370] width 25 height 66
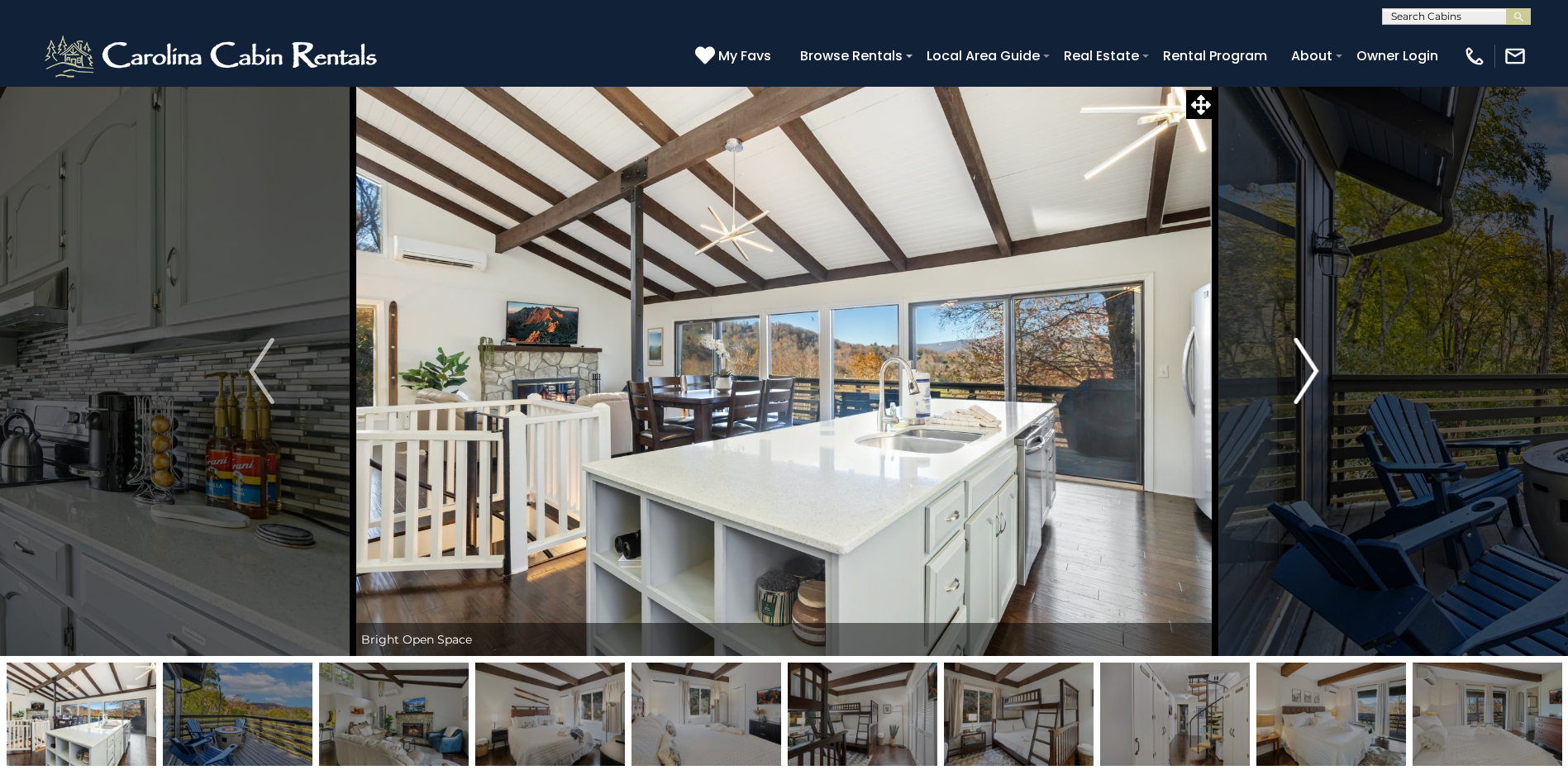
click at [1301, 371] on img "Next" at bounding box center [1306, 370] width 25 height 66
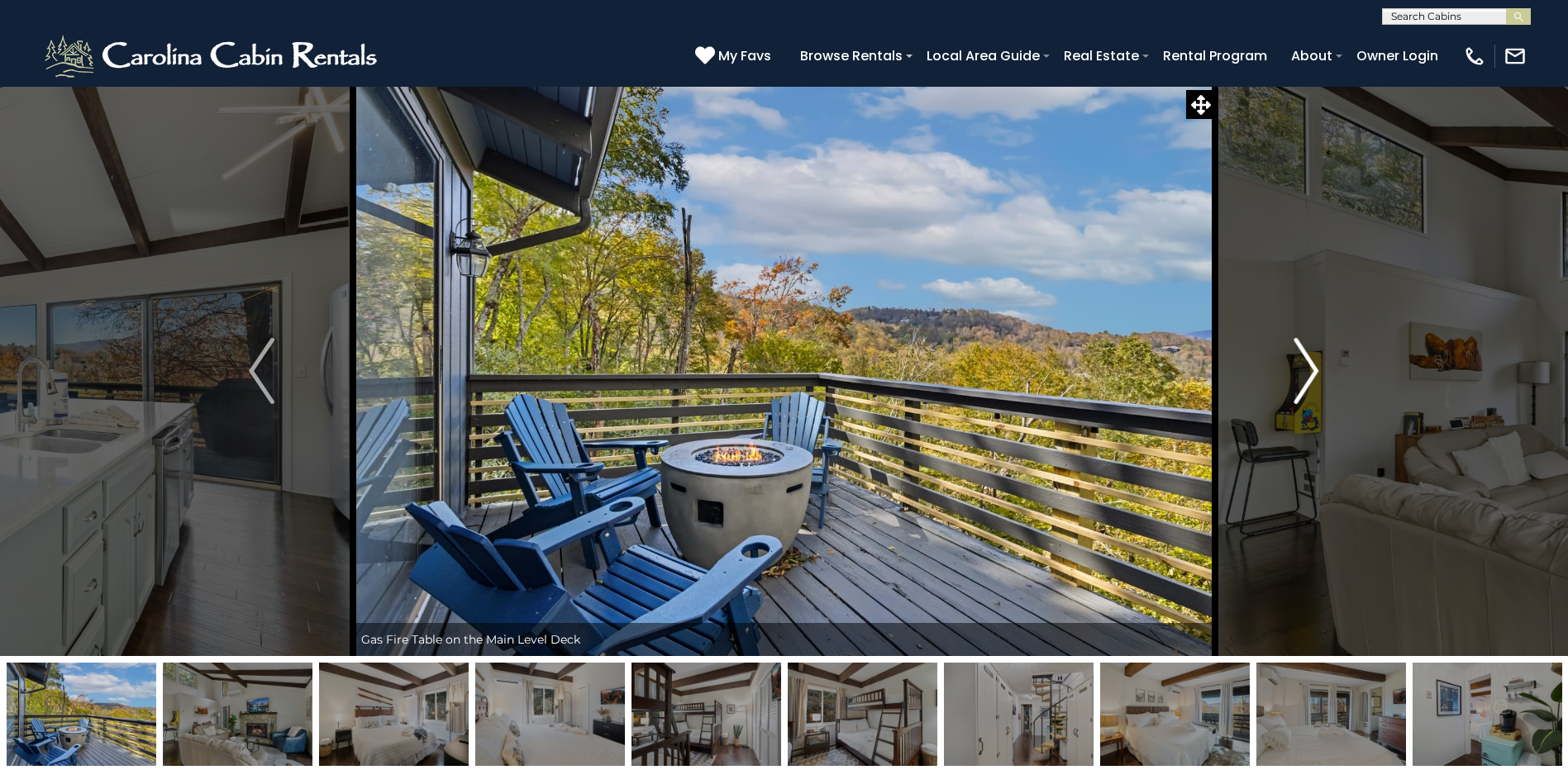
click at [1301, 371] on img "Next" at bounding box center [1306, 370] width 25 height 66
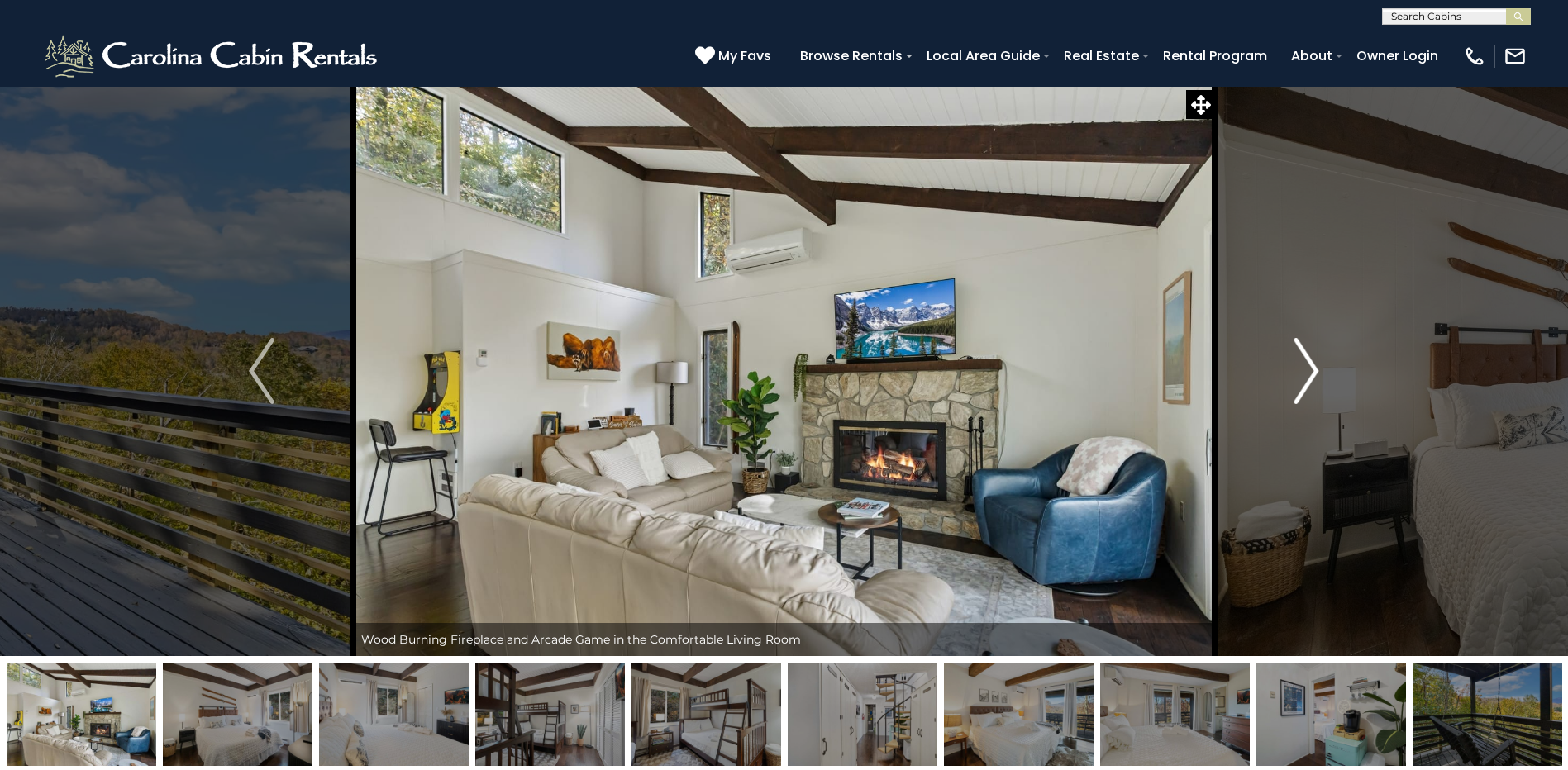
click at [1301, 371] on img "Next" at bounding box center [1306, 370] width 25 height 66
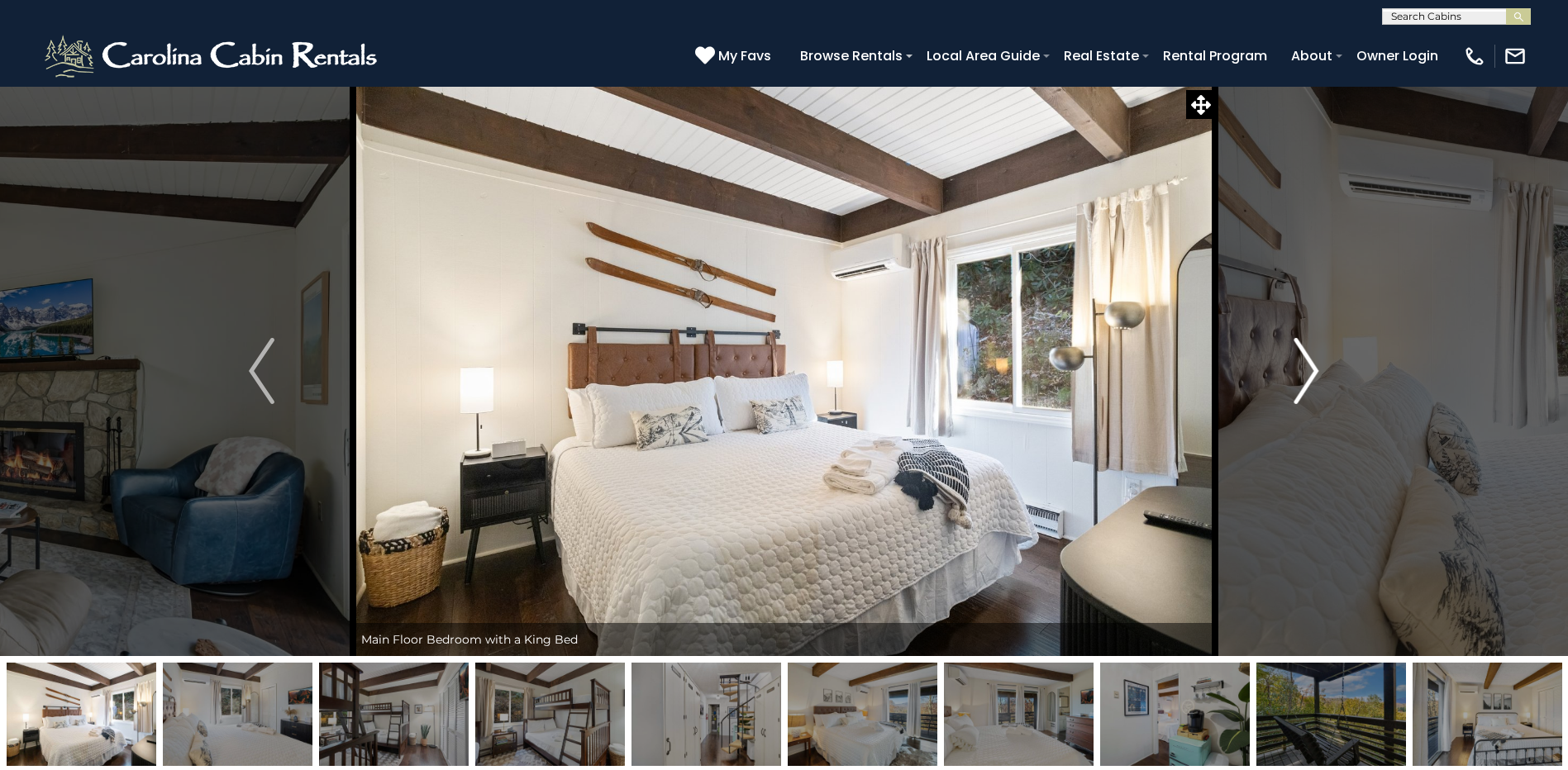
click at [1301, 371] on img "Next" at bounding box center [1306, 370] width 25 height 66
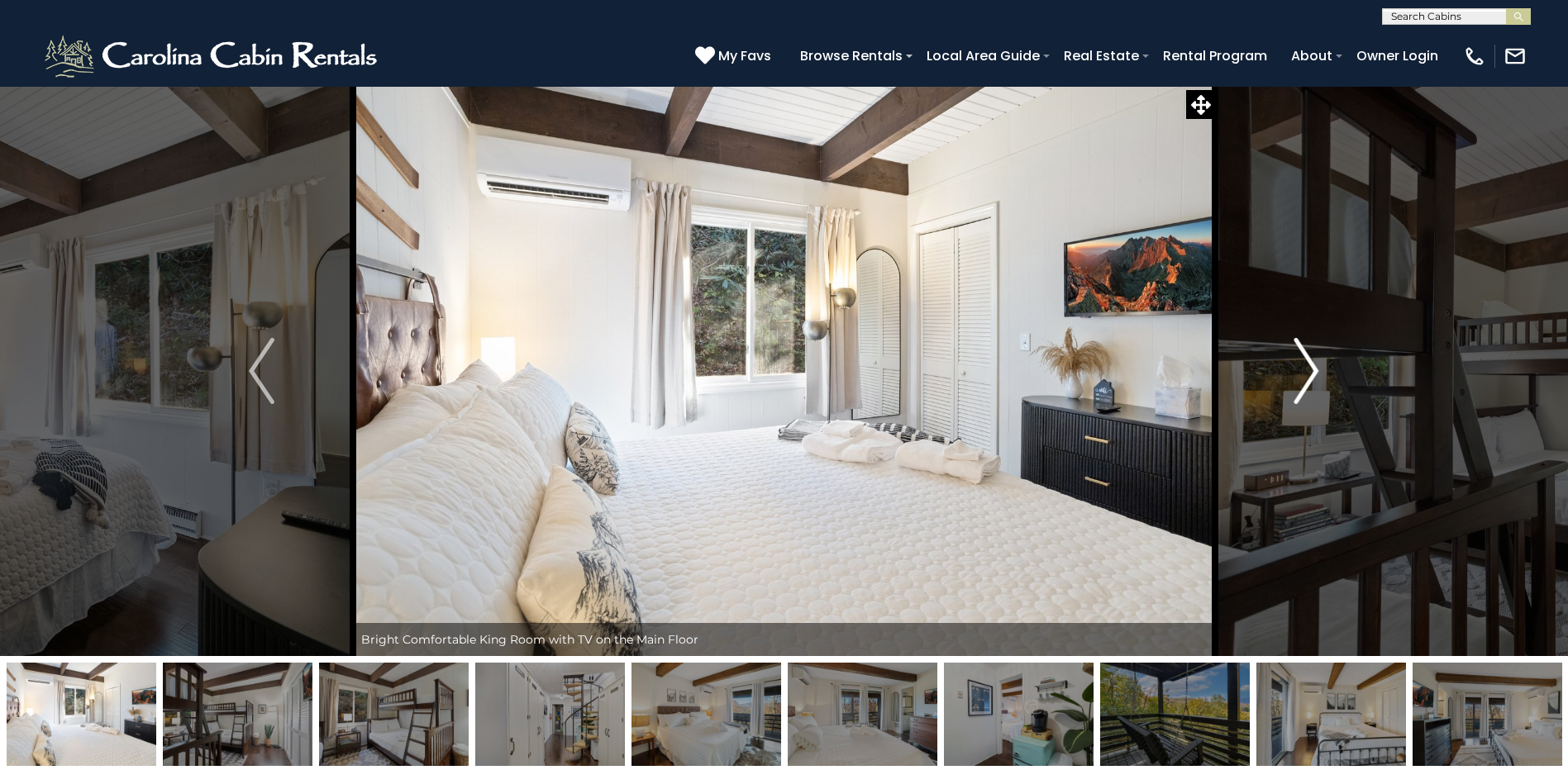
click at [1301, 371] on img "Next" at bounding box center [1306, 370] width 25 height 66
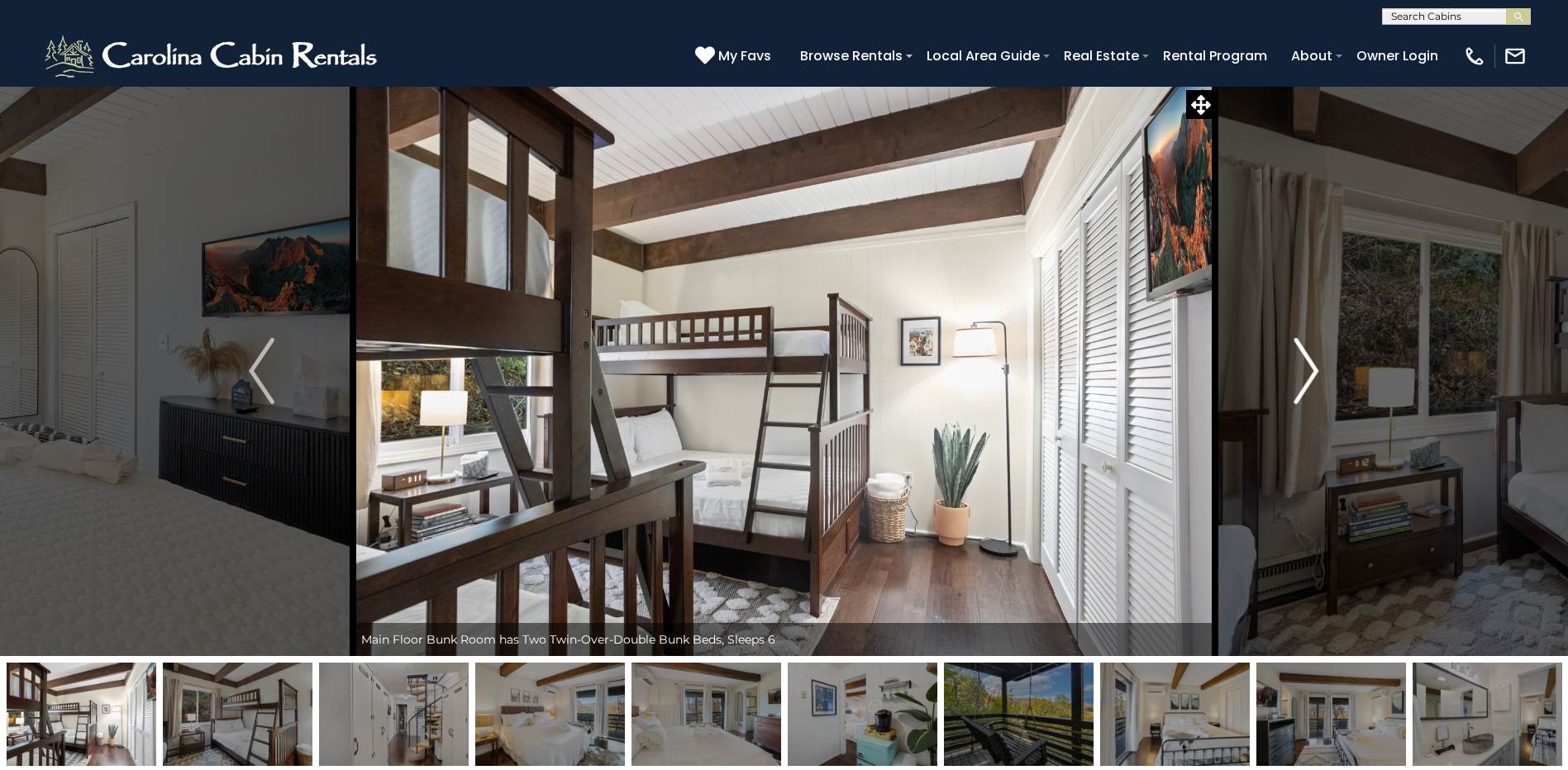
click at [1301, 371] on img "Next" at bounding box center [1306, 370] width 25 height 66
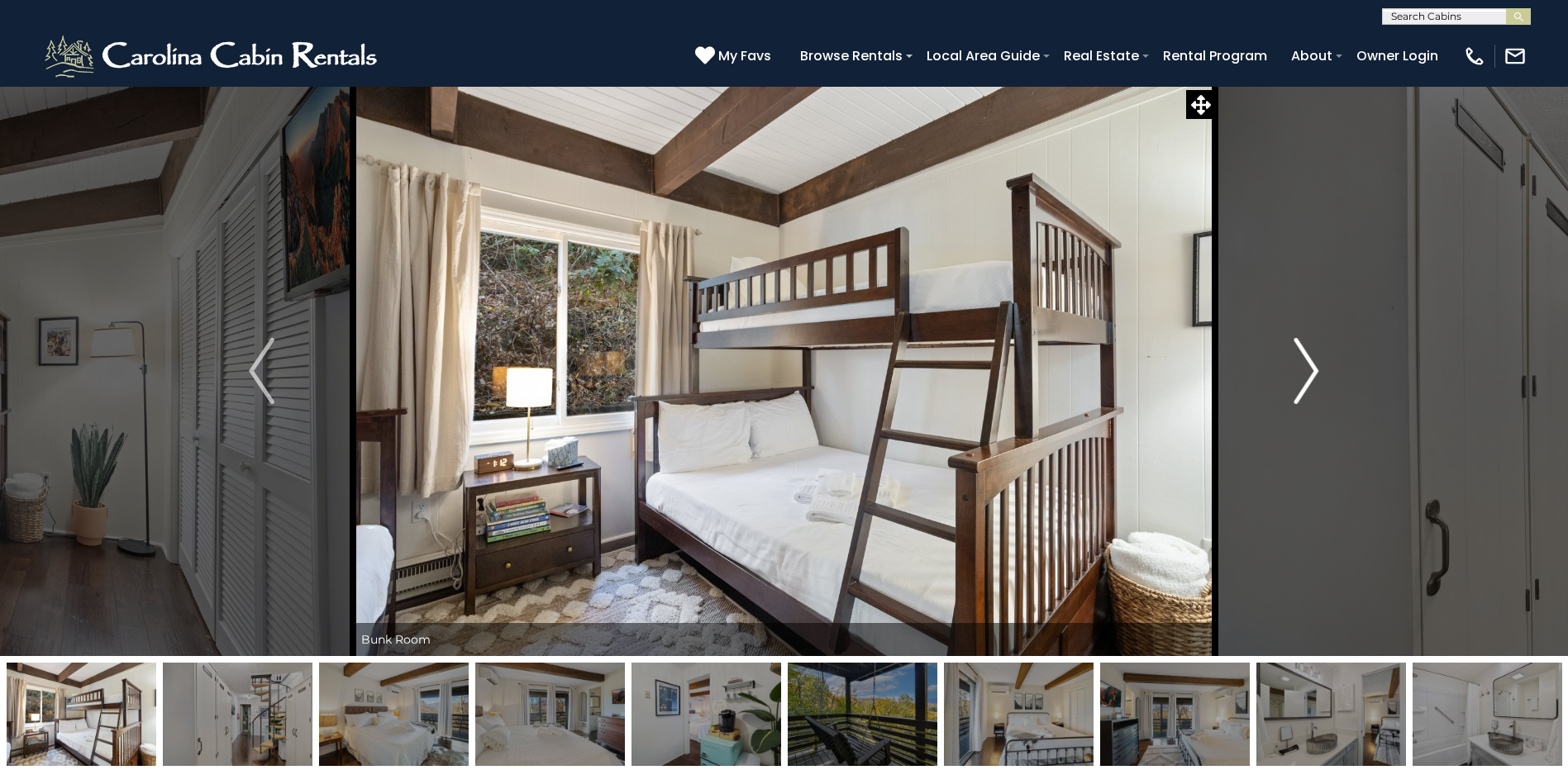
click at [1301, 371] on img "Next" at bounding box center [1306, 370] width 25 height 66
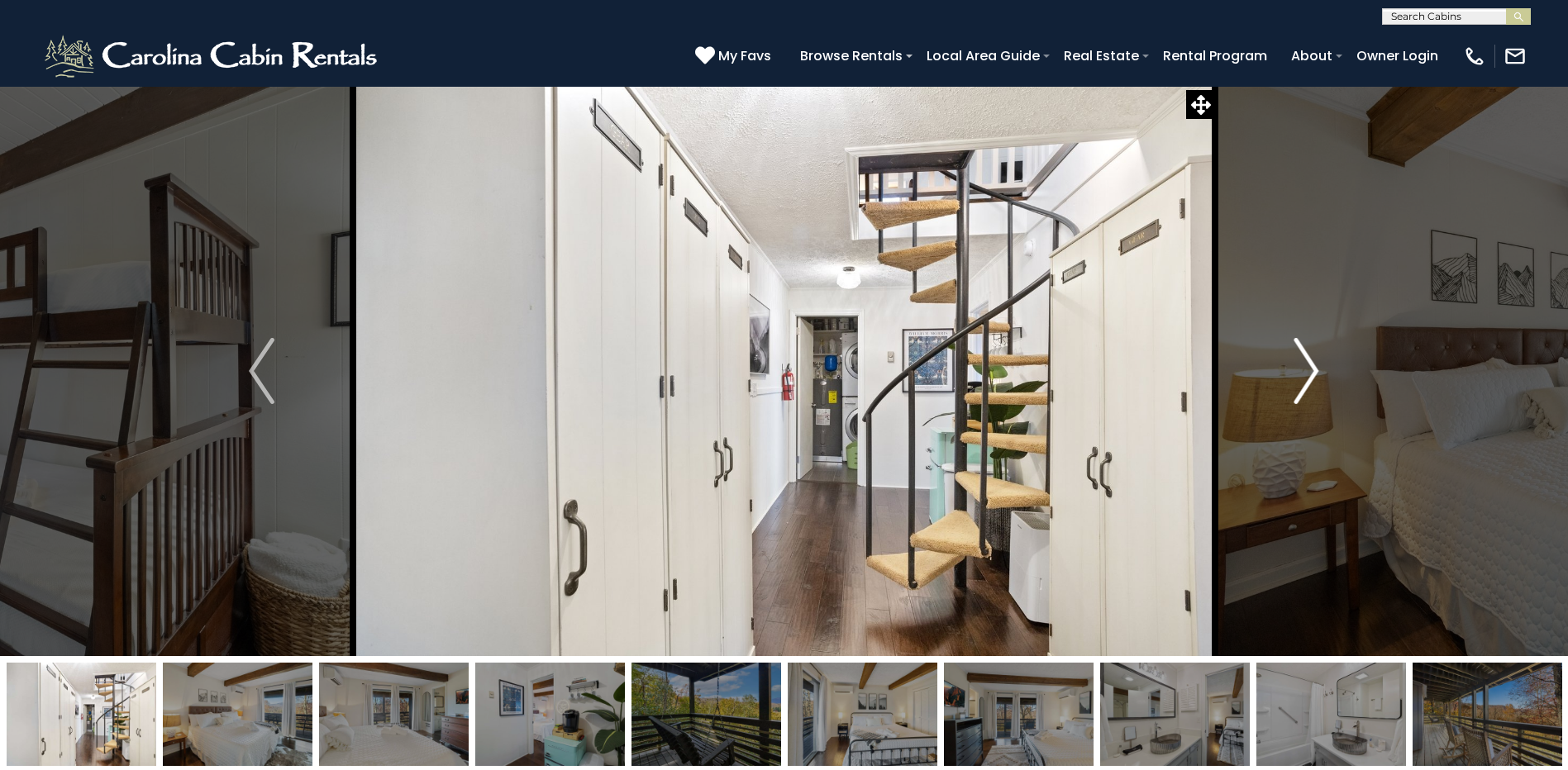
click at [1301, 371] on img "Next" at bounding box center [1306, 370] width 25 height 66
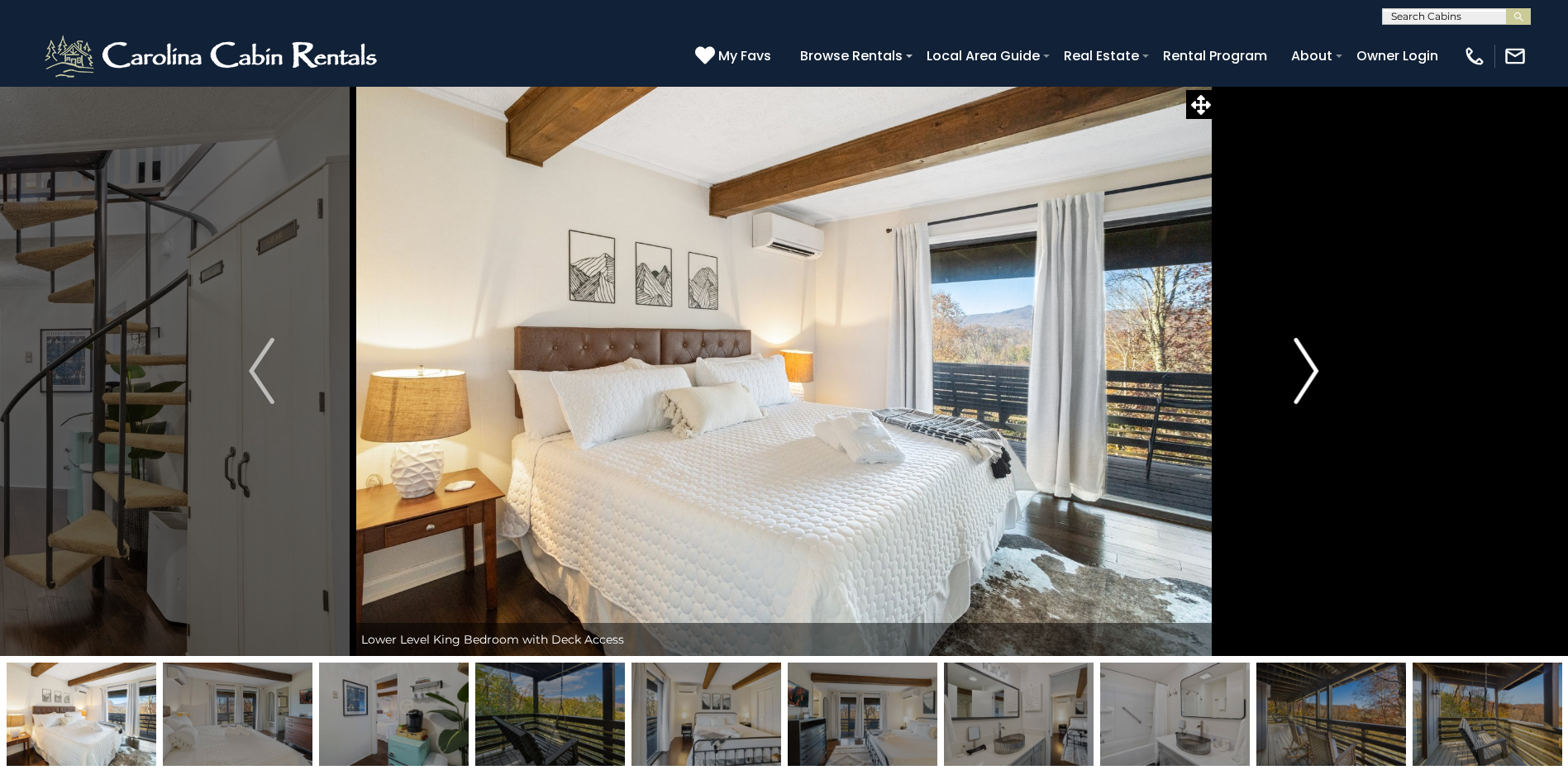
click at [1301, 371] on img "Next" at bounding box center [1306, 370] width 25 height 66
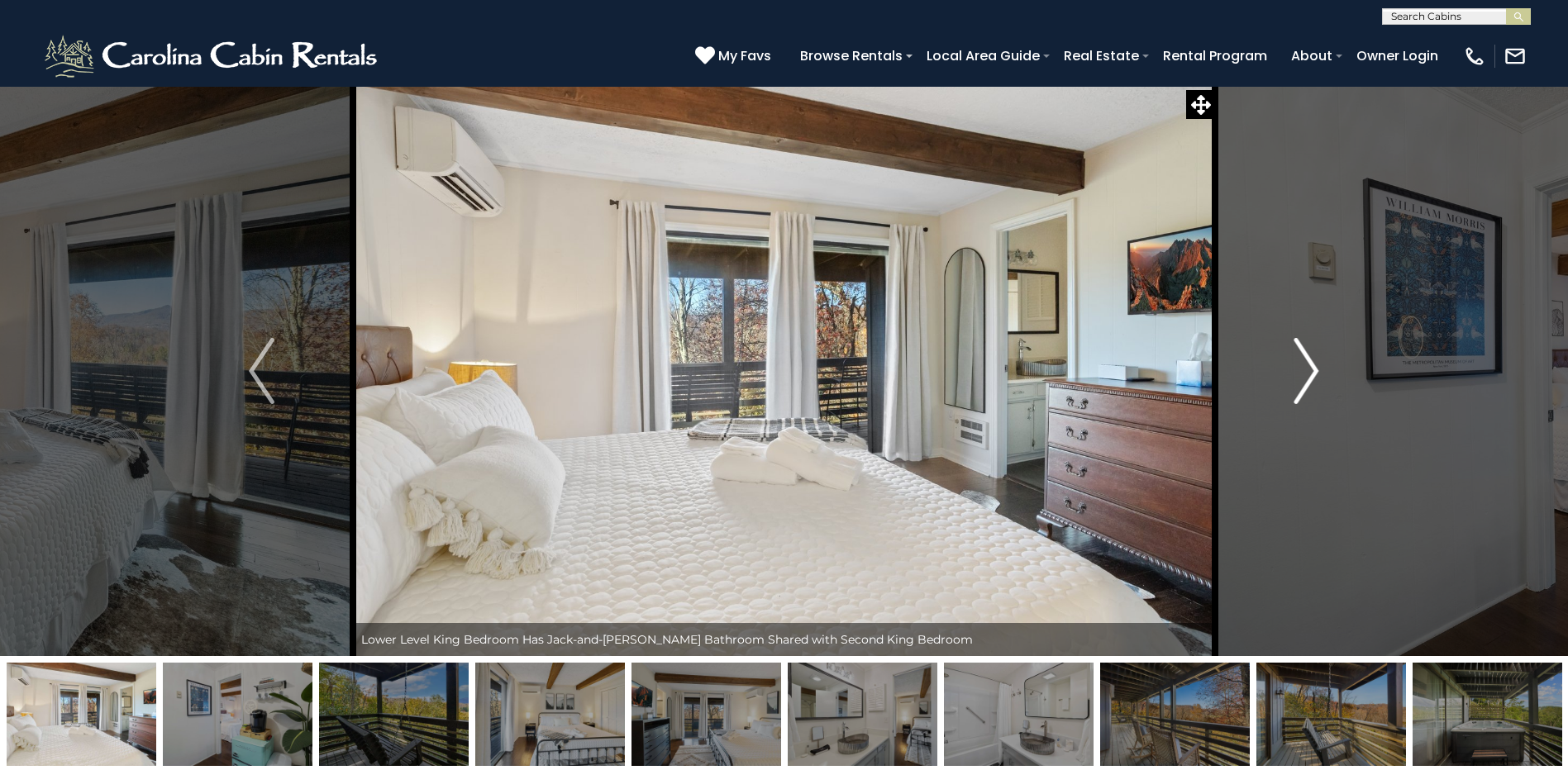
click at [1301, 371] on img "Next" at bounding box center [1306, 370] width 25 height 66
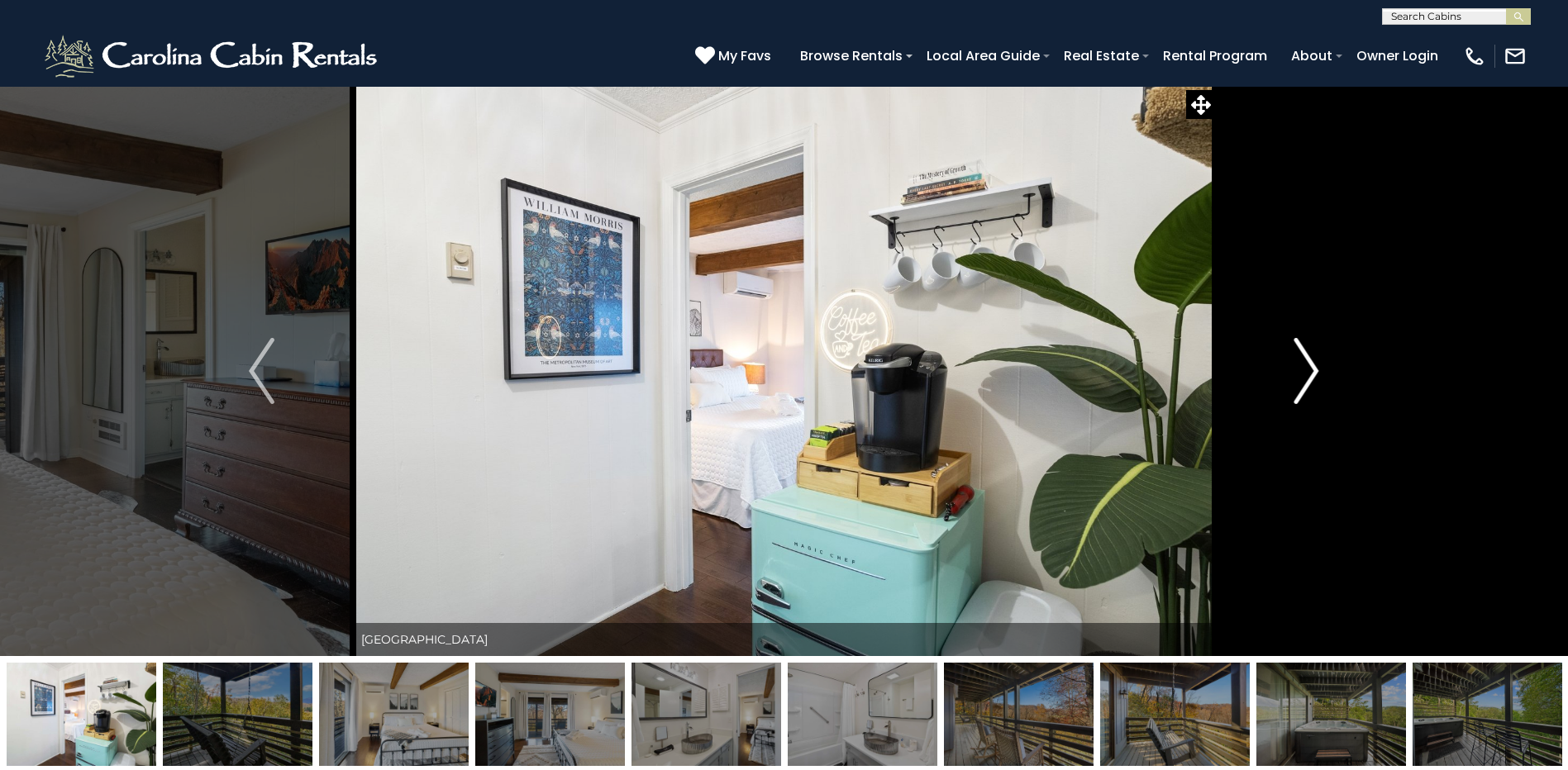
click at [1301, 371] on img "Next" at bounding box center [1306, 370] width 25 height 66
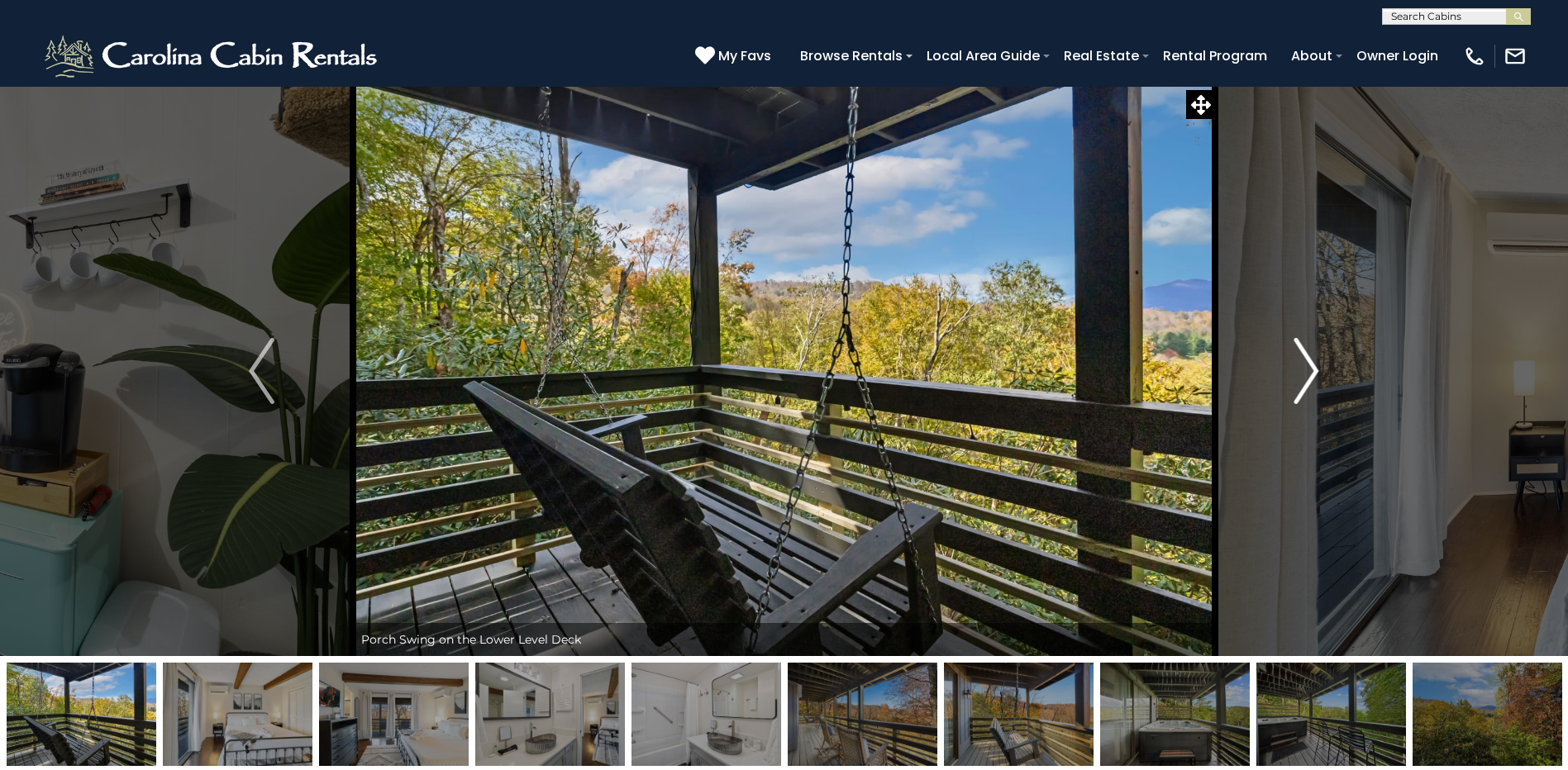
click at [1301, 371] on img "Next" at bounding box center [1306, 370] width 25 height 66
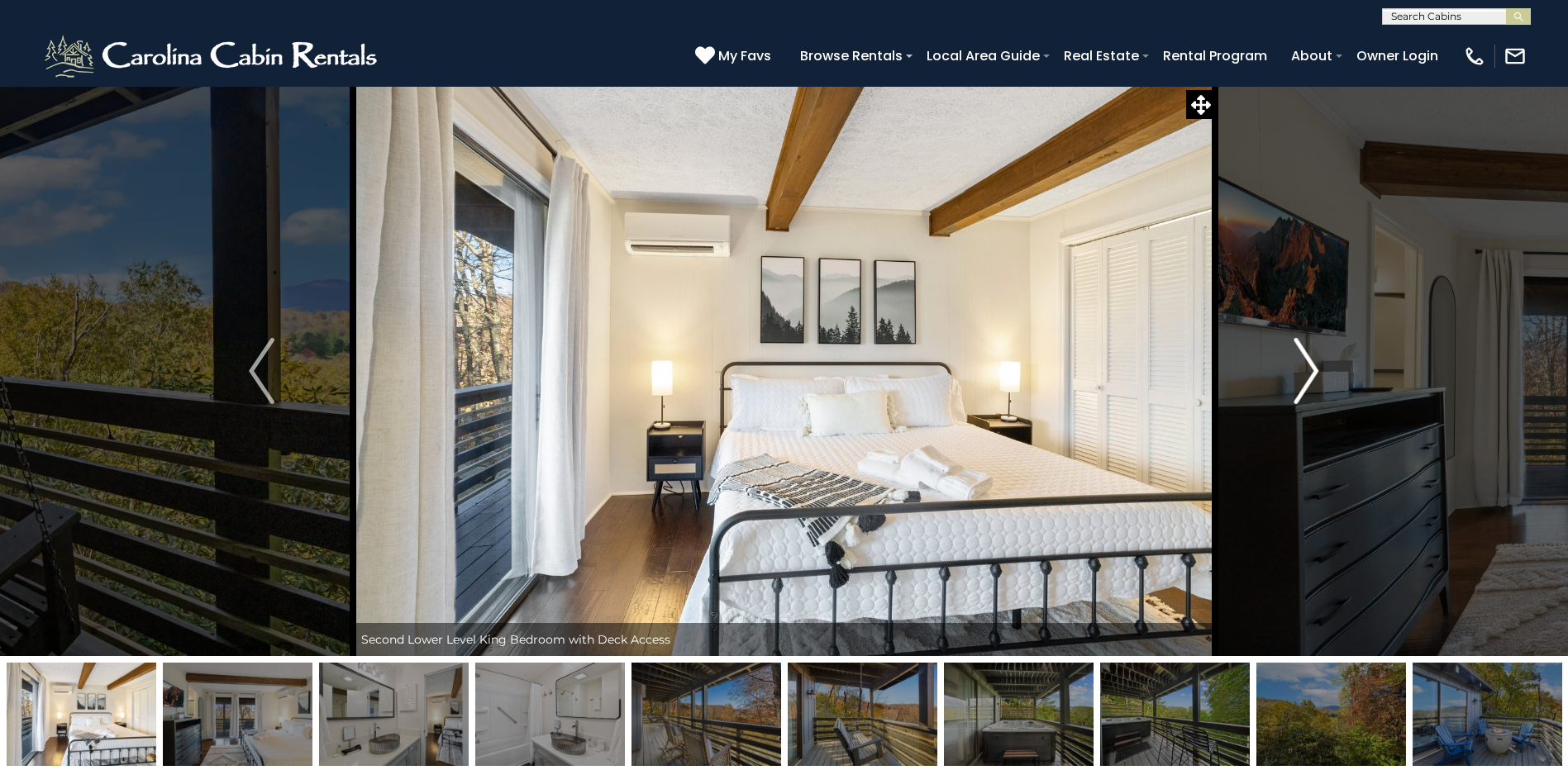
click at [1301, 371] on img "Next" at bounding box center [1306, 370] width 25 height 66
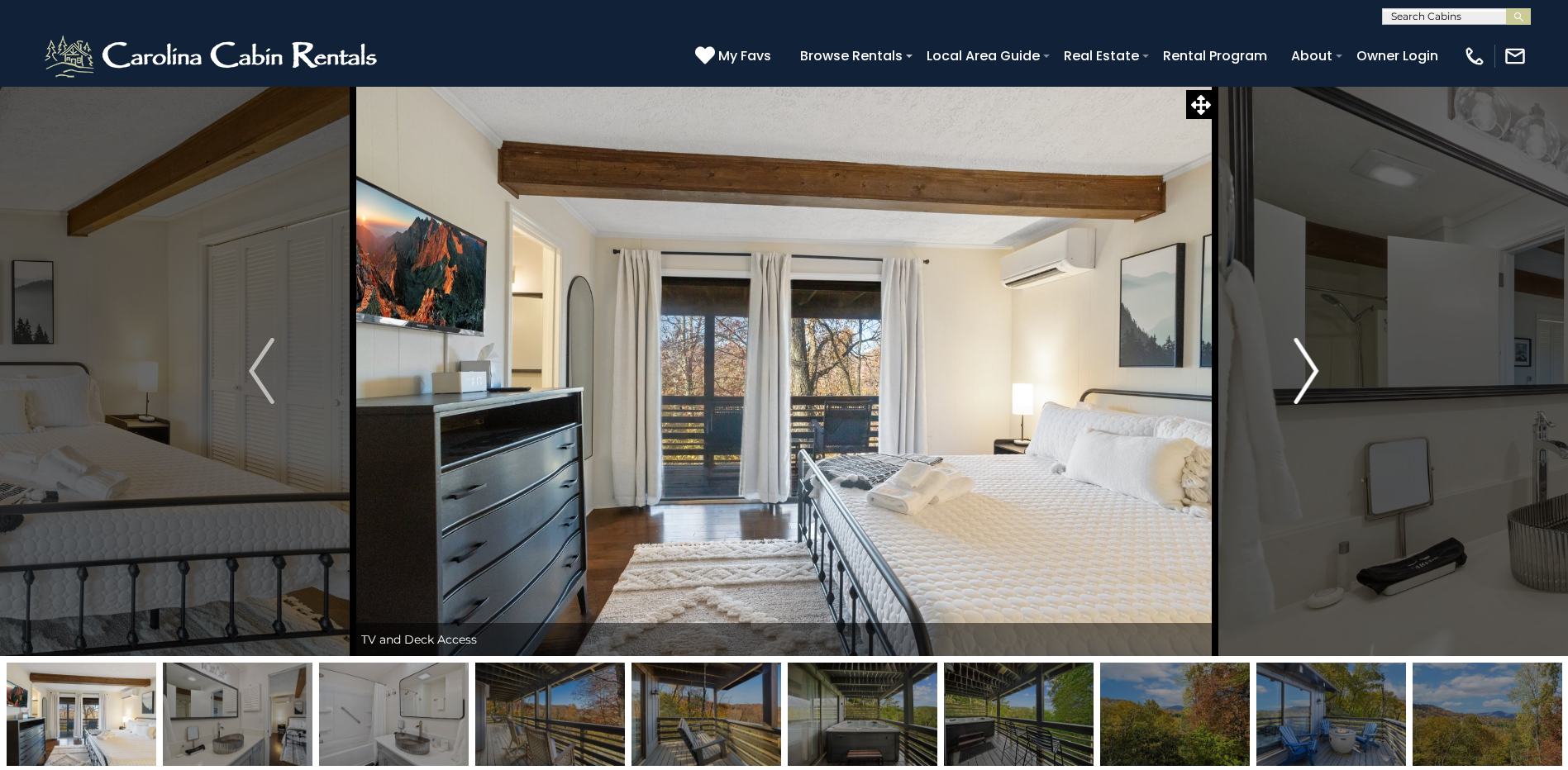
click at [1301, 371] on img "Next" at bounding box center [1306, 370] width 25 height 66
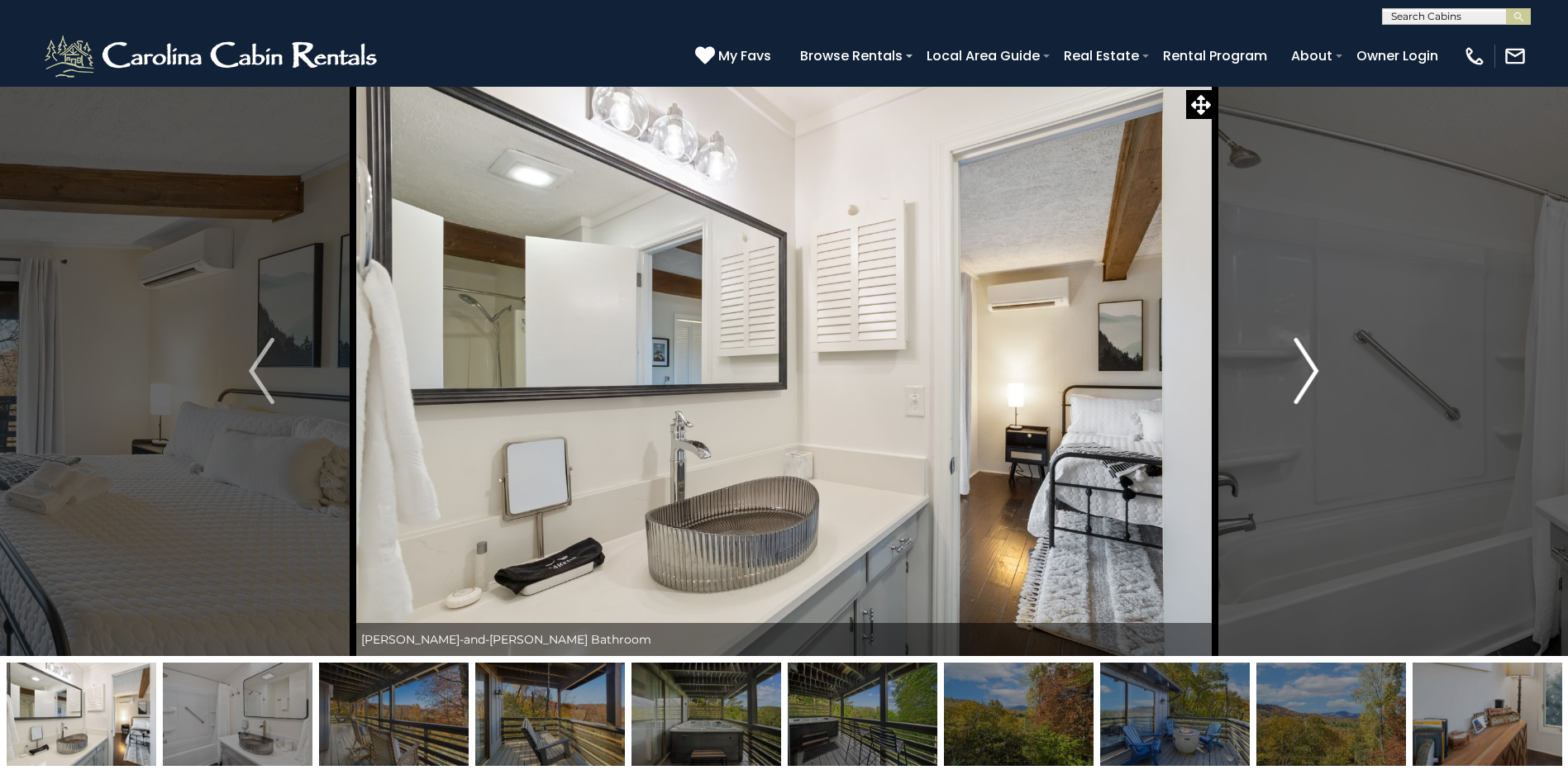
click at [1301, 371] on img "Next" at bounding box center [1306, 370] width 25 height 66
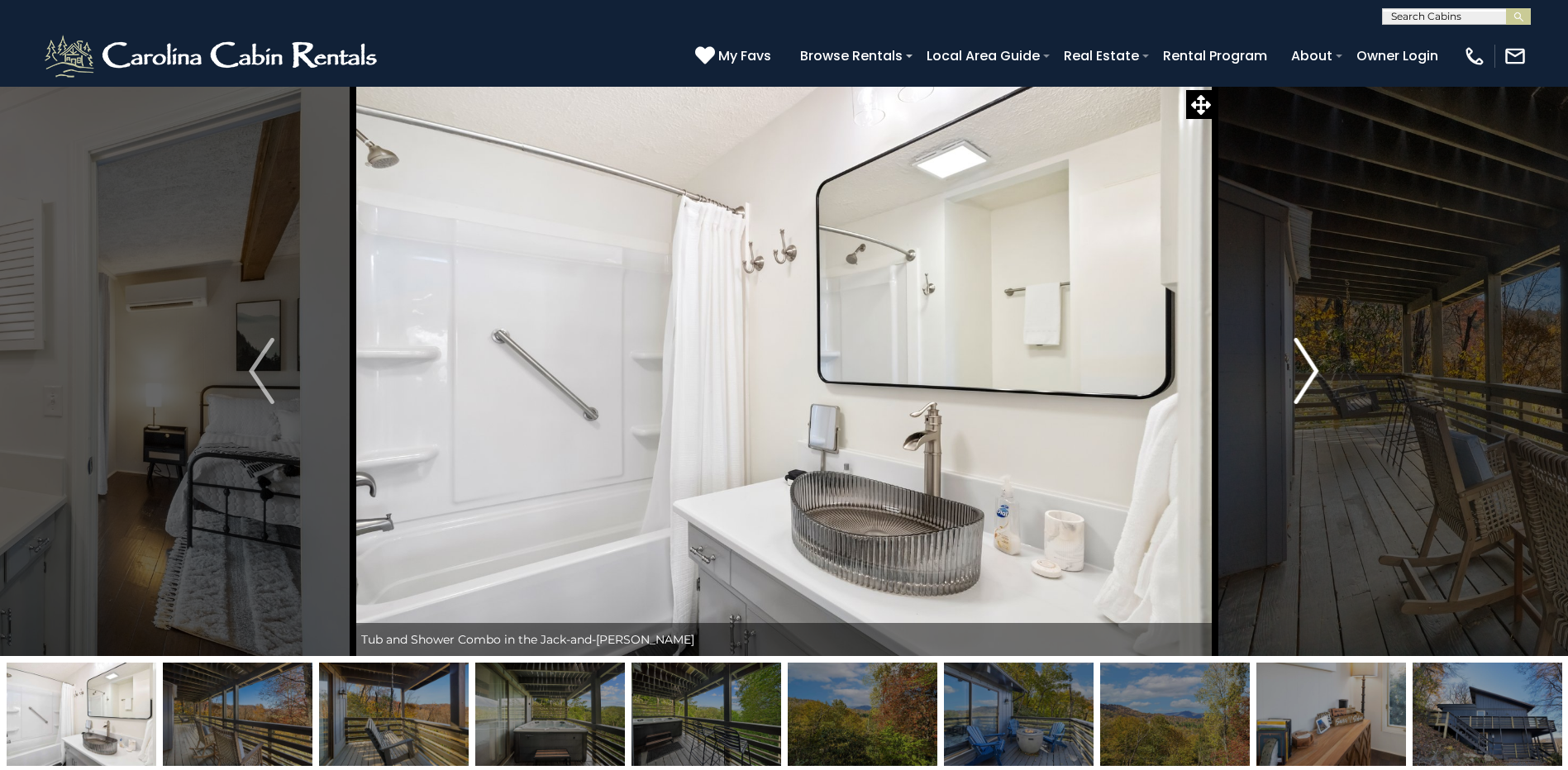
click at [1301, 371] on img "Next" at bounding box center [1306, 370] width 25 height 66
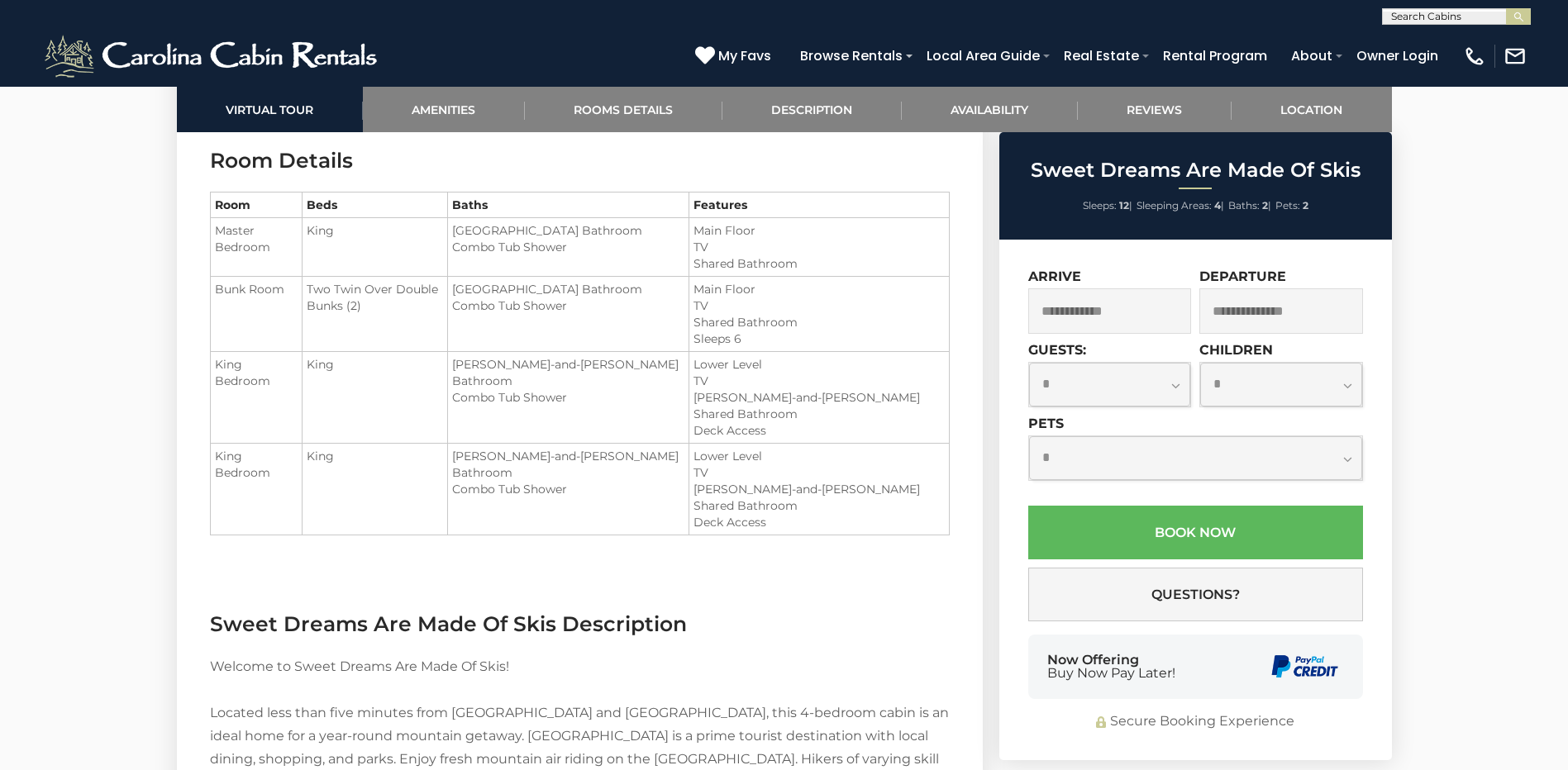
scroll to position [1736, 0]
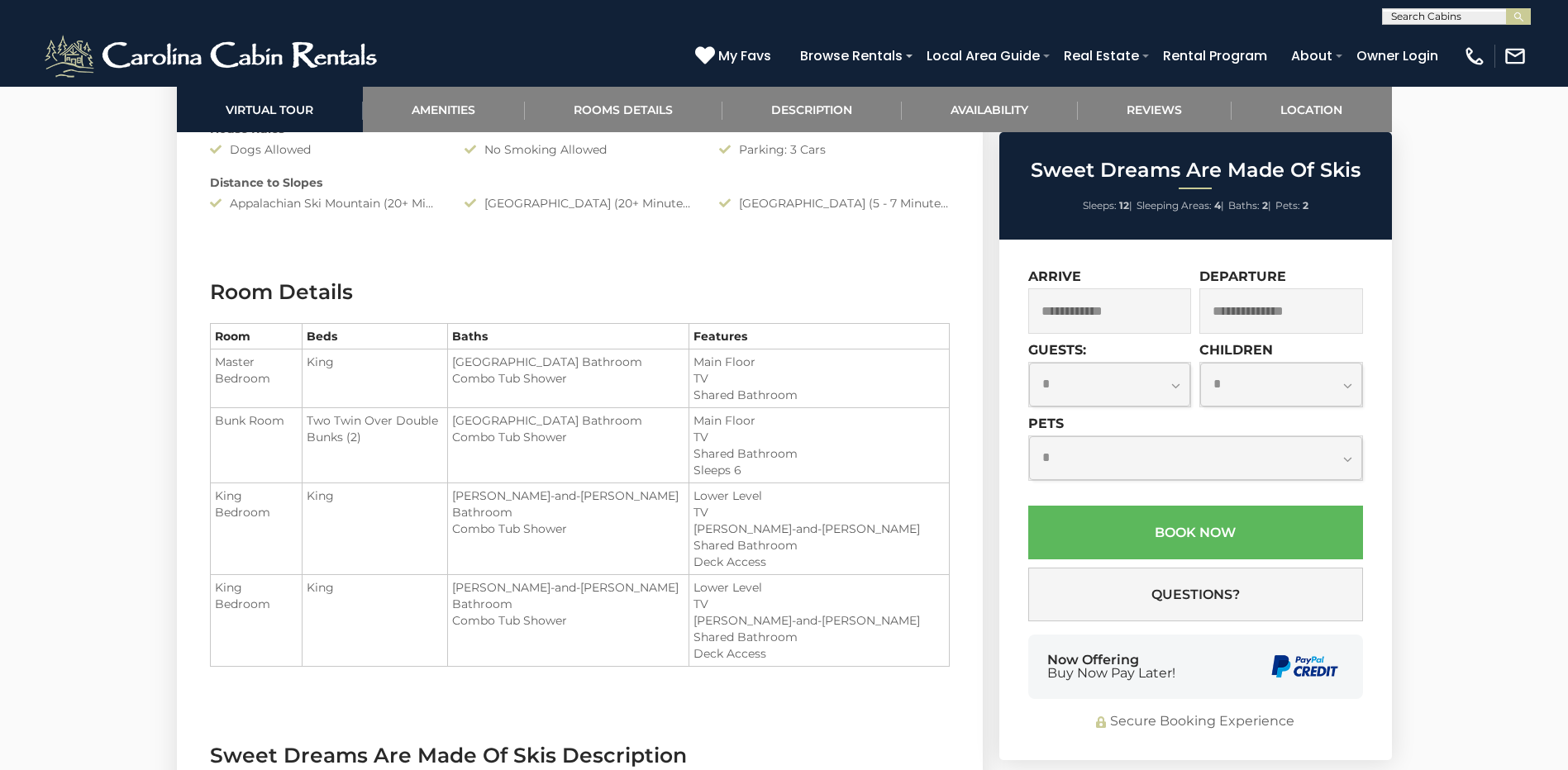
click at [1164, 317] on input "text" at bounding box center [1110, 310] width 163 height 45
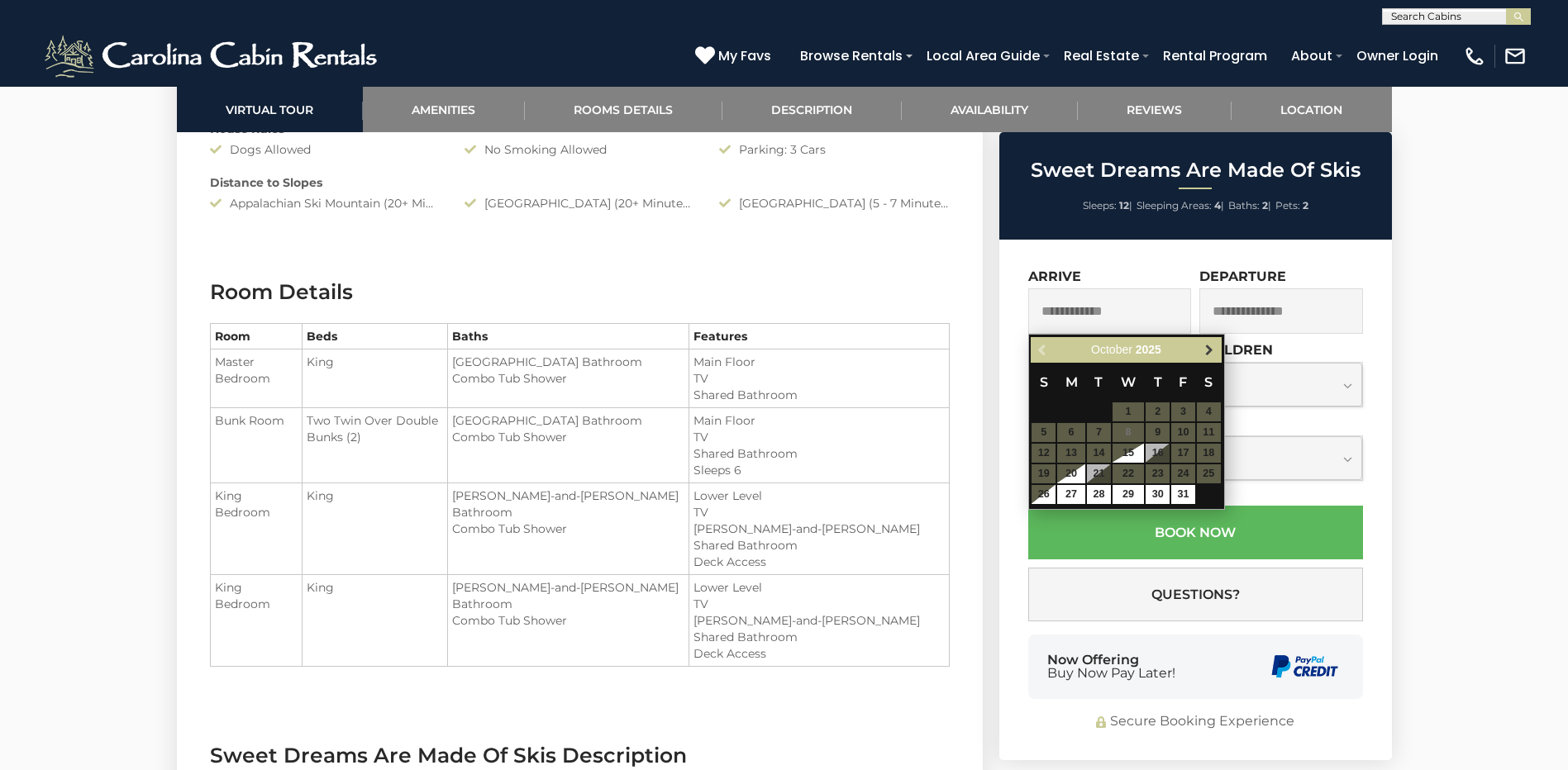
click at [1218, 349] on link "Next" at bounding box center [1210, 350] width 21 height 21
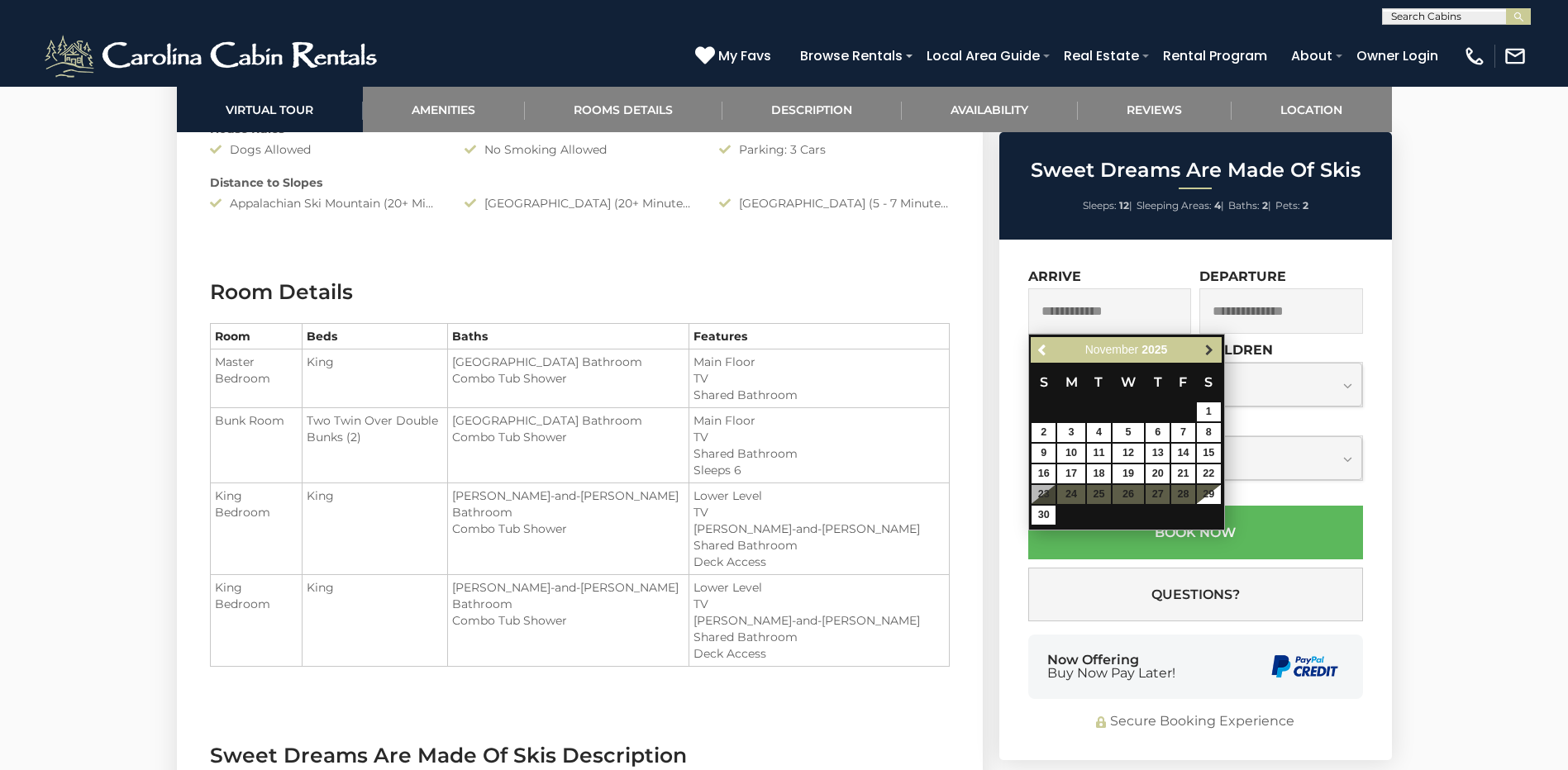
click at [1218, 349] on link "Next" at bounding box center [1210, 350] width 21 height 21
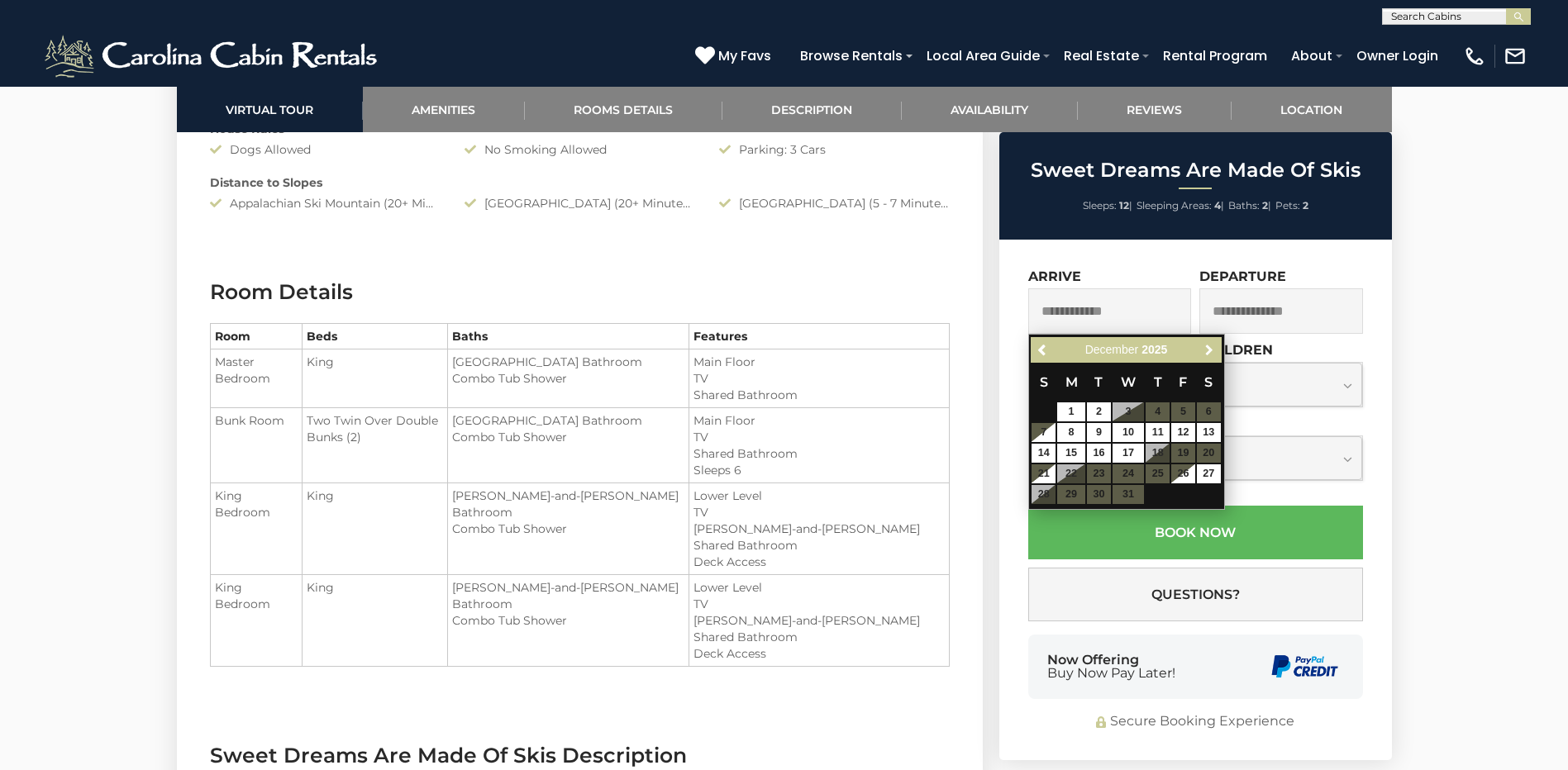
click at [1218, 349] on link "Next" at bounding box center [1210, 350] width 21 height 21
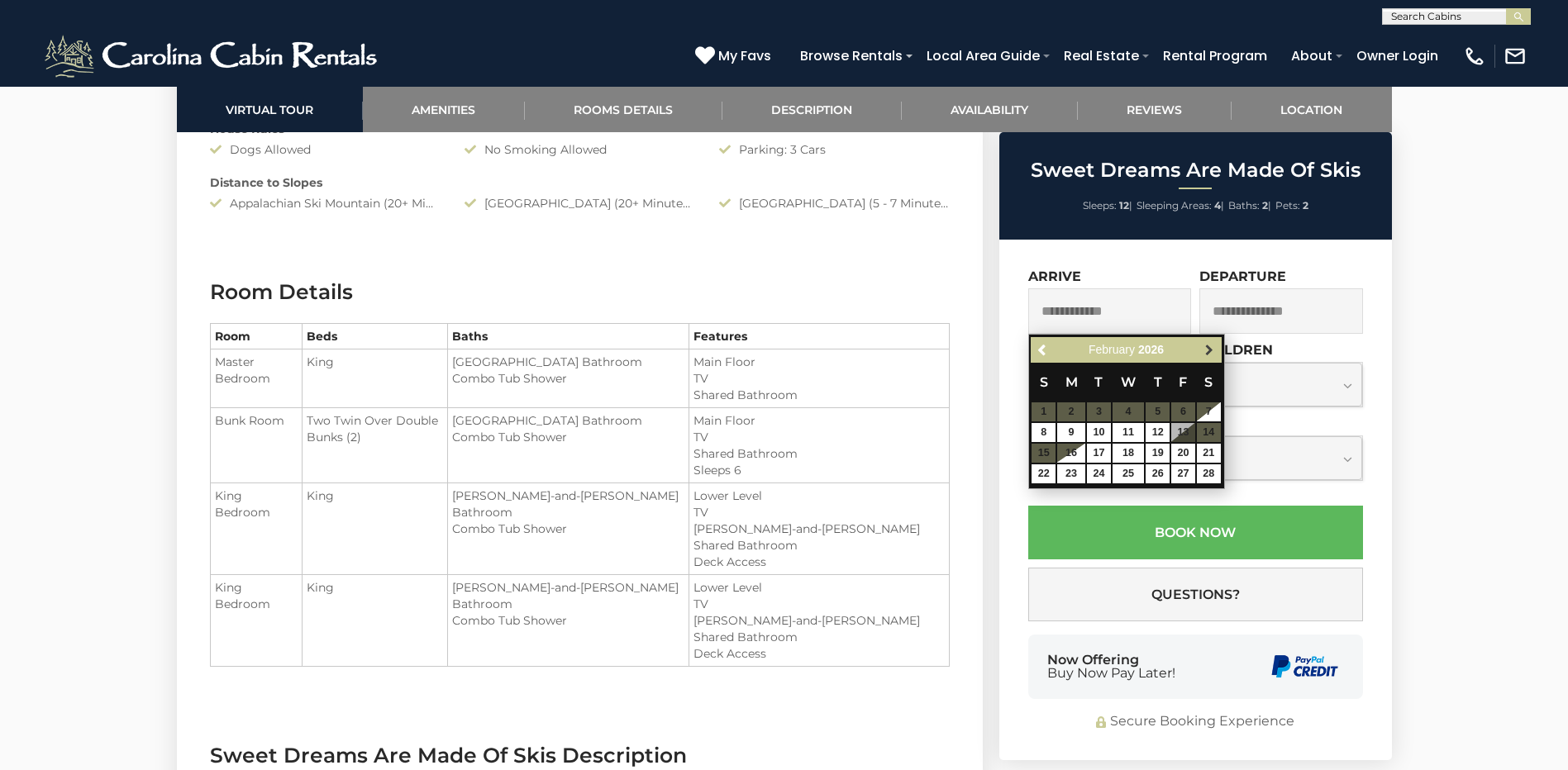
click at [1218, 350] on link "Next" at bounding box center [1210, 350] width 21 height 21
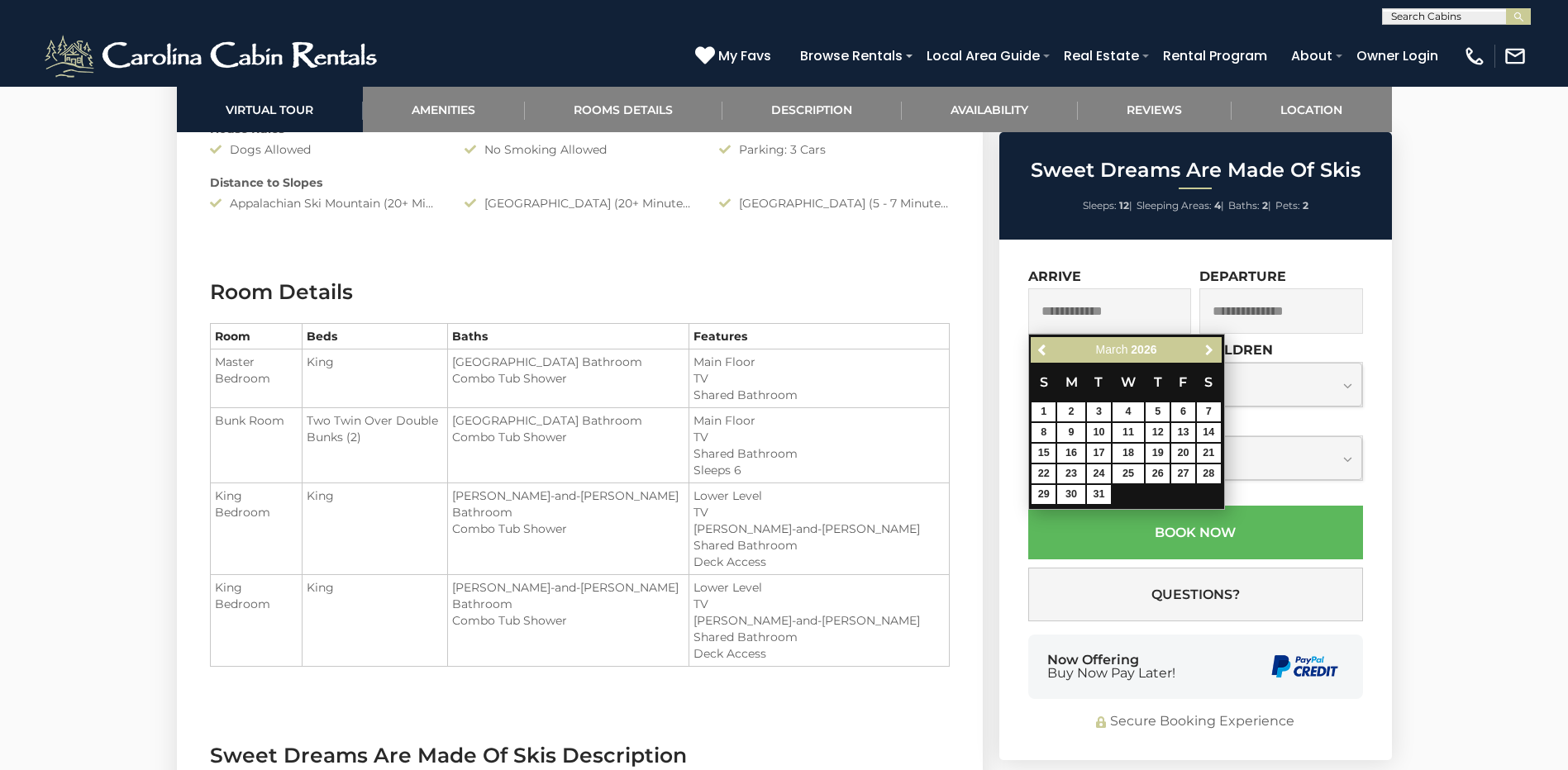
click at [1218, 350] on link "Next" at bounding box center [1210, 350] width 21 height 21
click at [1076, 432] on link "6" at bounding box center [1071, 432] width 28 height 19
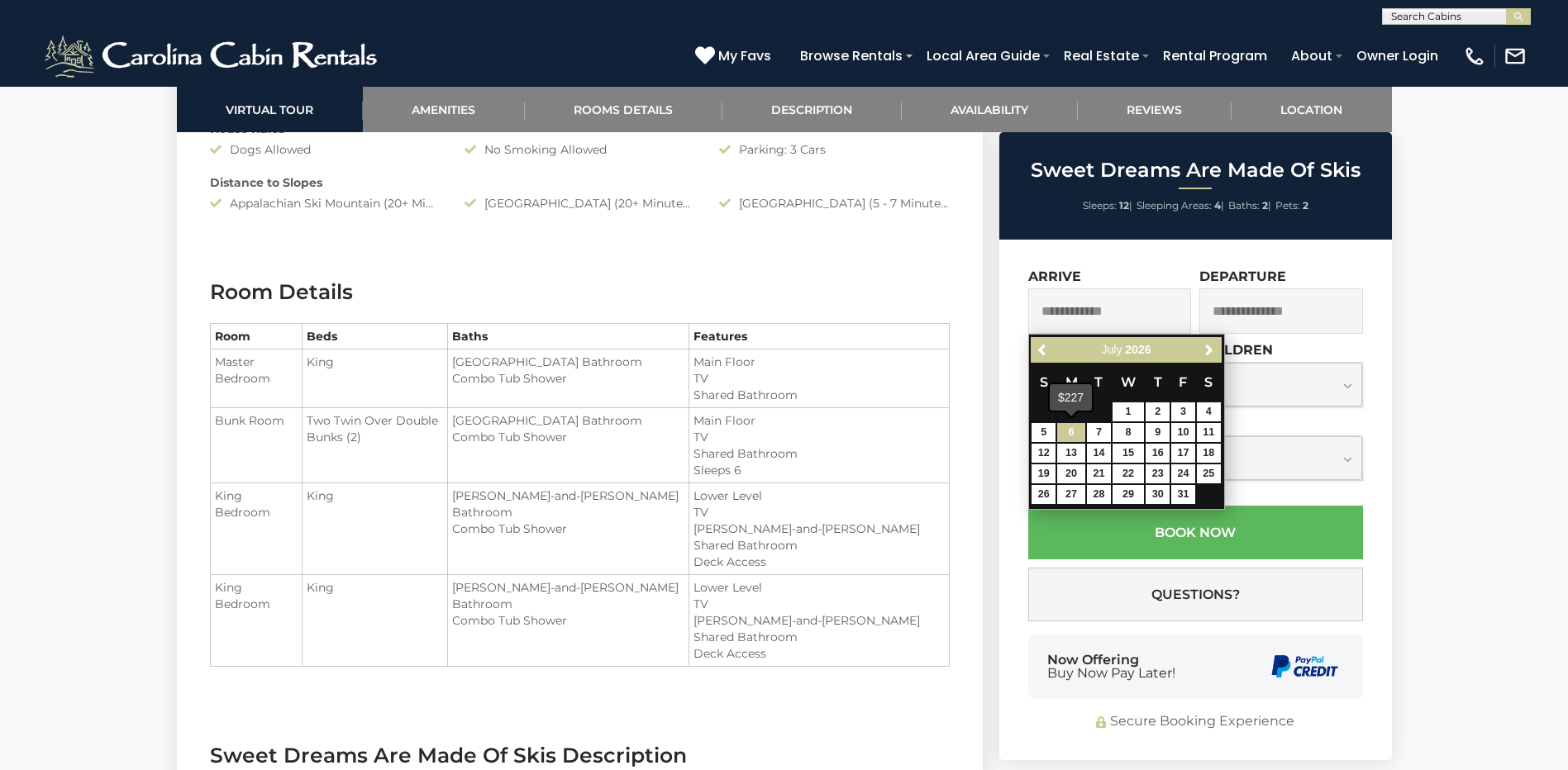
type input "**********"
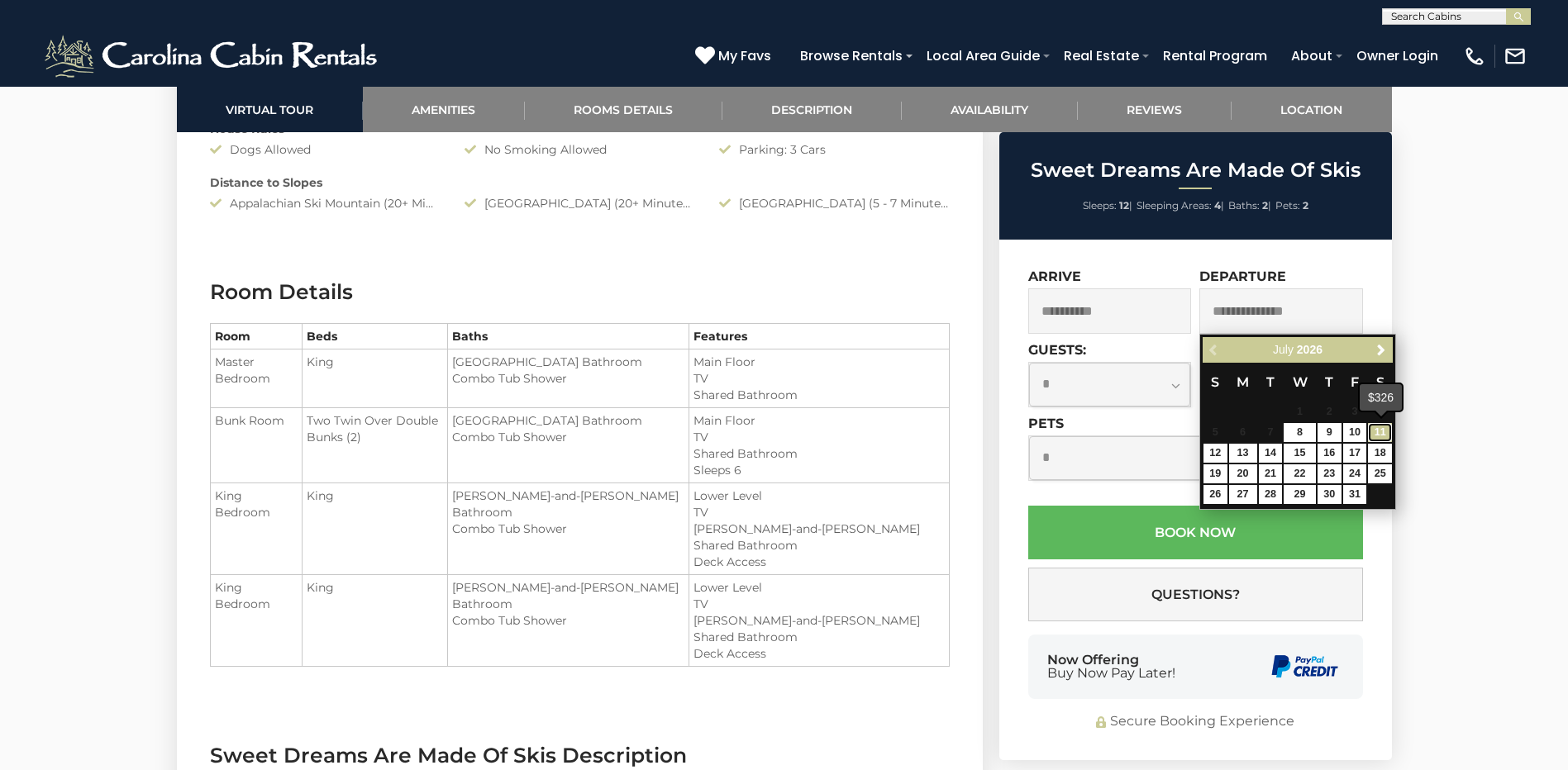
click at [1384, 430] on link "11" at bounding box center [1380, 432] width 24 height 19
type input "**********"
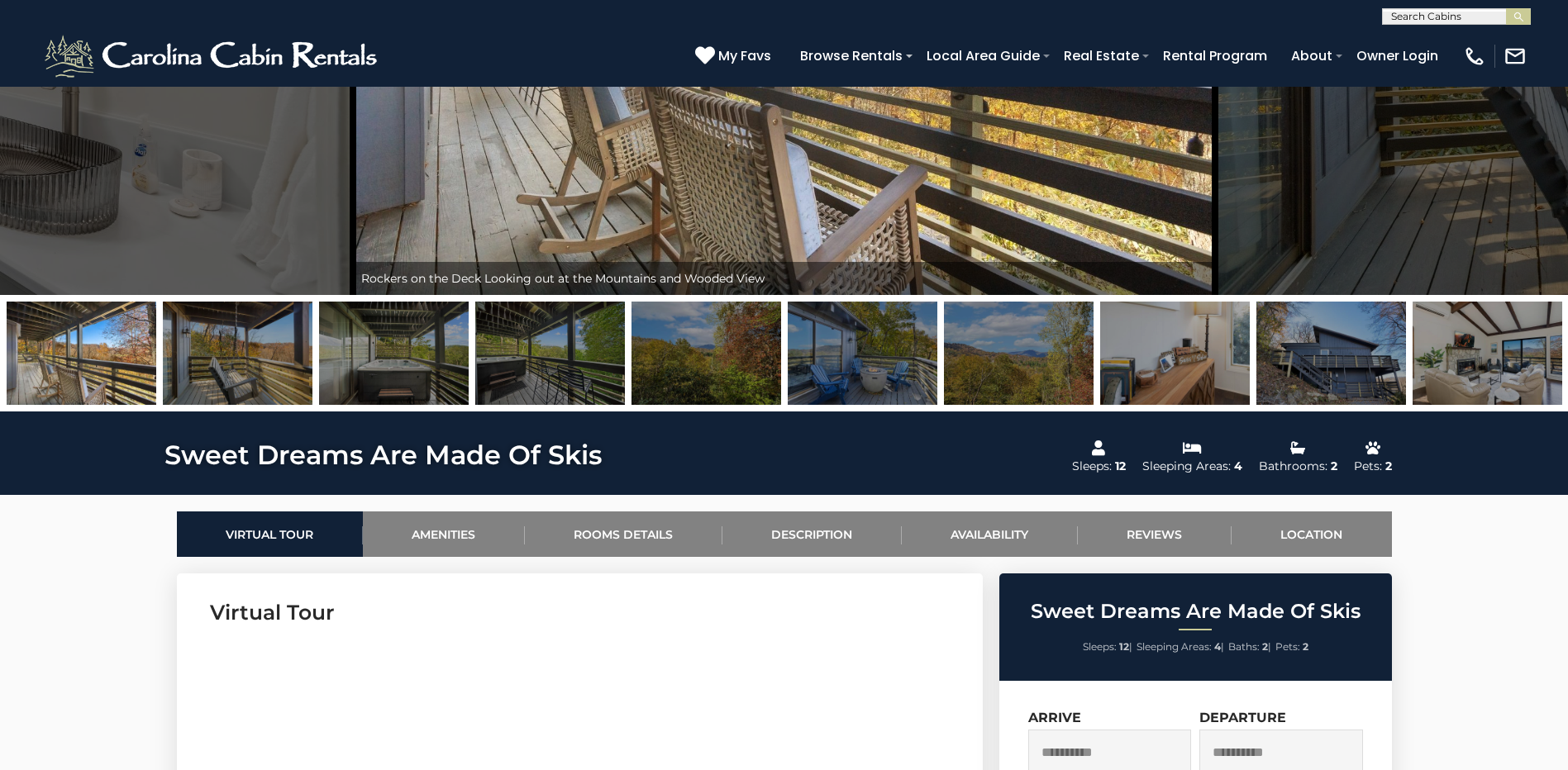
scroll to position [83, 0]
